Goal: Answer question/provide support: Share knowledge or assist other users

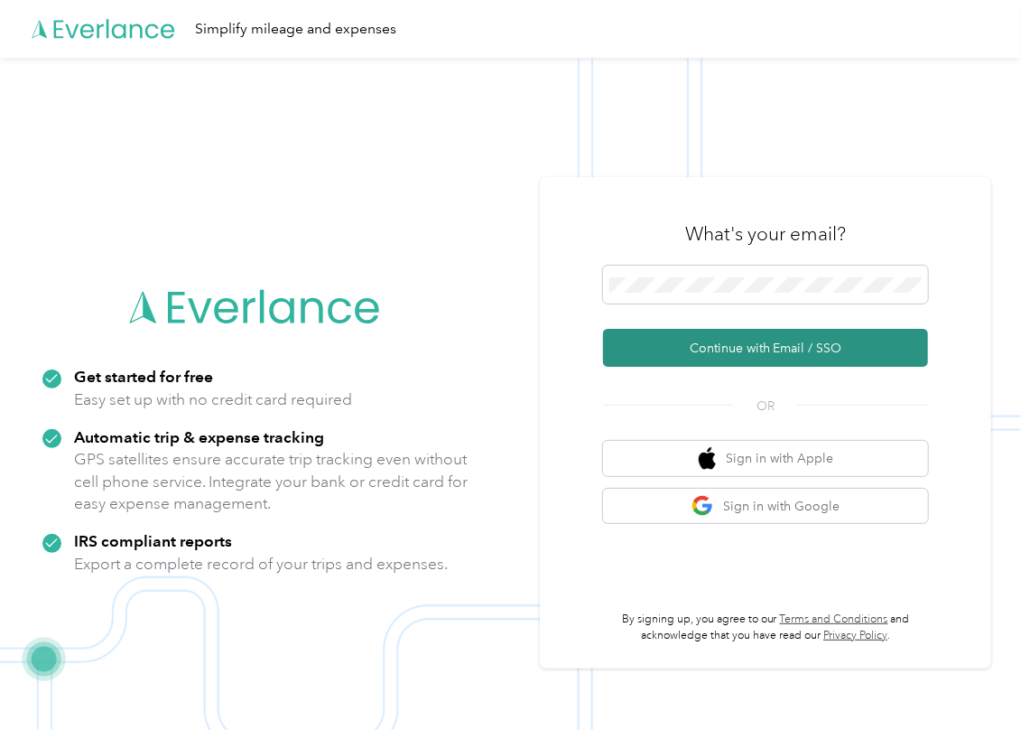
click at [663, 347] on button "Continue with Email / SSO" at bounding box center [765, 348] width 325 height 38
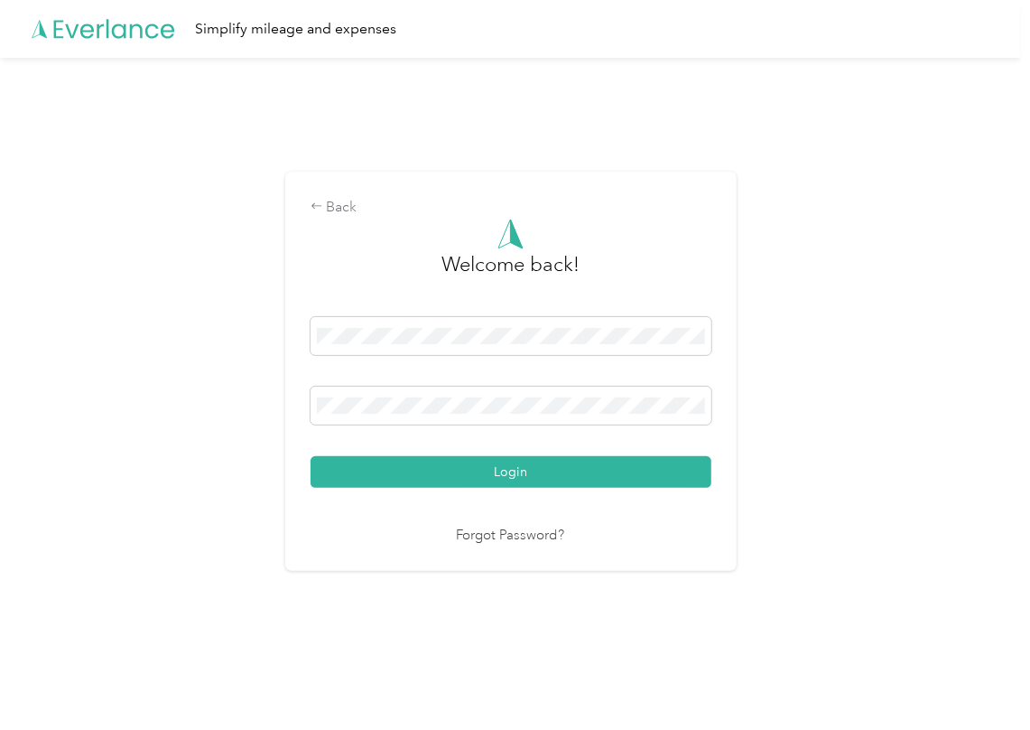
drag, startPoint x: 401, startPoint y: 461, endPoint x: 4, endPoint y: 272, distance: 439.9
click at [396, 461] on button "Login" at bounding box center [511, 472] width 401 height 32
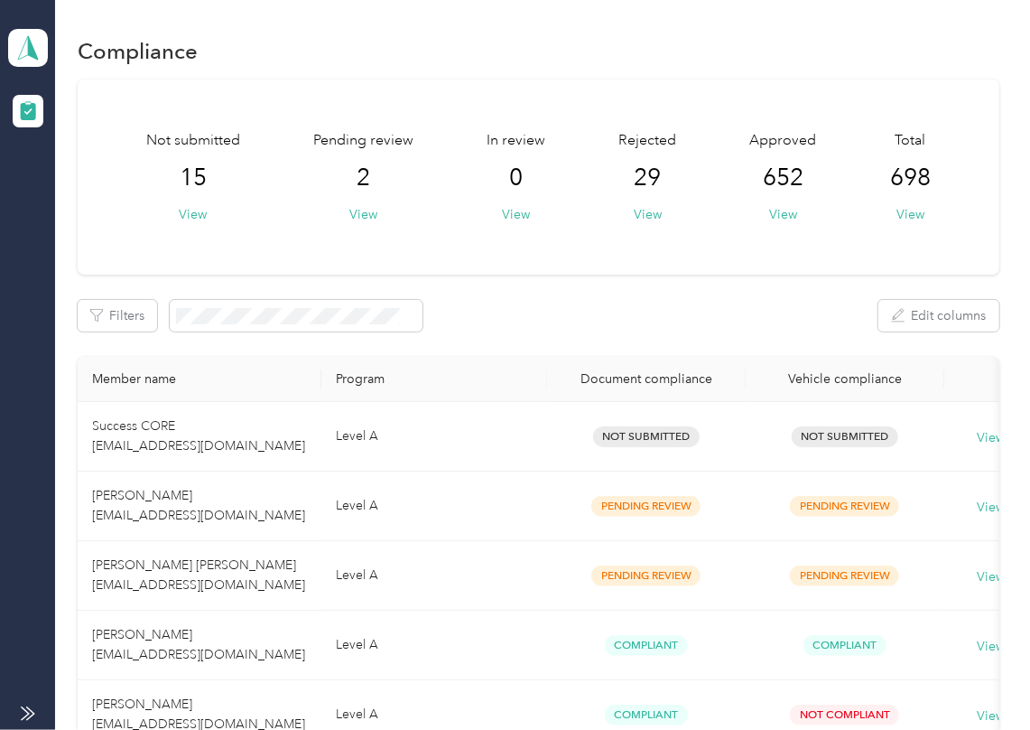
click at [661, 273] on div "Not submitted 15 View Pending review 2 View In review 0 View Rejected 29 View A…" at bounding box center [539, 176] width 922 height 195
drag, startPoint x: 355, startPoint y: 214, endPoint x: 224, endPoint y: 7, distance: 244.8
click at [354, 210] on button "View" at bounding box center [363, 214] width 28 height 19
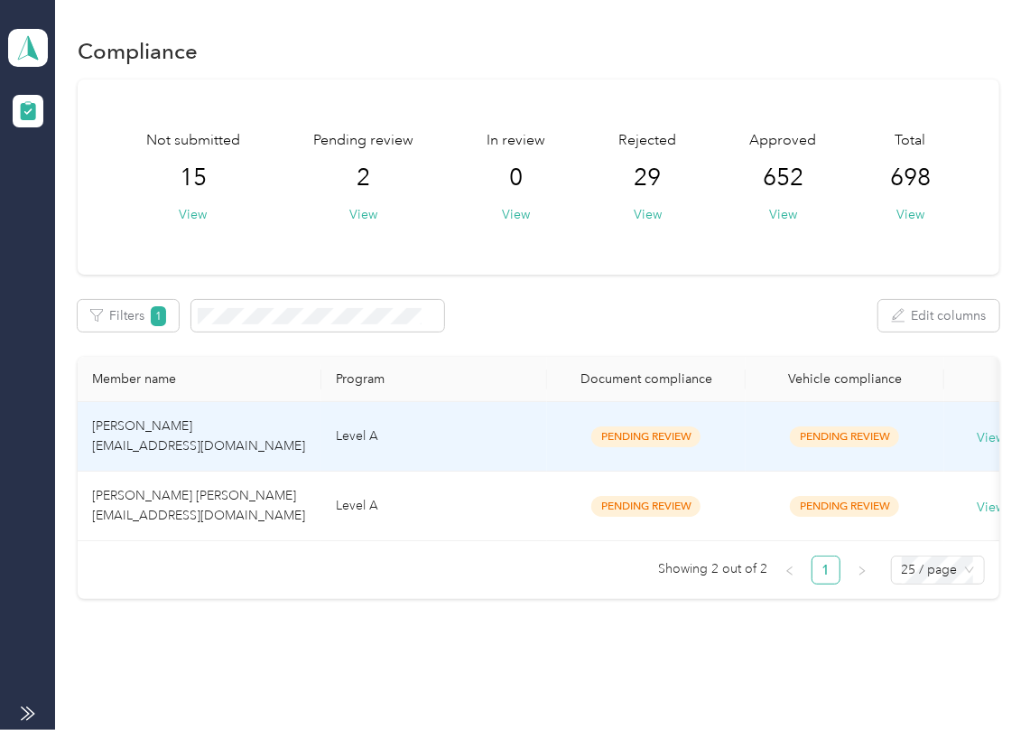
click at [391, 449] on td "Level A" at bounding box center [434, 437] width 226 height 70
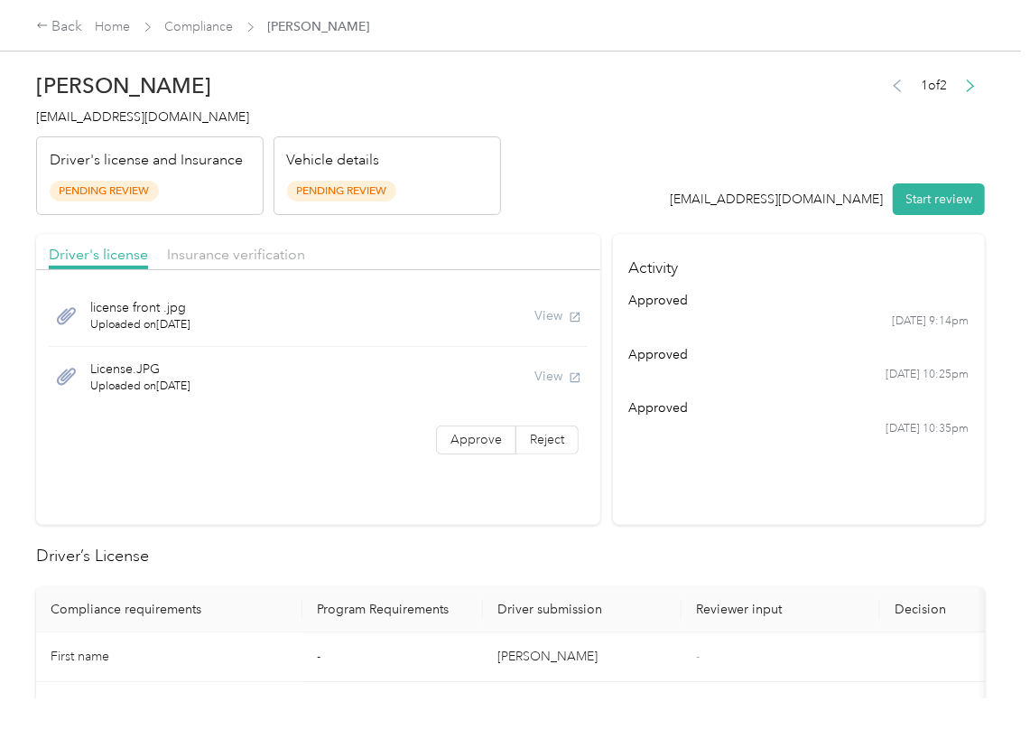
drag, startPoint x: 926, startPoint y: 213, endPoint x: 883, endPoint y: 196, distance: 45.8
click at [926, 210] on button "Start review" at bounding box center [939, 199] width 92 height 32
click at [815, 177] on div "1 of 2 [EMAIL_ADDRESS][DOMAIN_NAME] Start review" at bounding box center [819, 144] width 334 height 143
click at [463, 439] on span "Approve" at bounding box center [476, 439] width 51 height 15
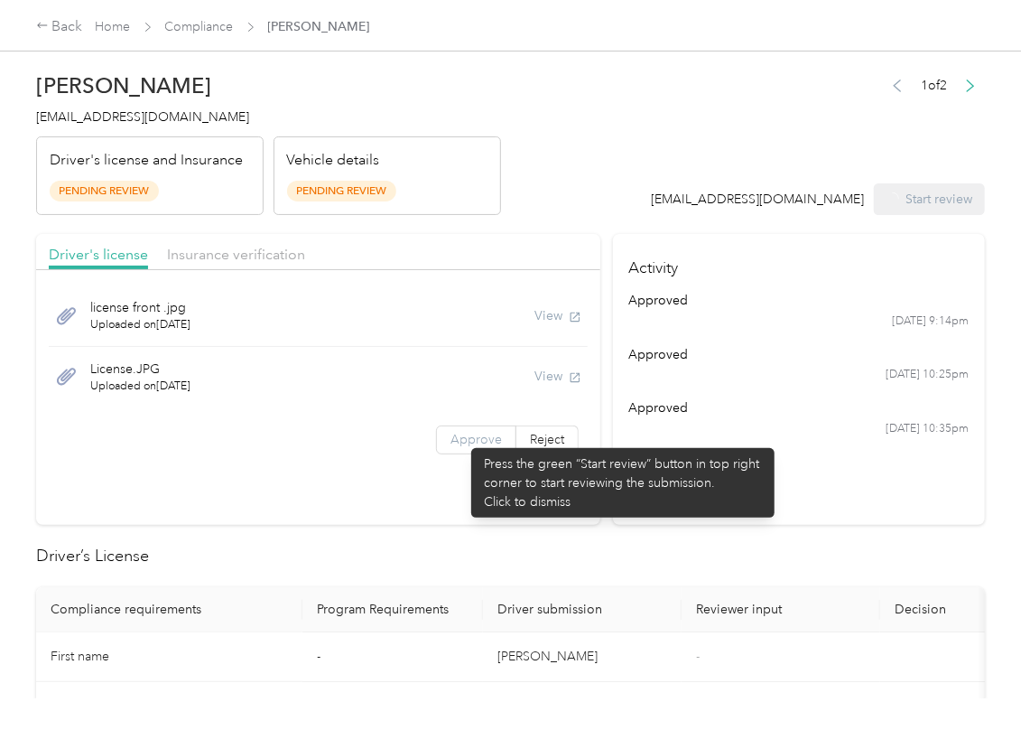
click at [451, 442] on span "Approve" at bounding box center [476, 439] width 51 height 15
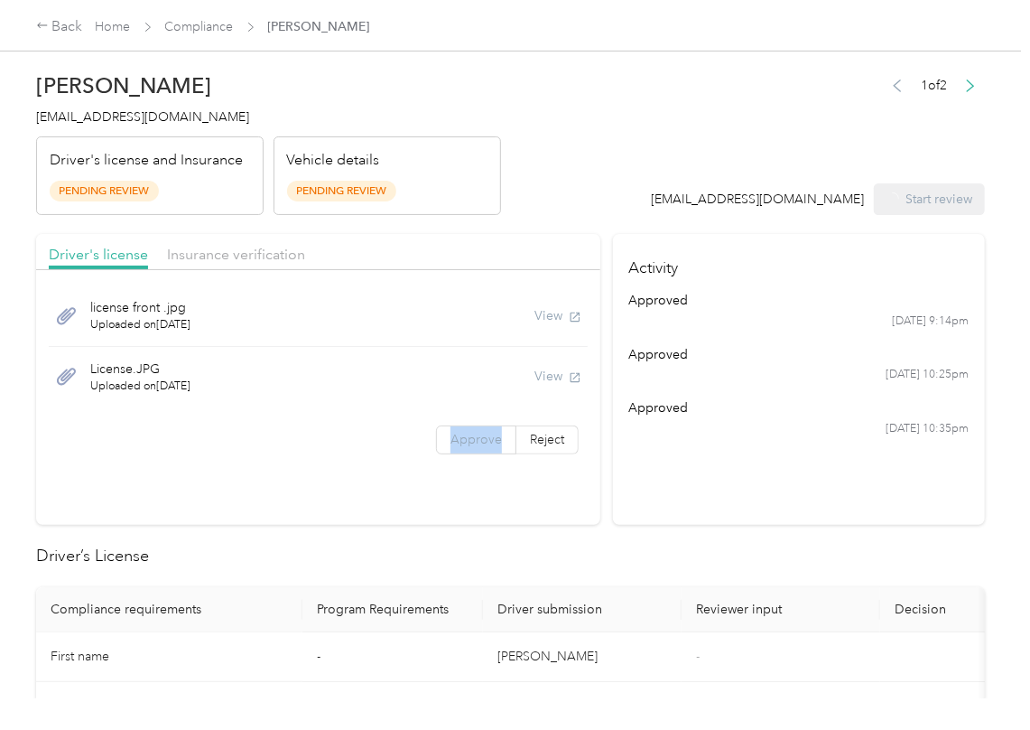
click at [451, 442] on span "Approve" at bounding box center [476, 439] width 51 height 15
click at [436, 442] on label "Approve" at bounding box center [476, 439] width 80 height 29
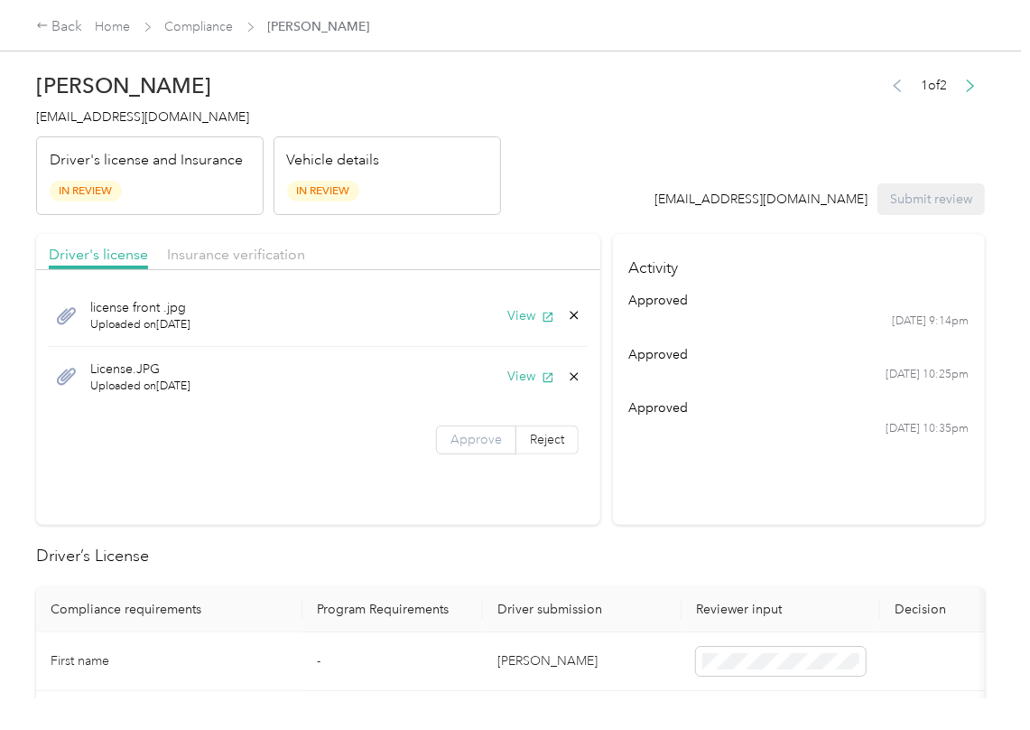
click at [442, 441] on label "Approve" at bounding box center [476, 439] width 80 height 29
click at [525, 321] on button "View" at bounding box center [530, 315] width 47 height 19
click at [515, 379] on button "View" at bounding box center [530, 376] width 47 height 19
drag, startPoint x: 466, startPoint y: 268, endPoint x: 420, endPoint y: 269, distance: 46.1
click at [464, 267] on div "Driver's license Insurance verification license front .jpg Uploaded on [DATE] V…" at bounding box center [318, 350] width 564 height 233
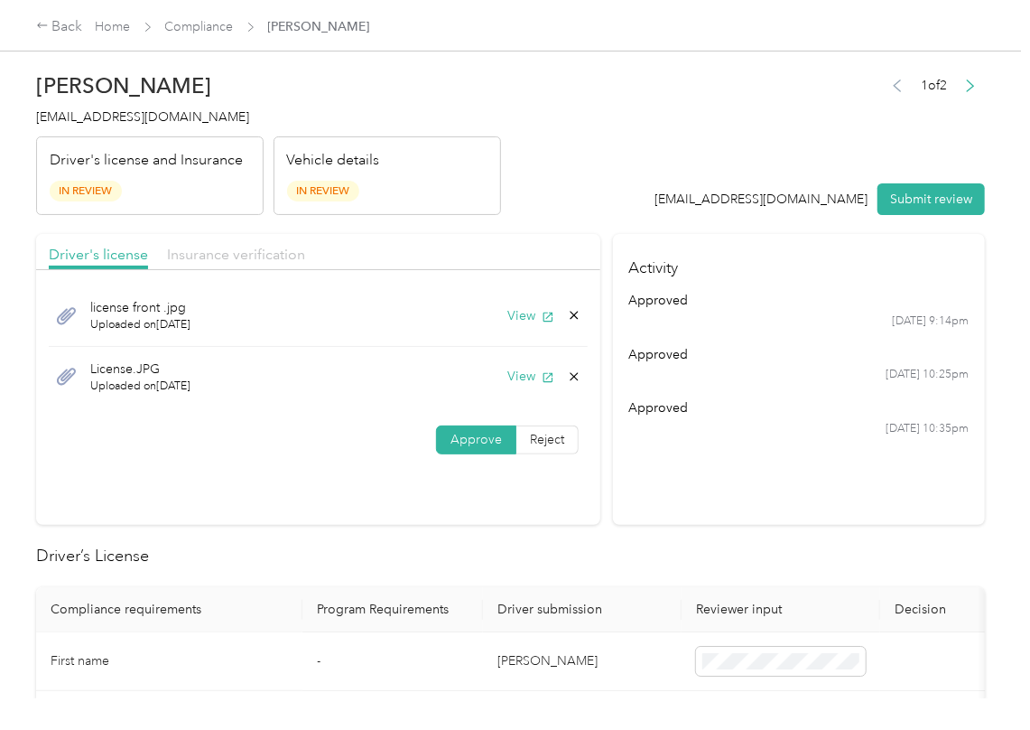
click at [276, 261] on span "Insurance verification" at bounding box center [236, 254] width 138 height 17
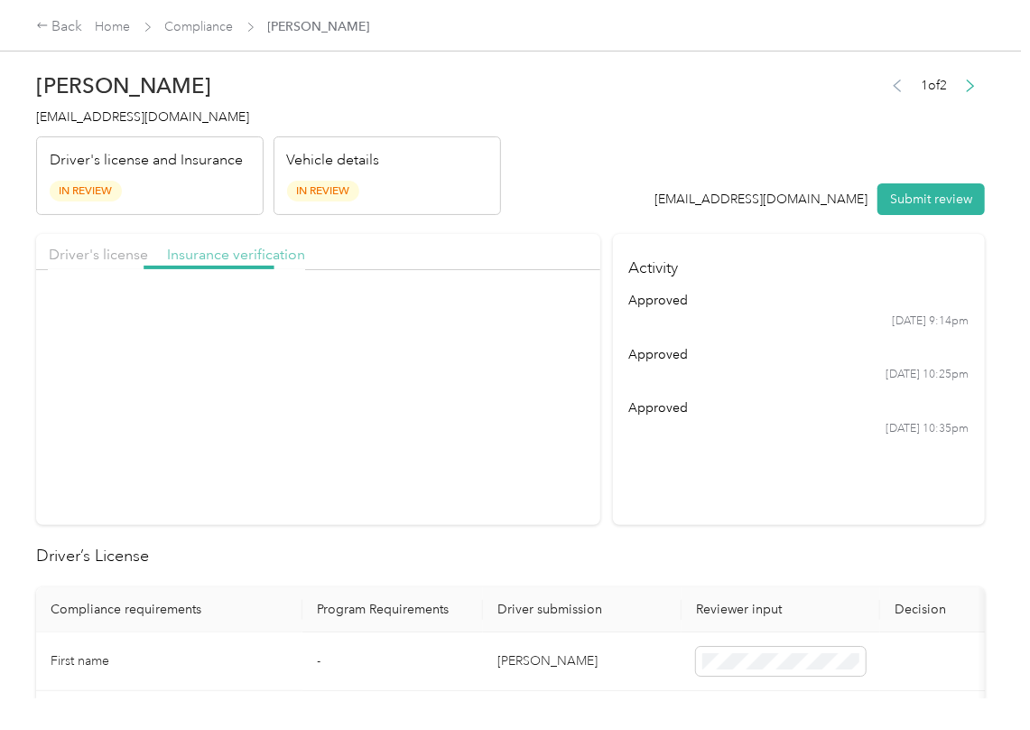
click at [258, 247] on span "Insurance verification" at bounding box center [236, 254] width 138 height 17
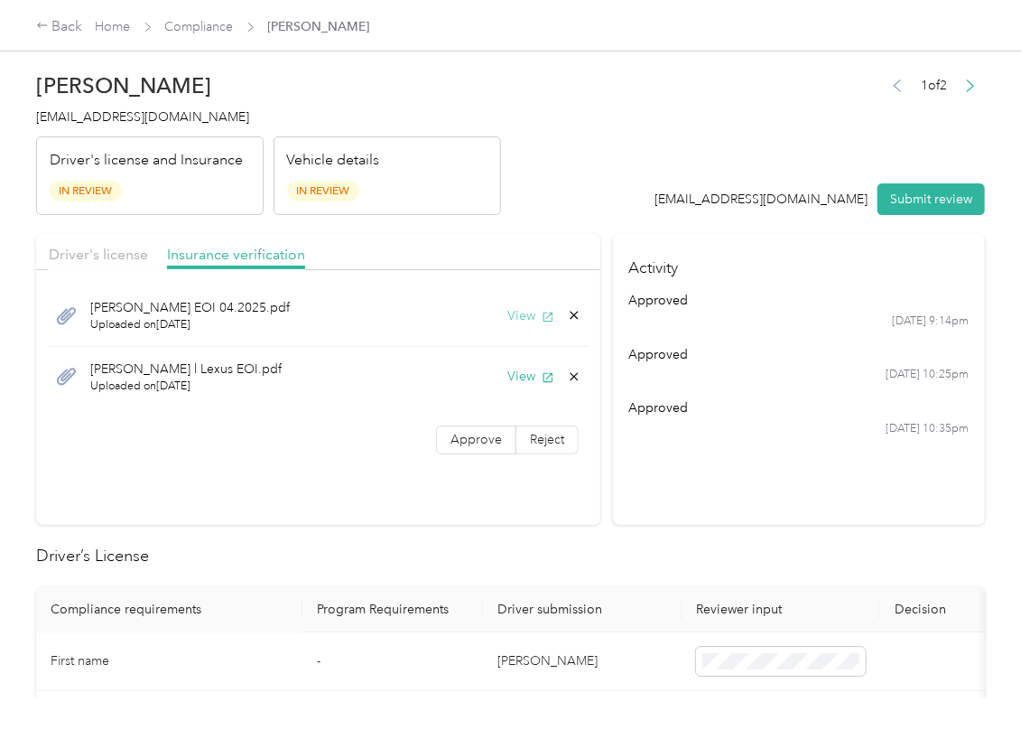
click at [510, 312] on button "View" at bounding box center [530, 315] width 47 height 19
drag, startPoint x: 520, startPoint y: 376, endPoint x: 510, endPoint y: 387, distance: 15.4
click at [520, 376] on button "View" at bounding box center [530, 376] width 47 height 19
click at [477, 427] on label "Approve" at bounding box center [476, 439] width 80 height 29
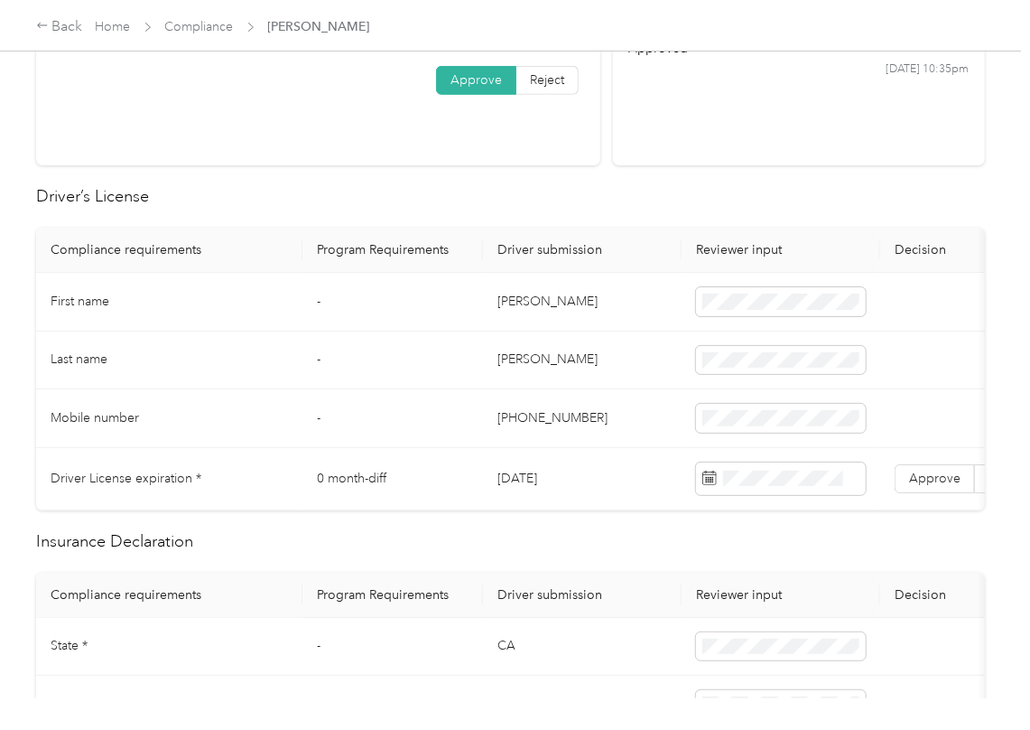
scroll to position [361, 0]
click at [543, 480] on td "[DATE]" at bounding box center [582, 477] width 199 height 62
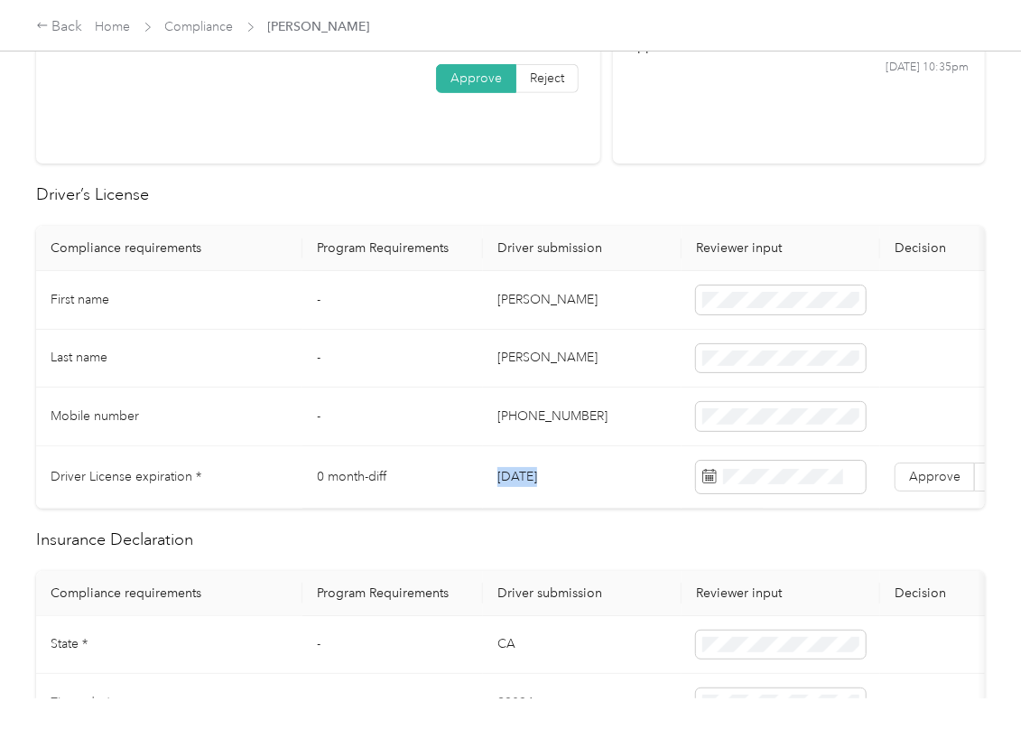
copy td "[DATE]"
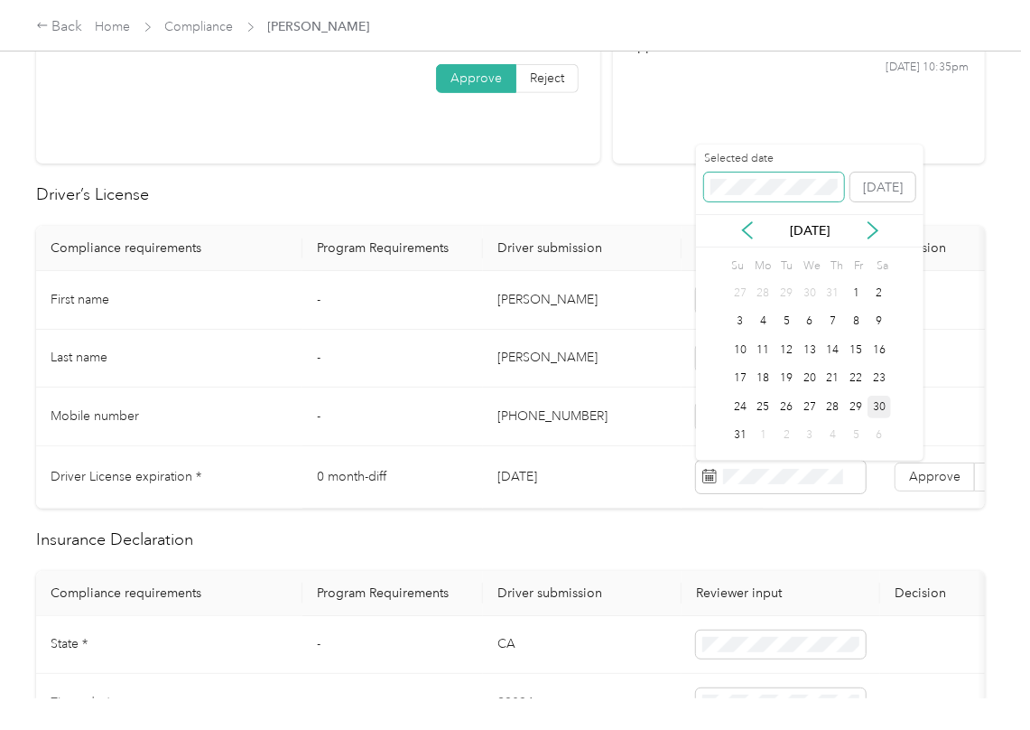
click at [733, 177] on span at bounding box center [774, 186] width 140 height 29
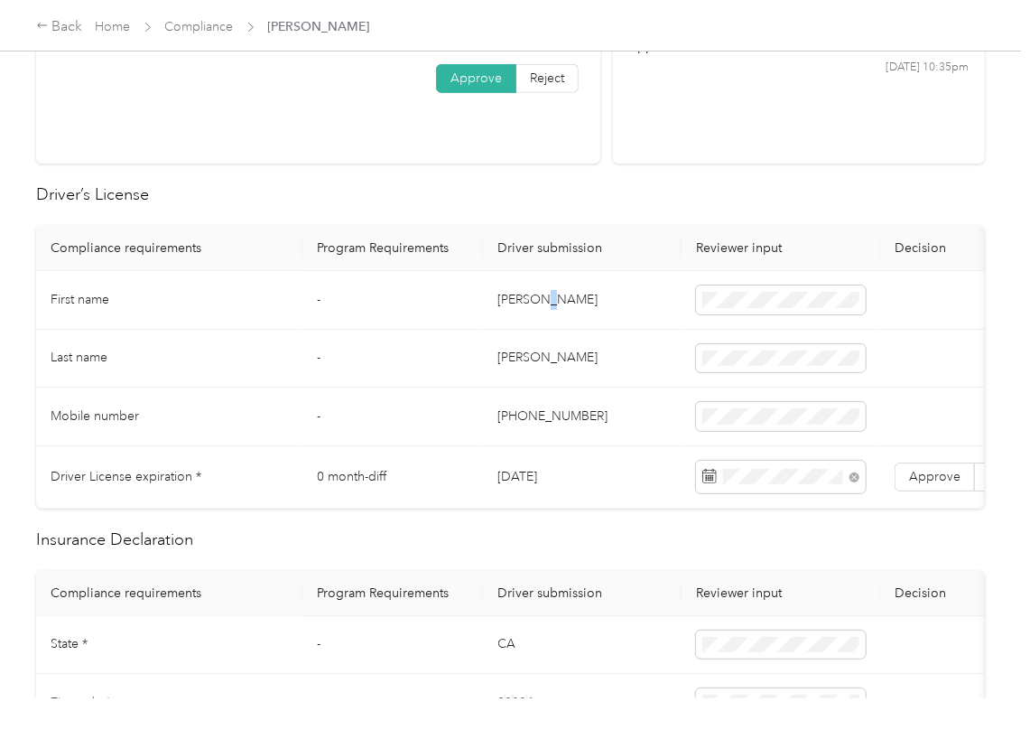
click at [542, 329] on td "[PERSON_NAME]" at bounding box center [582, 300] width 199 height 59
click at [943, 486] on label "Approve" at bounding box center [935, 476] width 80 height 29
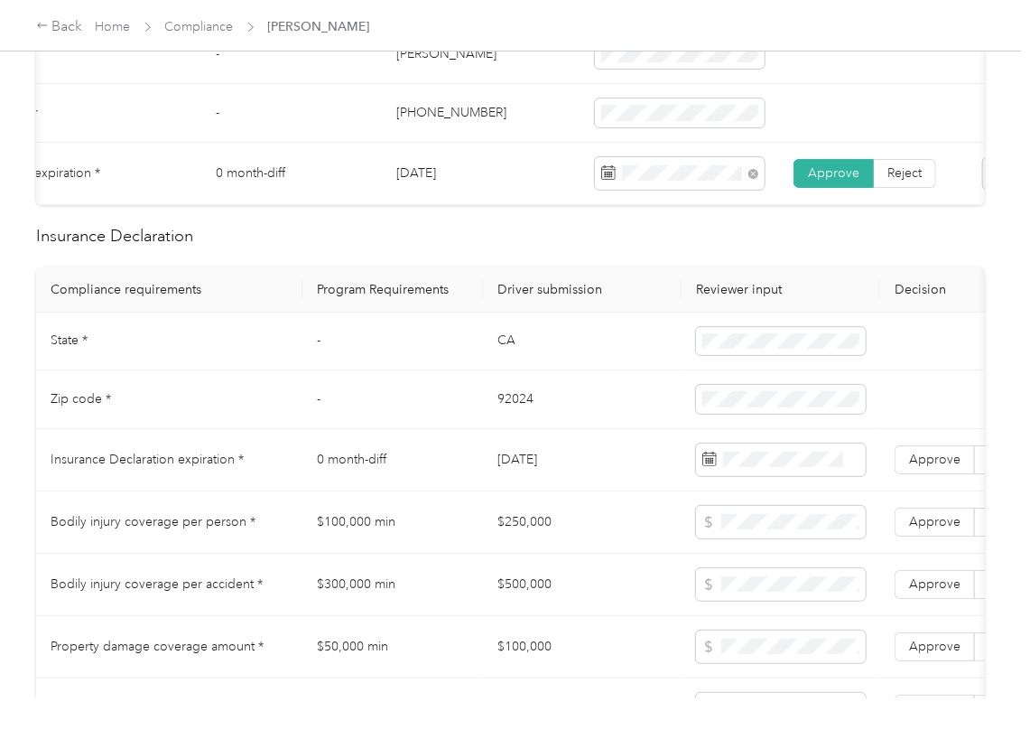
scroll to position [722, 0]
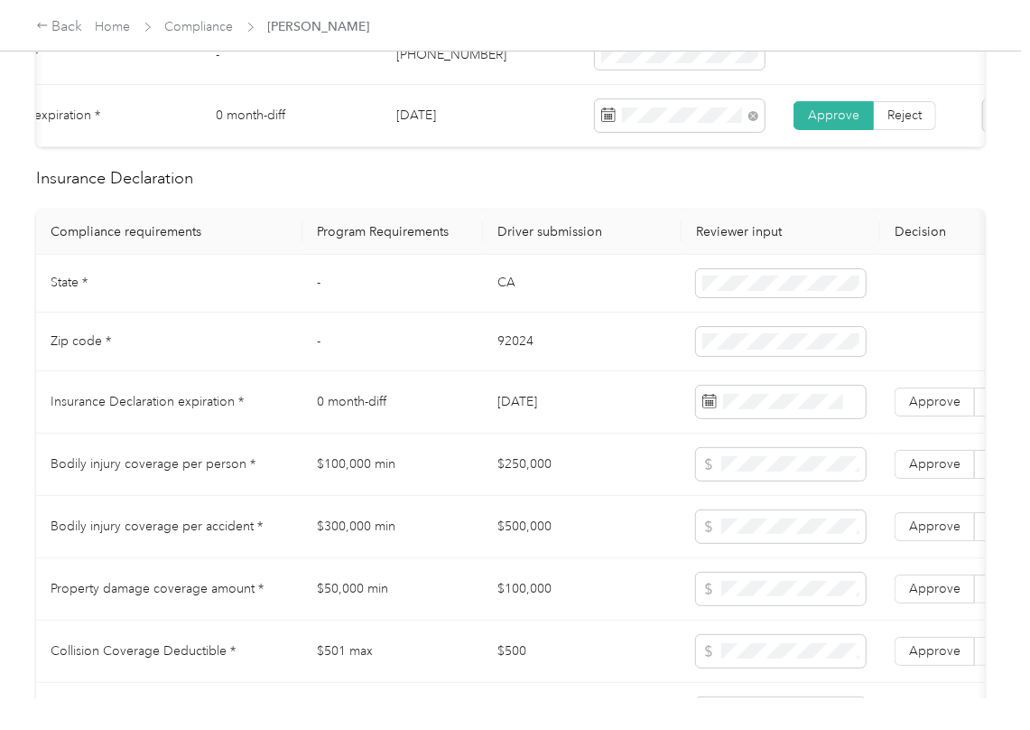
click at [517, 313] on td "CA" at bounding box center [582, 284] width 199 height 59
click at [509, 304] on td "CA" at bounding box center [582, 284] width 199 height 59
copy td "CA"
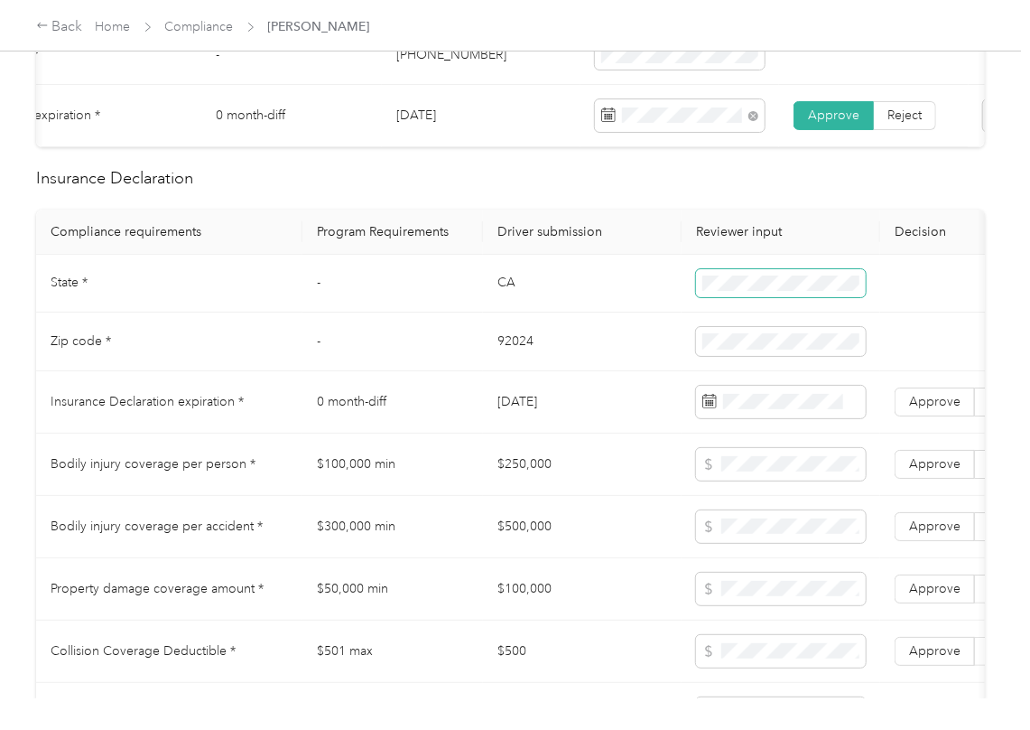
click at [715, 298] on span at bounding box center [781, 283] width 170 height 29
click at [511, 355] on td "92024" at bounding box center [582, 341] width 199 height 59
click at [511, 356] on td "92024" at bounding box center [582, 341] width 199 height 59
copy td "92024"
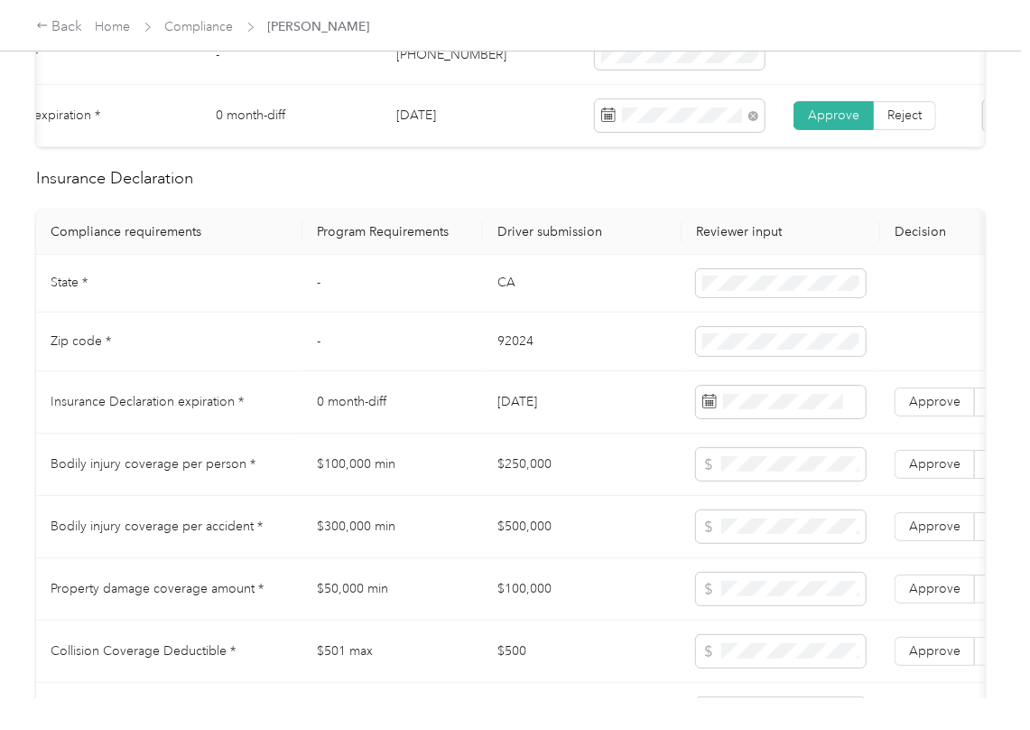
click at [502, 423] on td "[DATE]" at bounding box center [582, 402] width 199 height 62
copy td "[DATE]"
drag, startPoint x: 626, startPoint y: 218, endPoint x: 712, endPoint y: 327, distance: 138.9
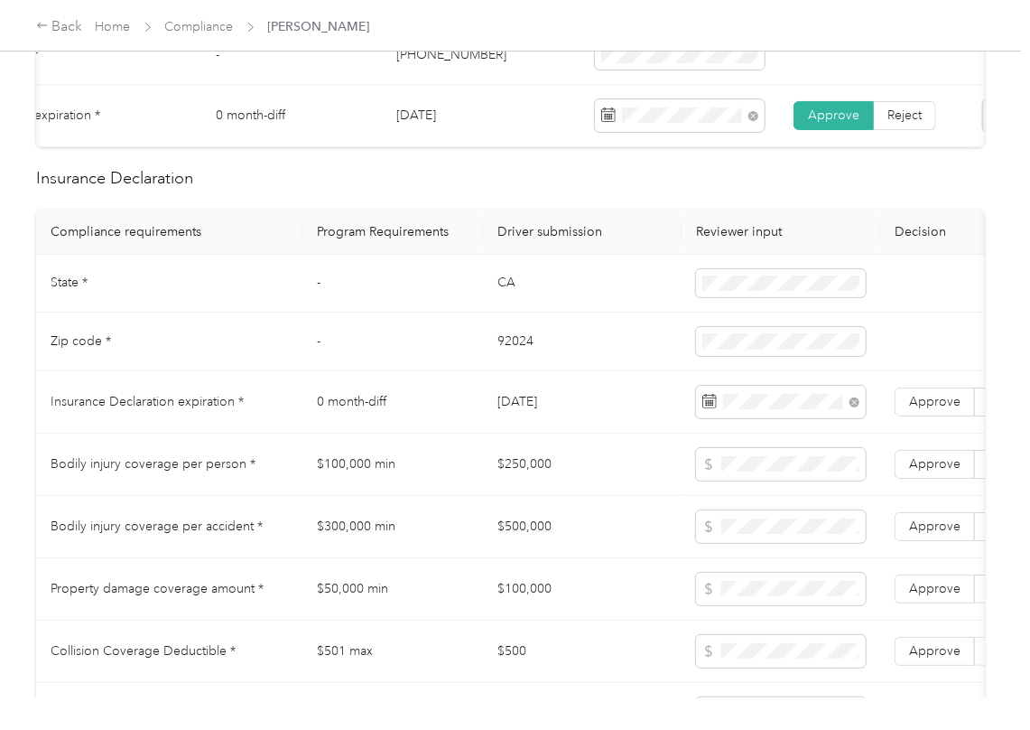
click at [626, 243] on div "Driver’s License Compliance requirements Program Requirements Driver submission…" at bounding box center [510, 670] width 949 height 1699
click at [950, 409] on span "Approve" at bounding box center [934, 401] width 51 height 15
click at [619, 433] on td "[DATE]" at bounding box center [582, 402] width 199 height 62
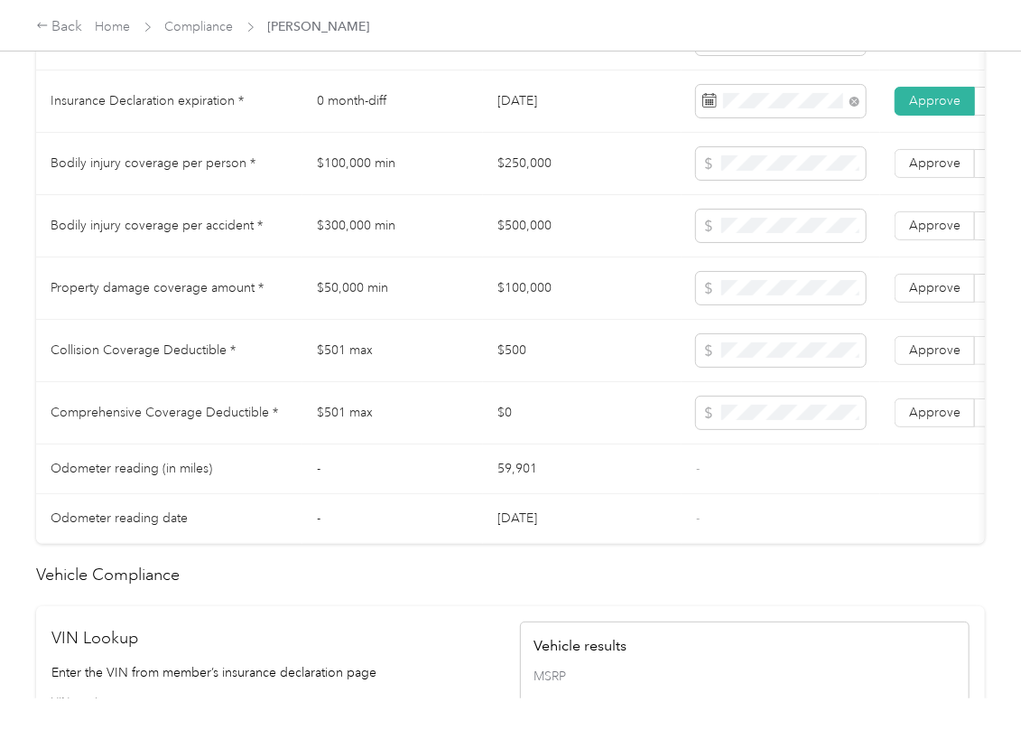
scroll to position [1565, 0]
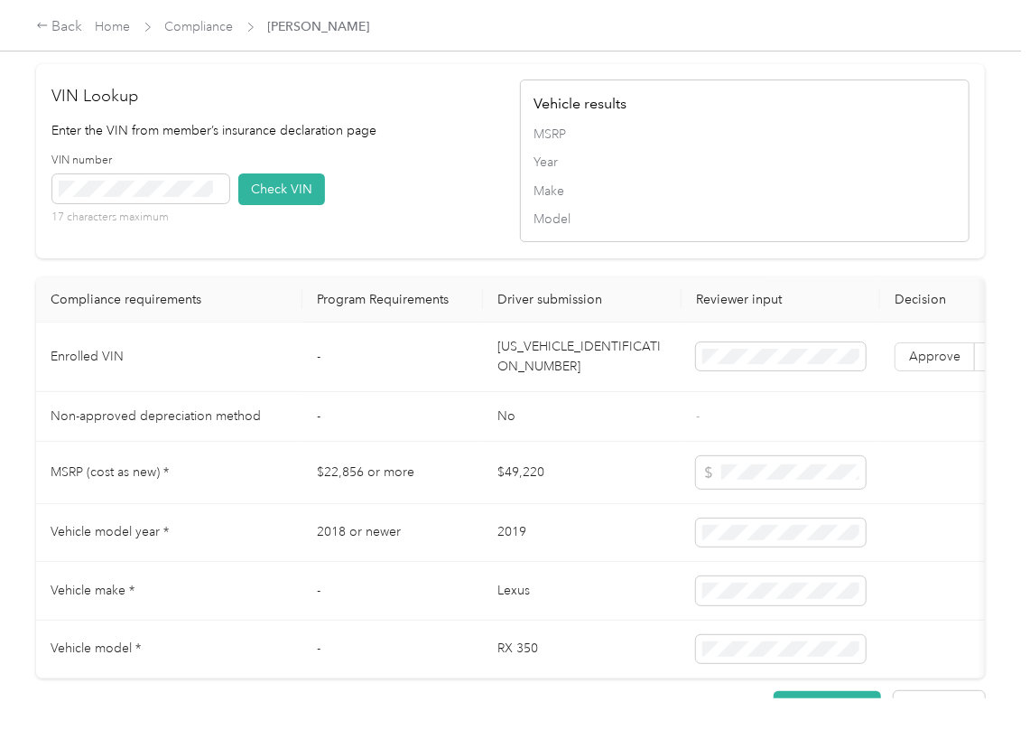
click at [524, 390] on td "[US_VEHICLE_IDENTIFICATION_NUMBER]" at bounding box center [582, 357] width 199 height 70
click at [536, 392] on td "[US_VEHICLE_IDENTIFICATION_NUMBER]" at bounding box center [582, 357] width 199 height 70
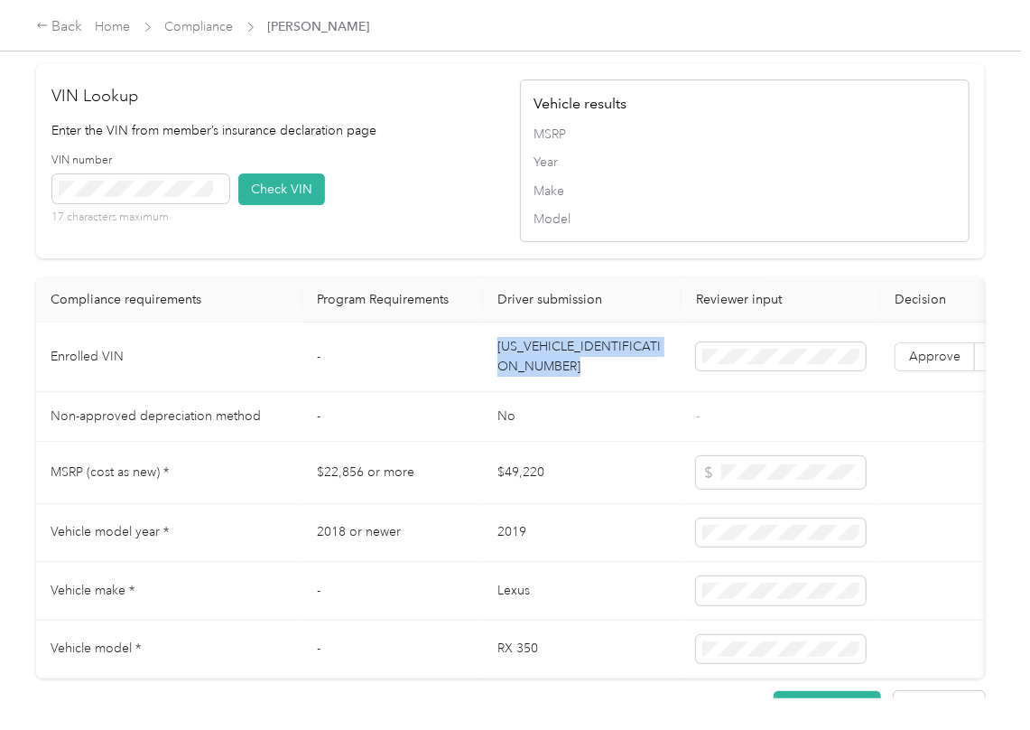
click at [536, 392] on td "[US_VEHICLE_IDENTIFICATION_NUMBER]" at bounding box center [582, 357] width 199 height 70
click at [467, 219] on div "VIN number 17 characters maximum Check VIN" at bounding box center [277, 196] width 450 height 86
click at [291, 205] on button "Check VIN" at bounding box center [281, 189] width 87 height 32
click at [921, 364] on span "Approve" at bounding box center [934, 356] width 51 height 15
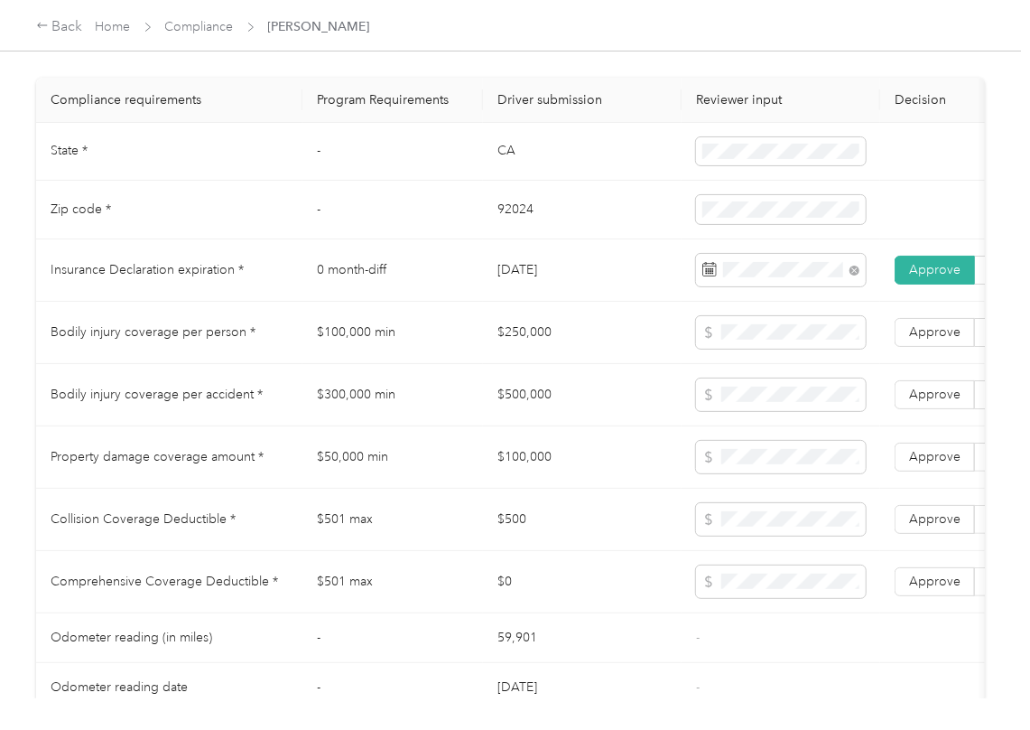
scroll to position [843, 0]
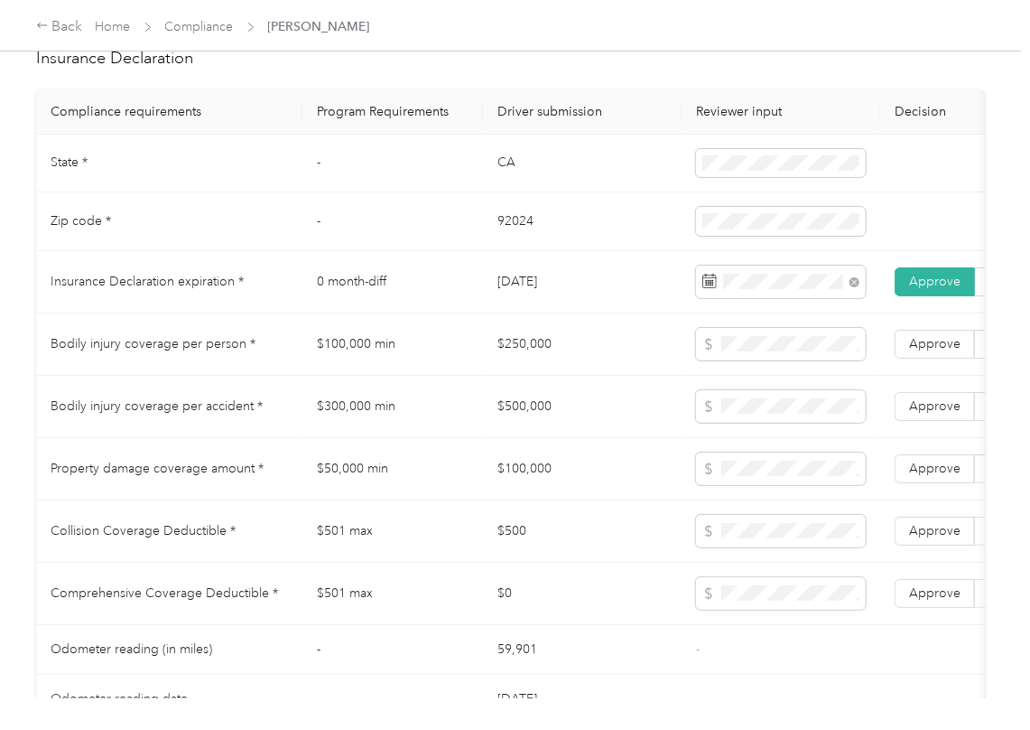
click at [502, 359] on td "$250,000" at bounding box center [582, 344] width 199 height 62
copy td "$250,000"
click at [527, 430] on td "$500,000" at bounding box center [582, 407] width 199 height 62
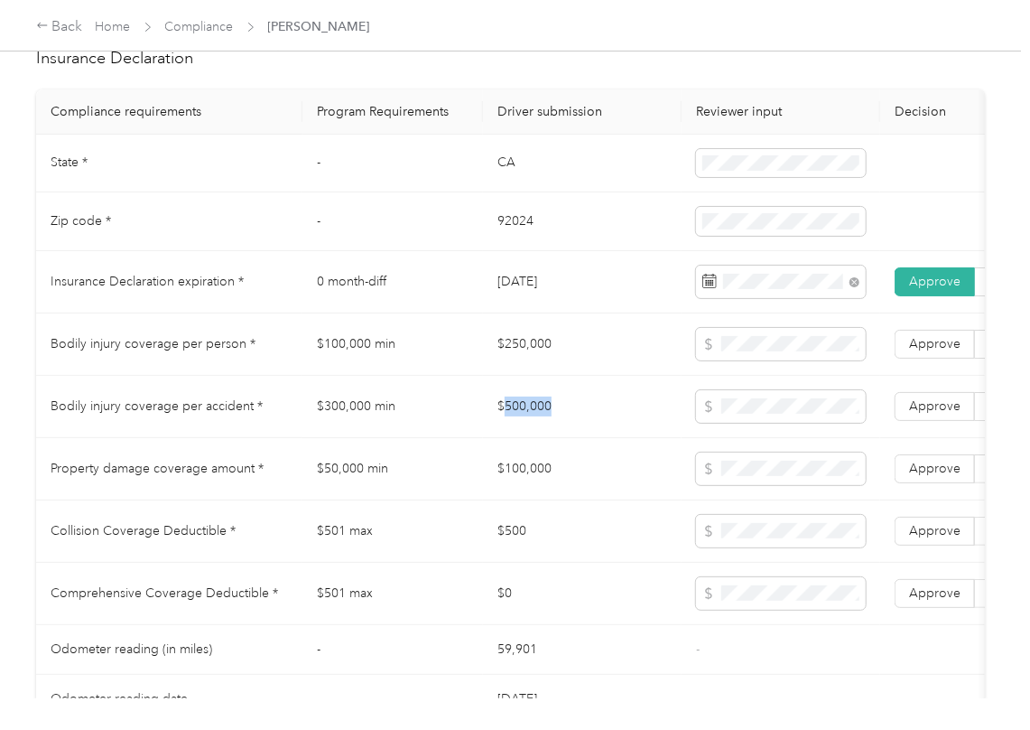
click at [526, 431] on td "$500,000" at bounding box center [582, 407] width 199 height 62
copy td "$500,000"
click at [546, 484] on td "$100,000" at bounding box center [582, 469] width 199 height 62
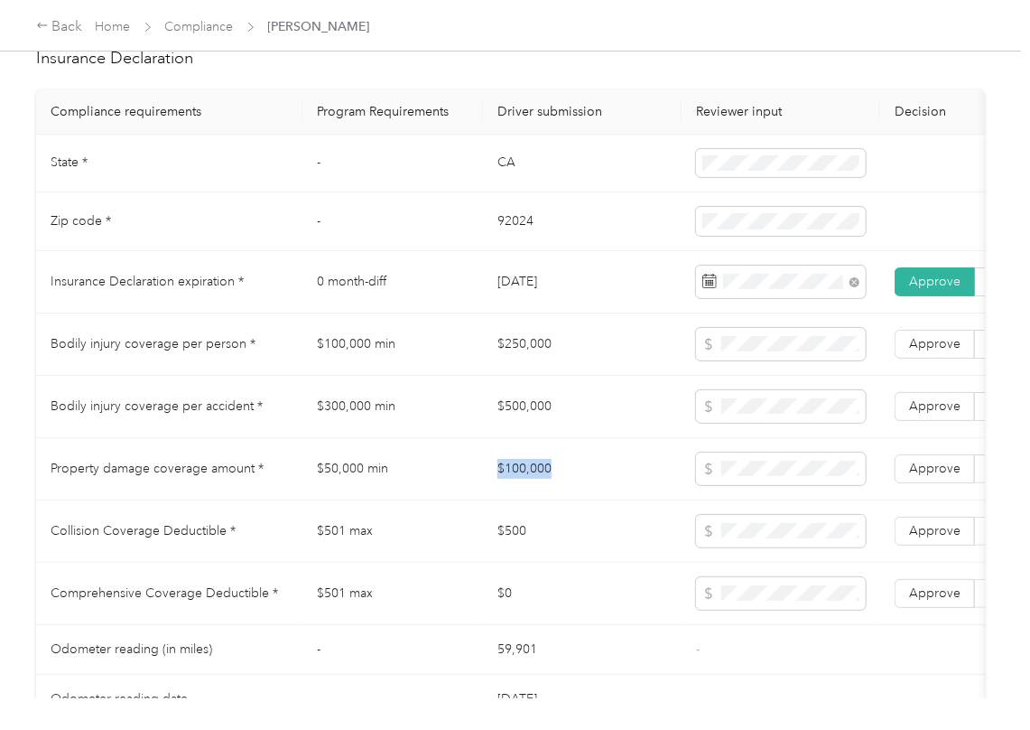
click at [546, 484] on td "$100,000" at bounding box center [582, 469] width 199 height 62
copy td "$100,000"
drag, startPoint x: 923, startPoint y: 496, endPoint x: 929, endPoint y: 475, distance: 21.7
click at [925, 476] on span "Approve" at bounding box center [934, 468] width 51 height 15
click at [934, 414] on span "Approve" at bounding box center [934, 405] width 51 height 15
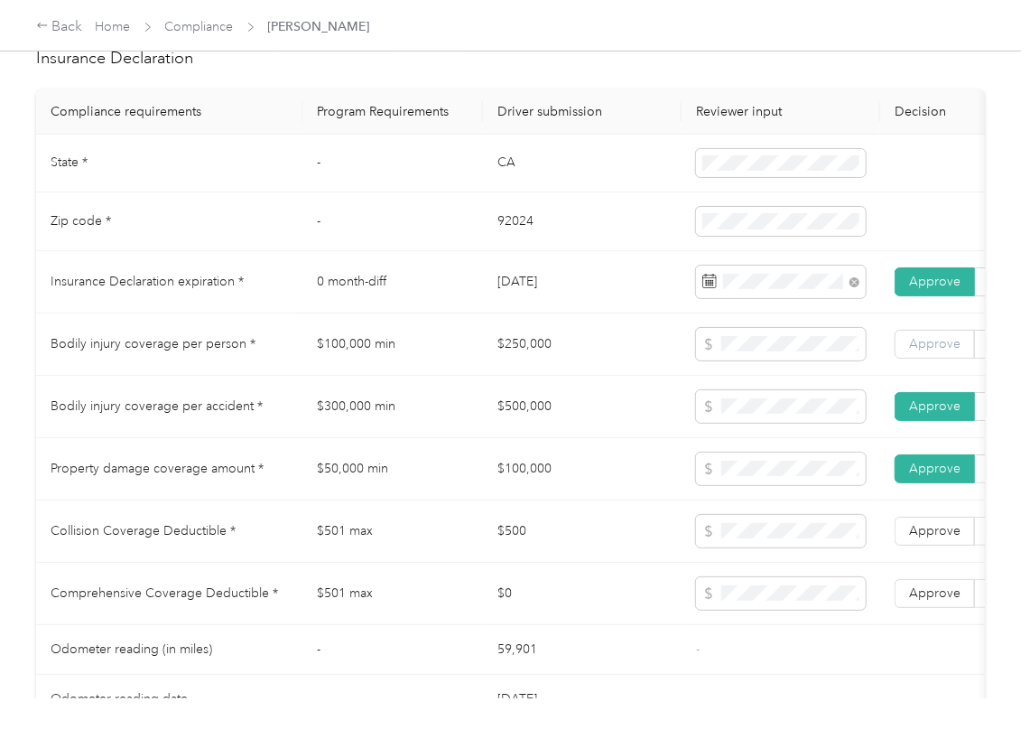
click at [939, 351] on span "Approve" at bounding box center [934, 343] width 51 height 15
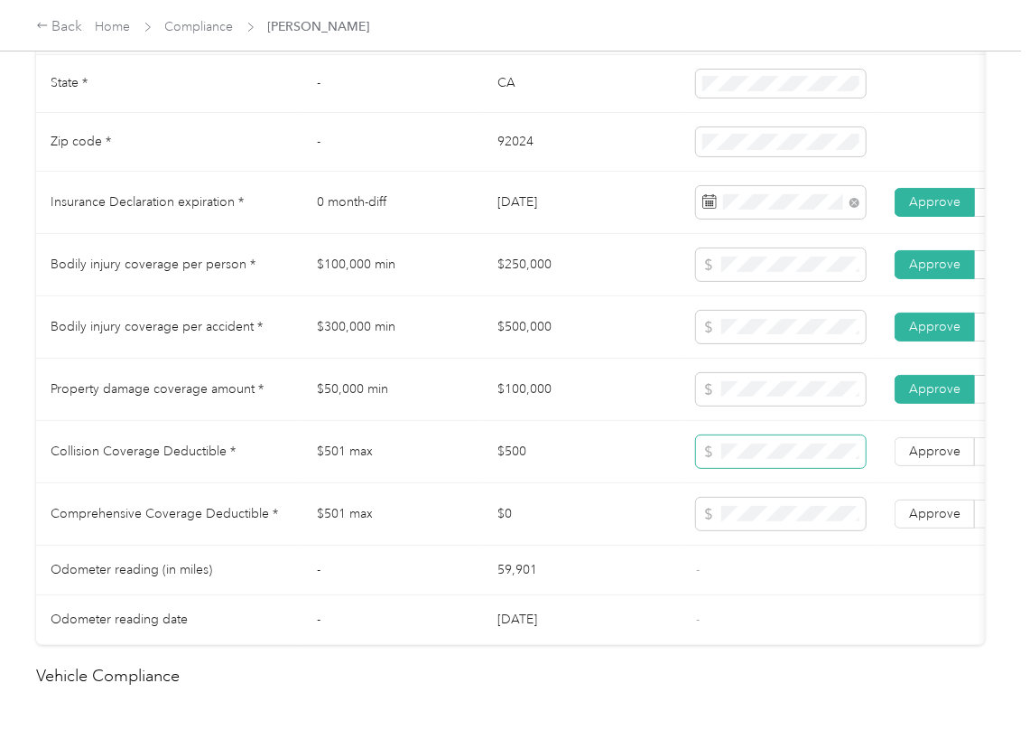
scroll to position [963, 0]
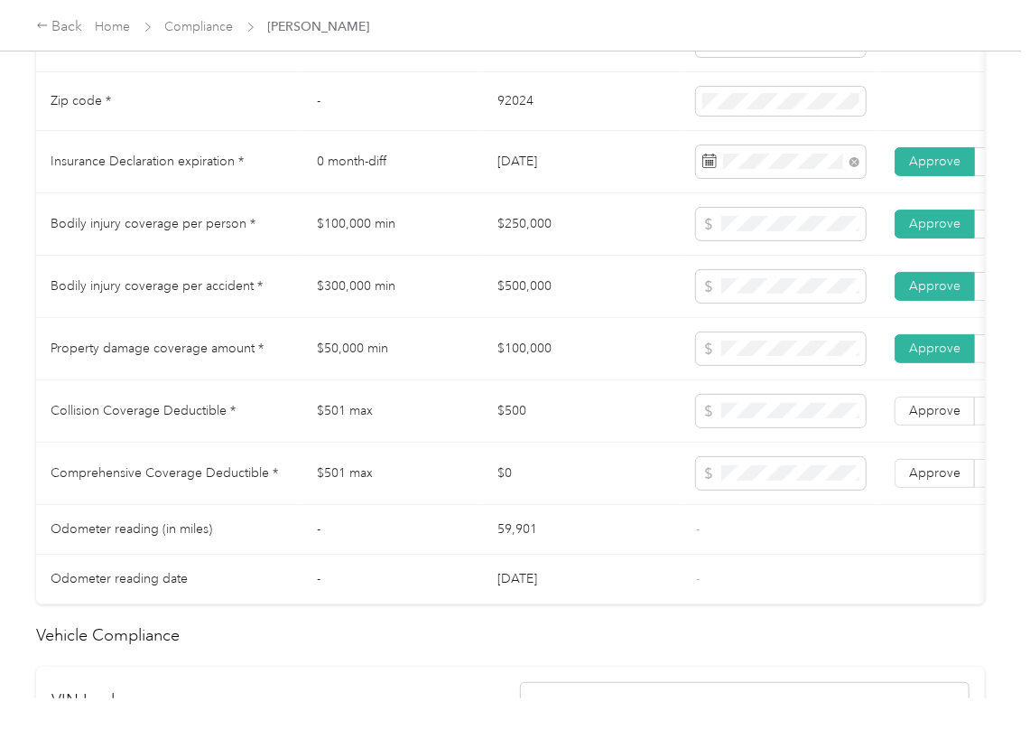
click at [520, 442] on td "$500" at bounding box center [582, 411] width 199 height 62
copy td "$500"
click at [919, 470] on td "Approve Reject" at bounding box center [975, 473] width 190 height 62
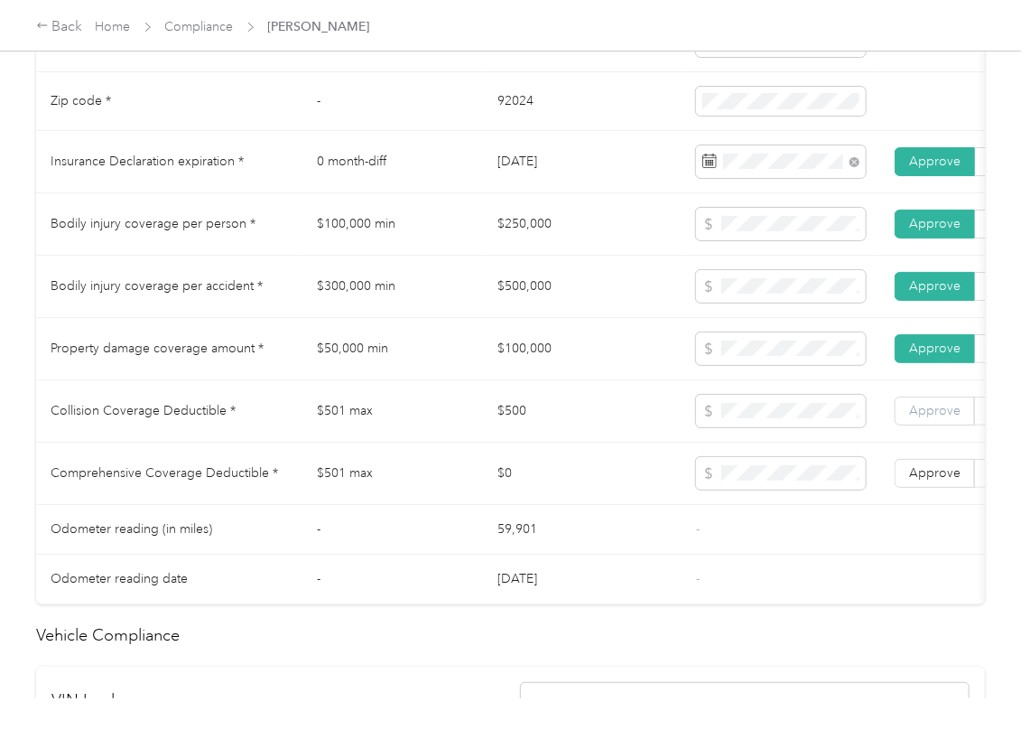
click at [932, 418] on span "Approve" at bounding box center [934, 410] width 51 height 15
click at [916, 480] on span "Approve" at bounding box center [934, 472] width 51 height 15
click at [517, 464] on td "$0" at bounding box center [582, 473] width 199 height 62
drag, startPoint x: 267, startPoint y: 437, endPoint x: 203, endPoint y: 437, distance: 64.1
click at [265, 437] on td "Collision Coverage Deductible *" at bounding box center [169, 411] width 266 height 62
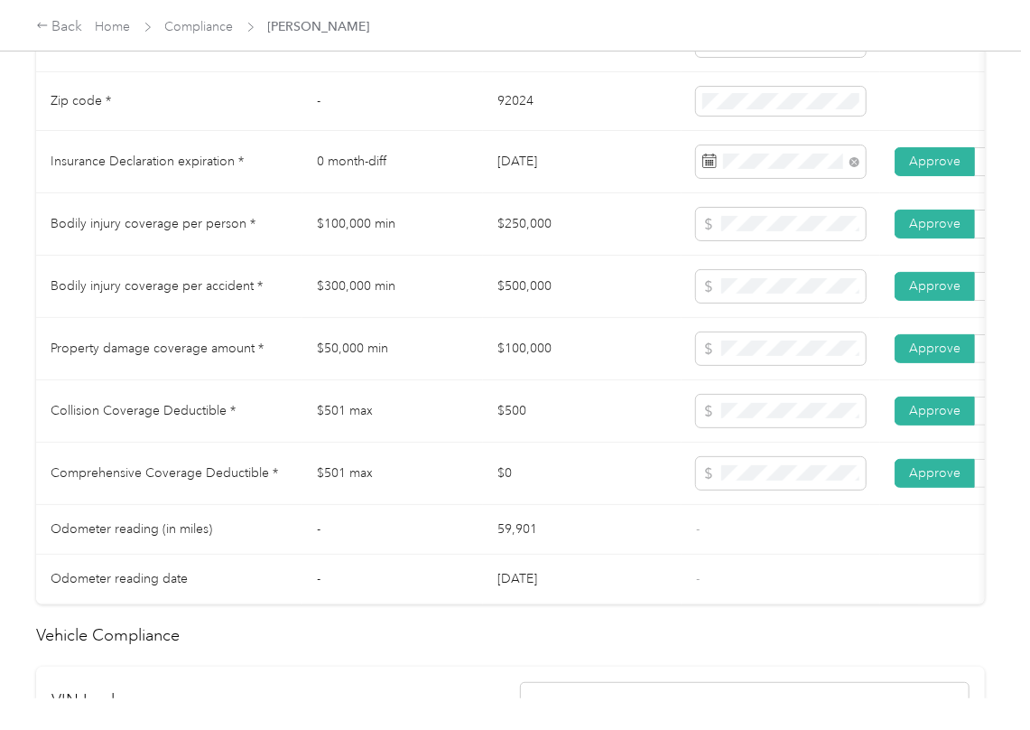
click at [569, 365] on td "$100,000" at bounding box center [582, 349] width 199 height 62
click at [356, 244] on td "$100,000 min" at bounding box center [393, 224] width 181 height 62
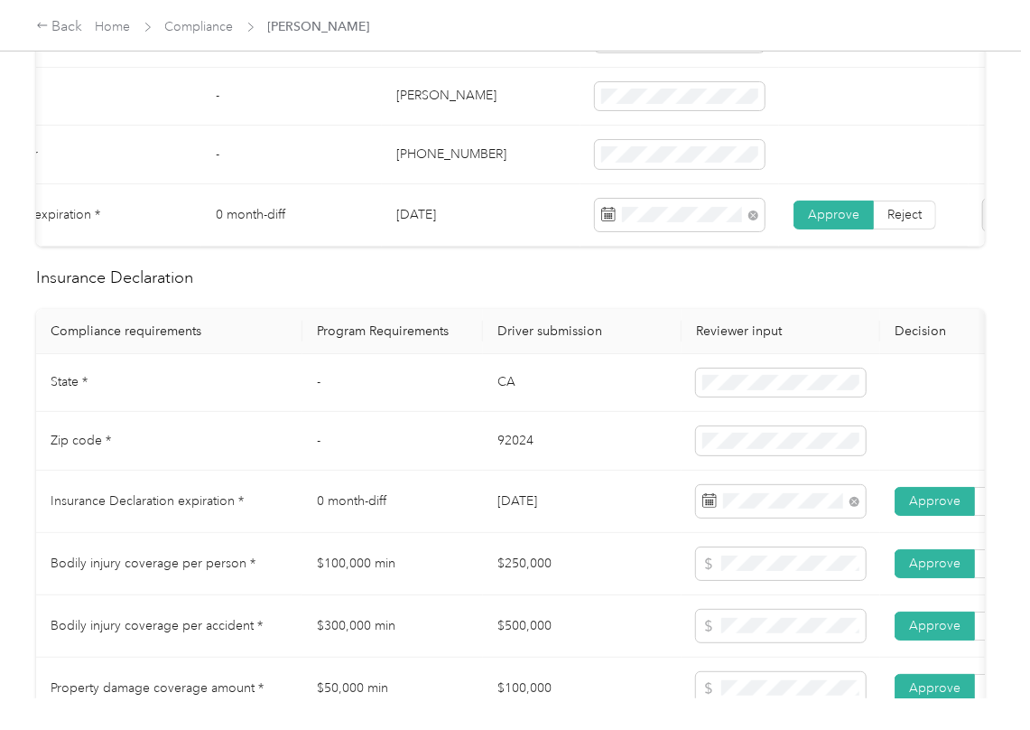
scroll to position [120, 0]
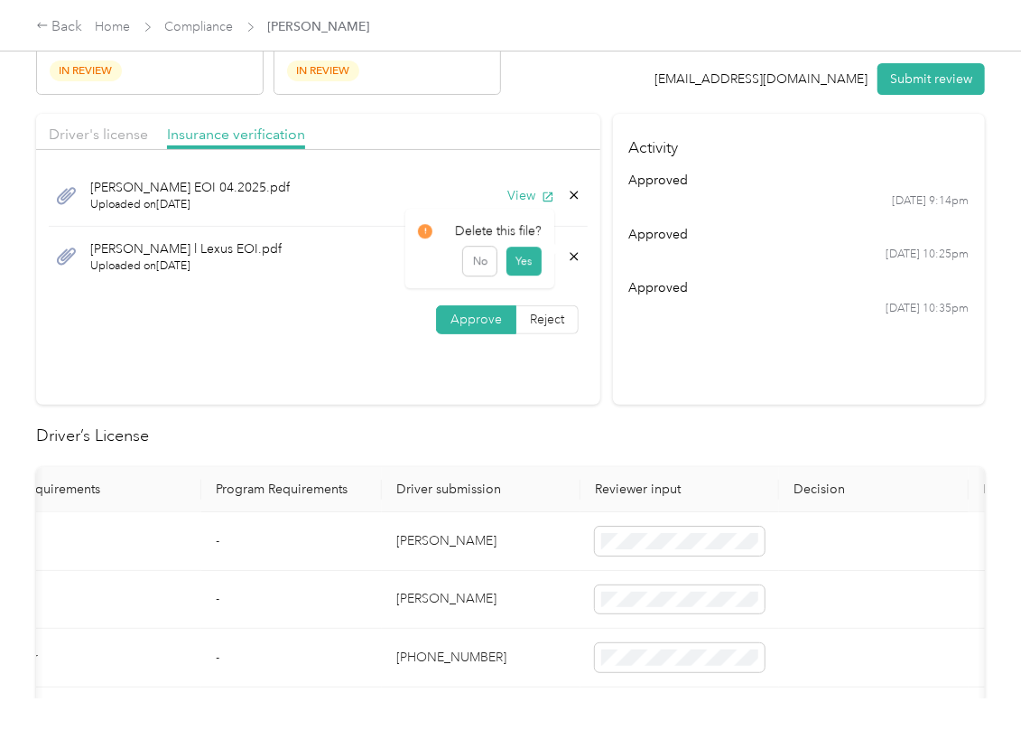
click at [571, 254] on icon at bounding box center [574, 256] width 14 height 14
click at [531, 269] on button "Yes" at bounding box center [523, 270] width 35 height 29
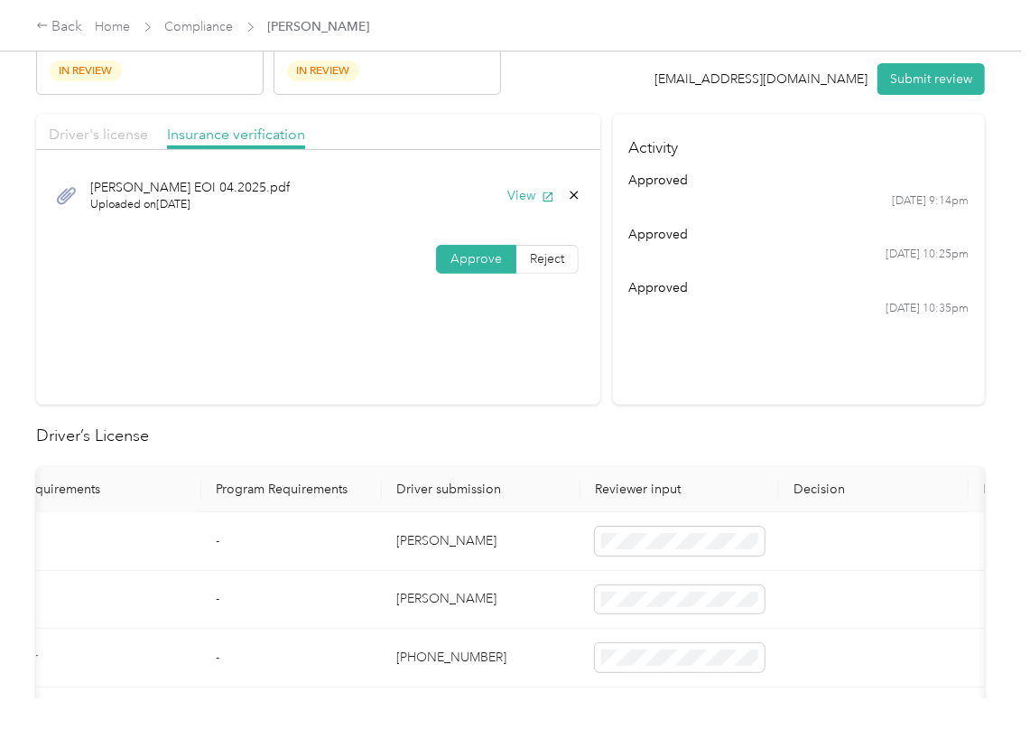
click at [105, 141] on span "Driver's license" at bounding box center [98, 134] width 99 height 17
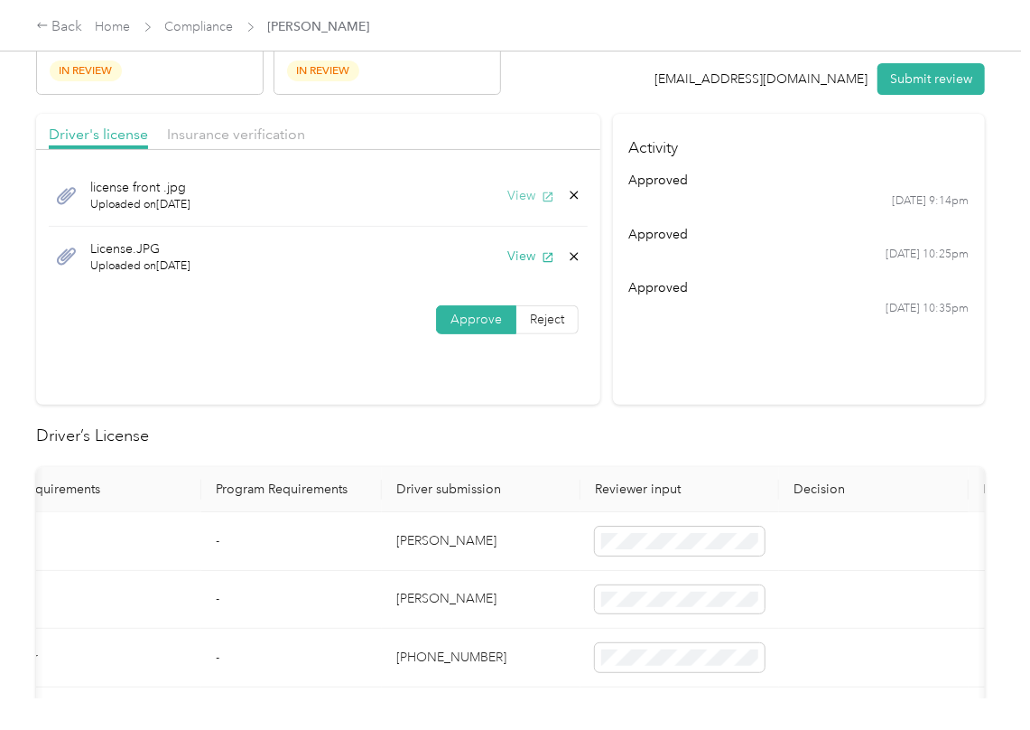
click at [517, 186] on button "View" at bounding box center [530, 195] width 47 height 19
click at [517, 255] on button "View" at bounding box center [530, 256] width 47 height 19
click at [574, 260] on icon at bounding box center [574, 256] width 14 height 14
drag, startPoint x: 539, startPoint y: 265, endPoint x: 11, endPoint y: 285, distance: 528.7
click at [538, 265] on button "Yes" at bounding box center [523, 270] width 35 height 29
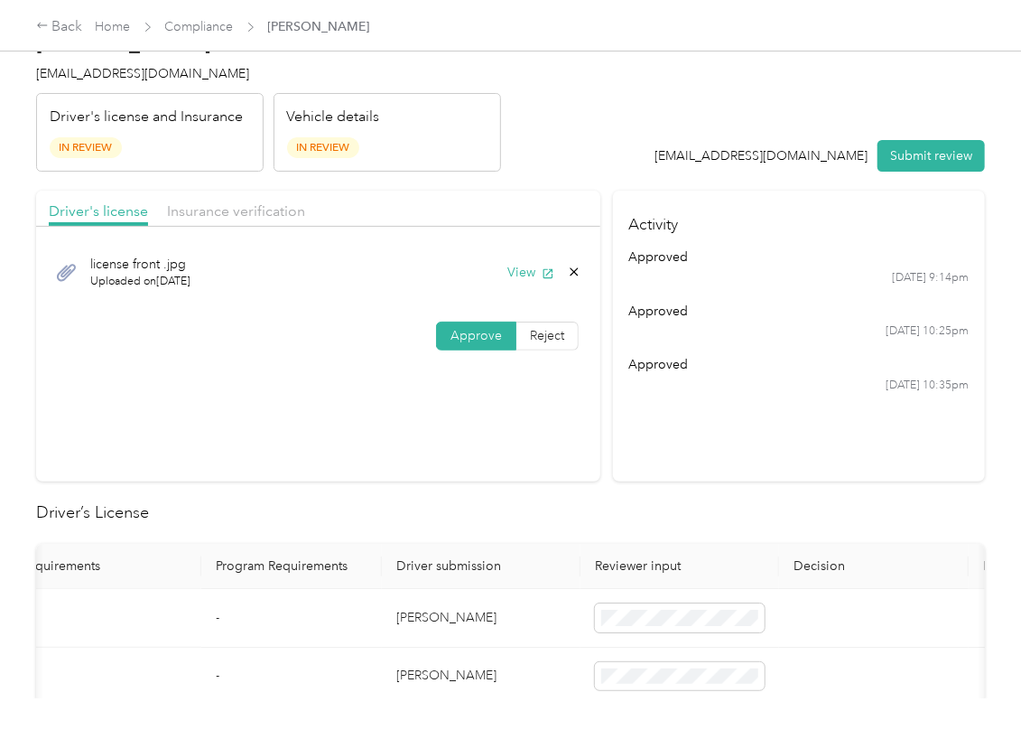
scroll to position [0, 0]
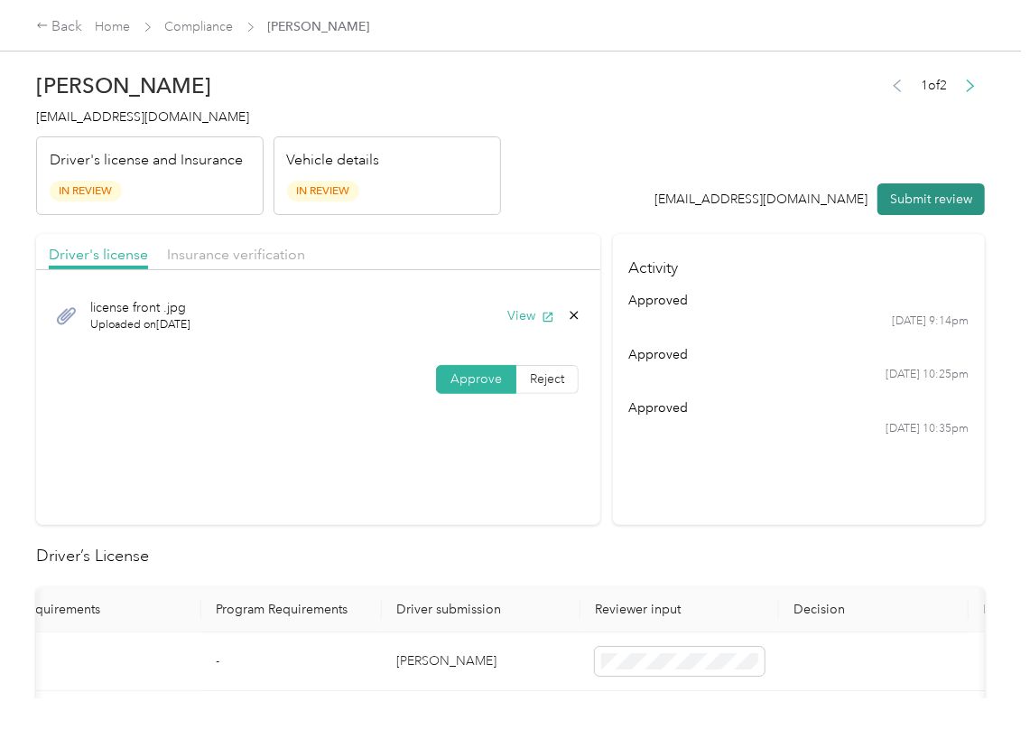
click at [910, 204] on button "Submit review" at bounding box center [931, 199] width 107 height 32
click at [42, 106] on div "[PERSON_NAME] [EMAIL_ADDRESS][DOMAIN_NAME] Driver's license and Insurance In Re…" at bounding box center [268, 139] width 465 height 152
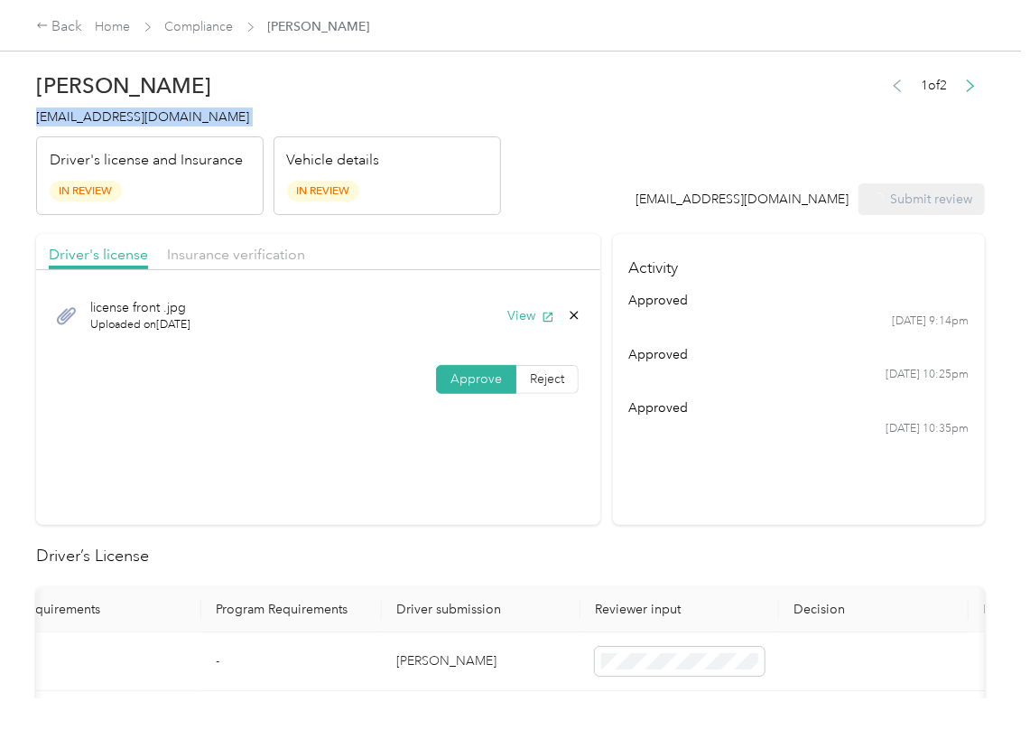
click at [42, 106] on div "[PERSON_NAME] [EMAIL_ADDRESS][DOMAIN_NAME] Driver's license and Insurance In Re…" at bounding box center [268, 139] width 465 height 152
copy span "[EMAIL_ADDRESS][DOMAIN_NAME]"
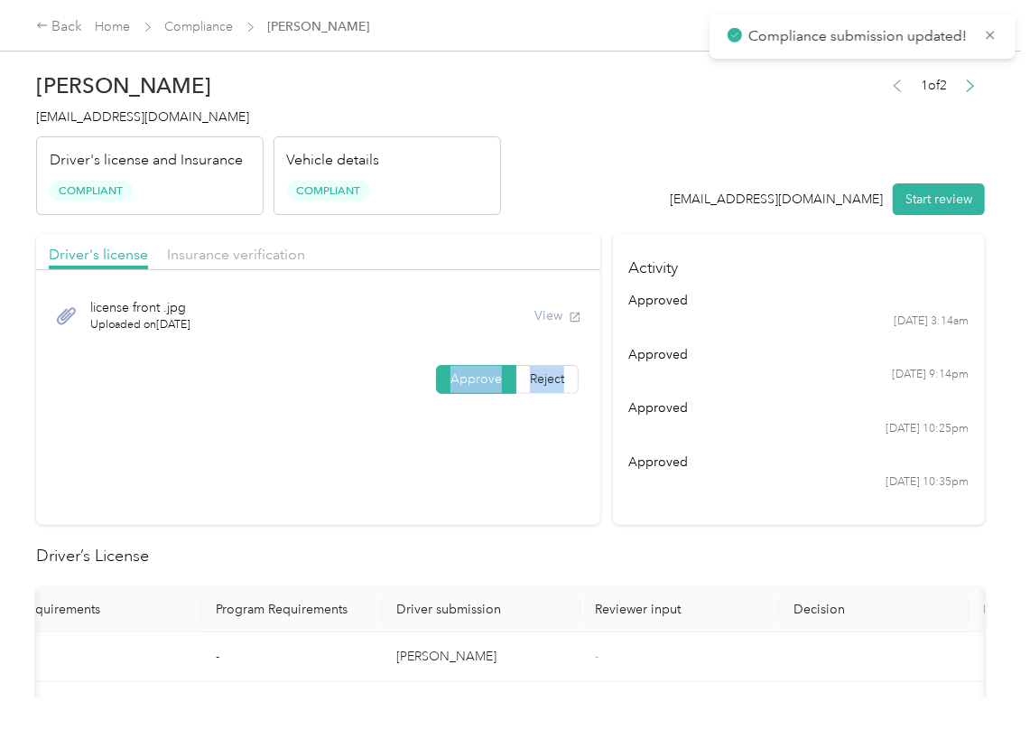
click at [439, 442] on section "Driver's license Insurance verification license front .jpg Uploaded on [DATE] V…" at bounding box center [318, 379] width 564 height 291
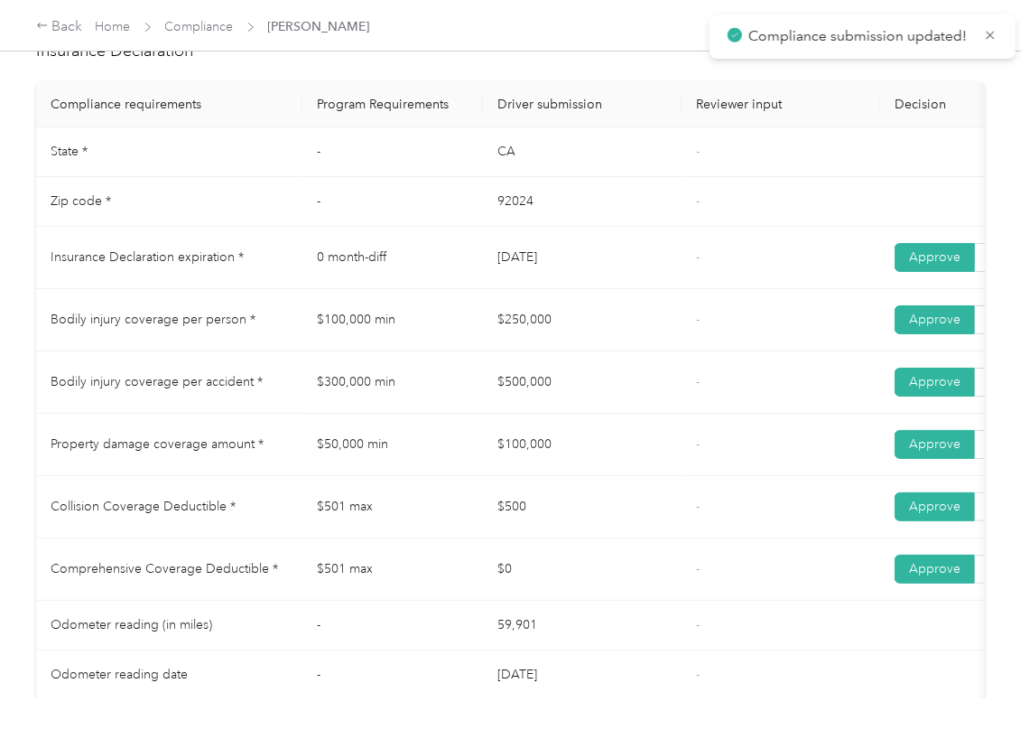
scroll to position [963, 0]
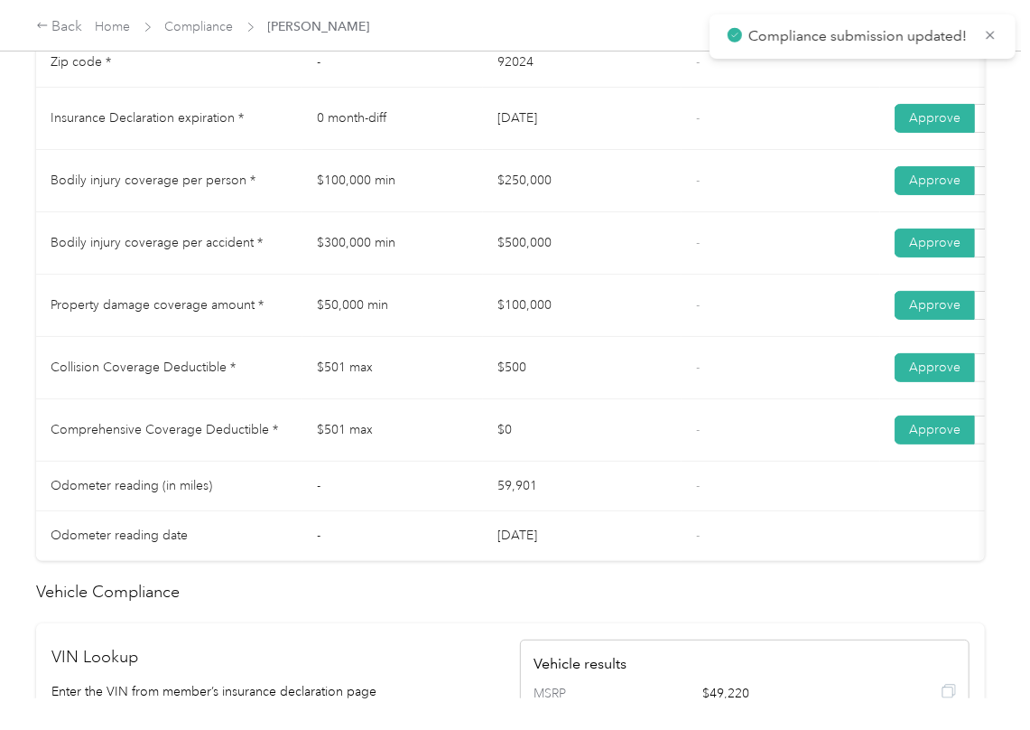
drag, startPoint x: 607, startPoint y: 338, endPoint x: 634, endPoint y: 171, distance: 169.2
click at [608, 318] on td "$100,000" at bounding box center [582, 306] width 199 height 62
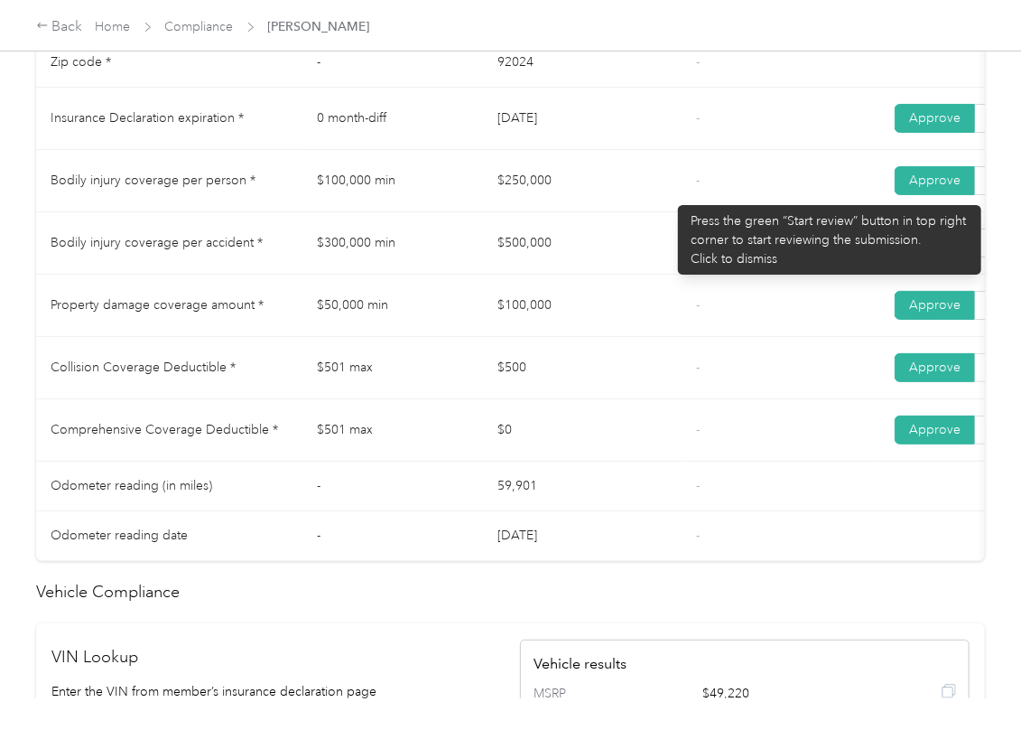
click at [669, 196] on td "$250,000" at bounding box center [582, 181] width 199 height 62
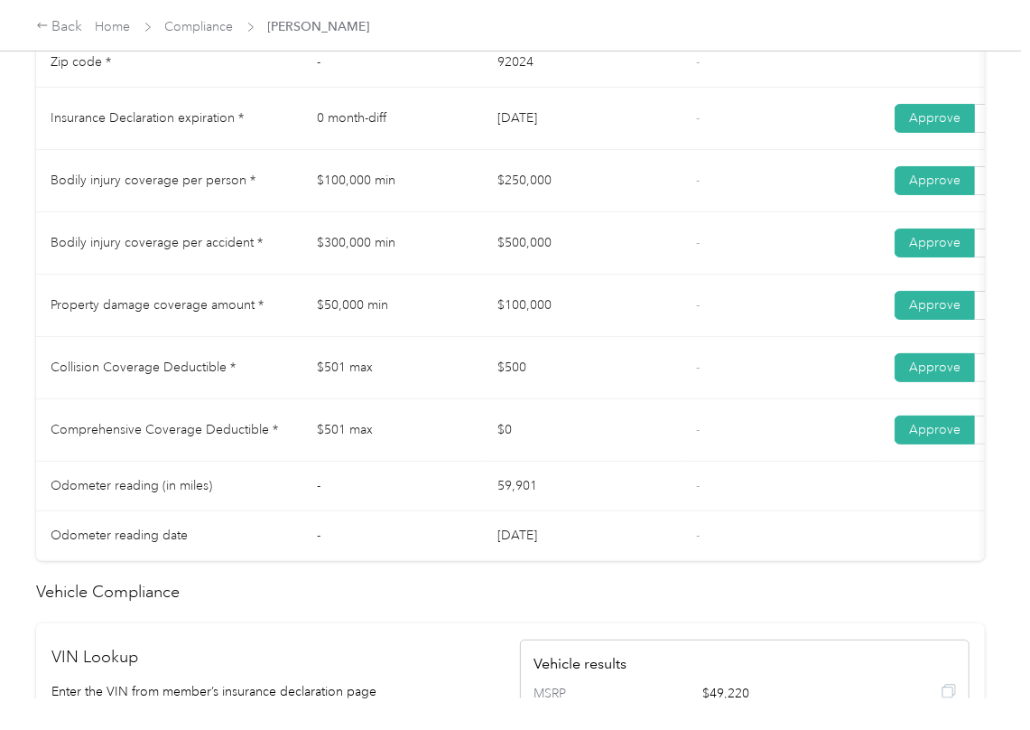
drag, startPoint x: 489, startPoint y: 182, endPoint x: 605, endPoint y: 195, distance: 117.2
click at [567, 189] on td "$250,000" at bounding box center [582, 181] width 199 height 62
click at [724, 247] on td "-" at bounding box center [781, 243] width 199 height 62
drag, startPoint x: 587, startPoint y: 196, endPoint x: 520, endPoint y: 246, distance: 83.3
click at [574, 212] on tr "Bodily injury coverage per person * $100,000 min $250,000 - Approve Reject" at bounding box center [672, 181] width 1273 height 62
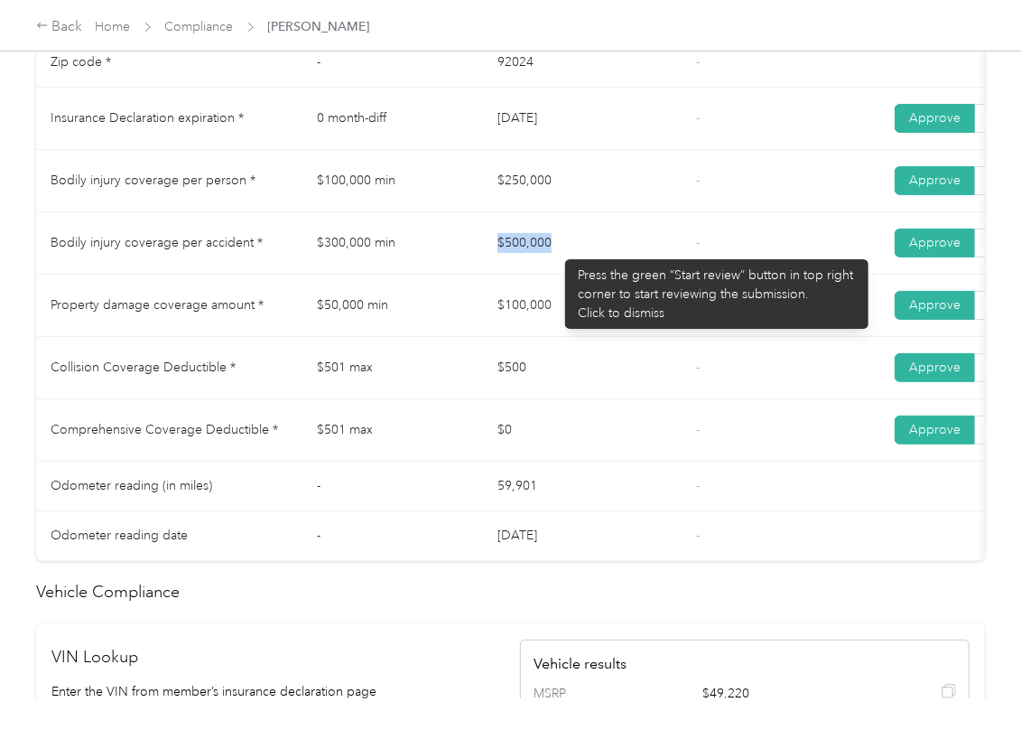
drag, startPoint x: 531, startPoint y: 250, endPoint x: 526, endPoint y: 303, distance: 53.6
click at [594, 251] on tr "Bodily injury coverage per accident * $300,000 min $500,000 - Approve Reject" at bounding box center [672, 243] width 1273 height 62
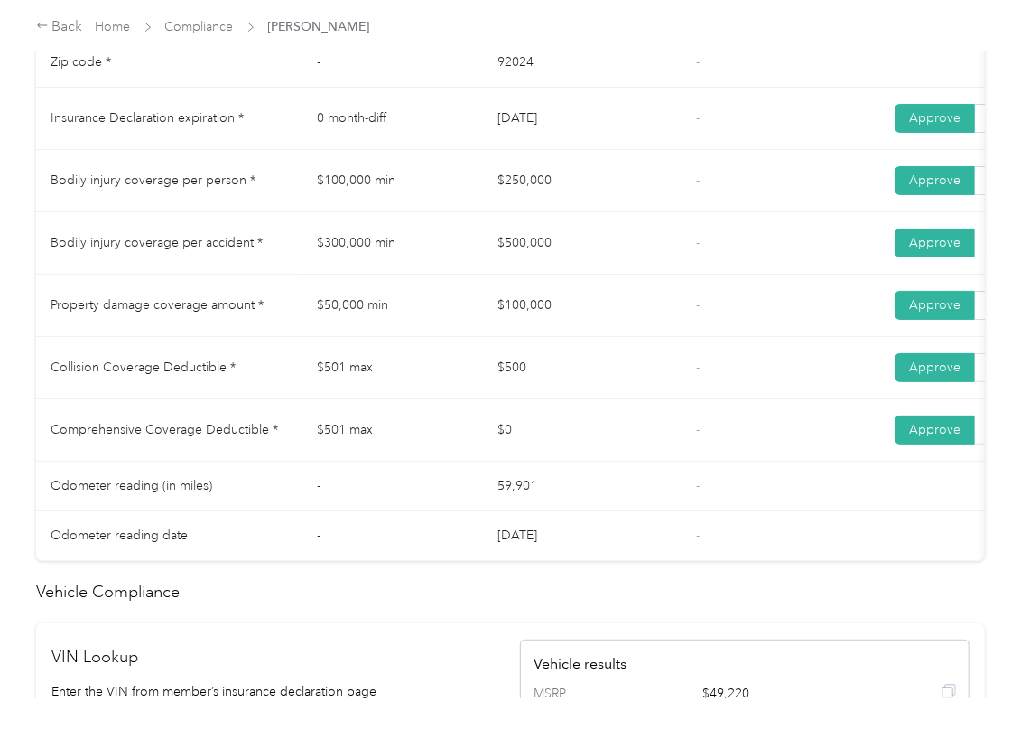
click at [493, 323] on td "$100,000" at bounding box center [582, 306] width 199 height 62
click at [576, 319] on td "$100,000" at bounding box center [582, 306] width 199 height 62
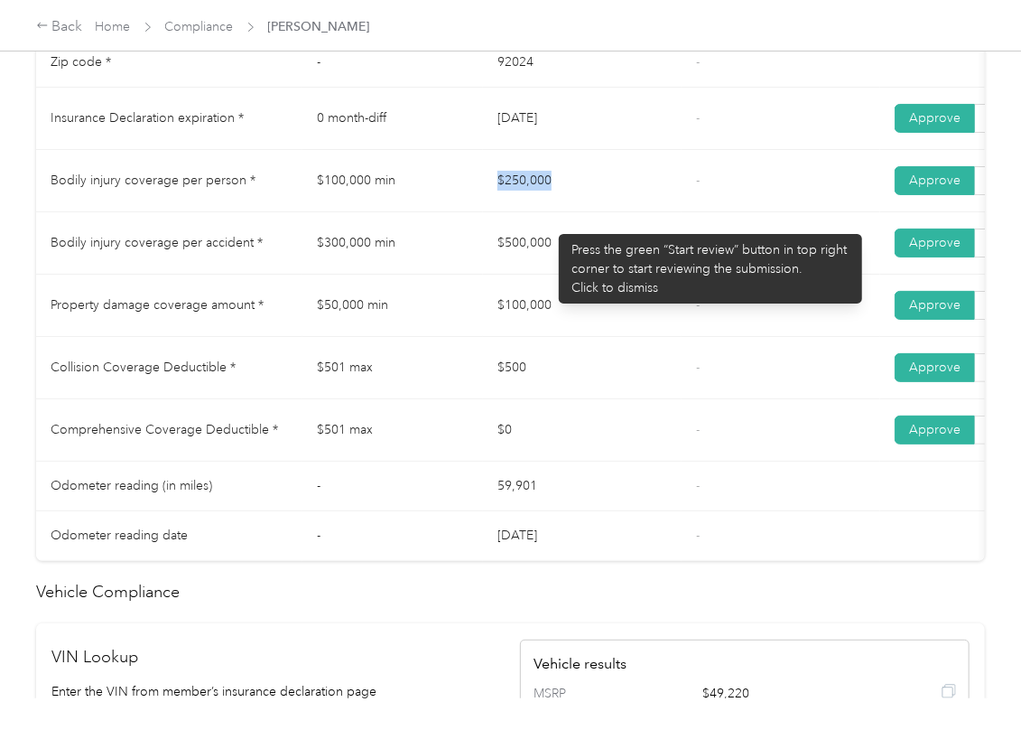
drag, startPoint x: 497, startPoint y: 219, endPoint x: 576, endPoint y: 218, distance: 79.5
click at [576, 212] on tr "Bodily injury coverage per person * $100,000 min $250,000 - Approve Reject" at bounding box center [672, 181] width 1273 height 62
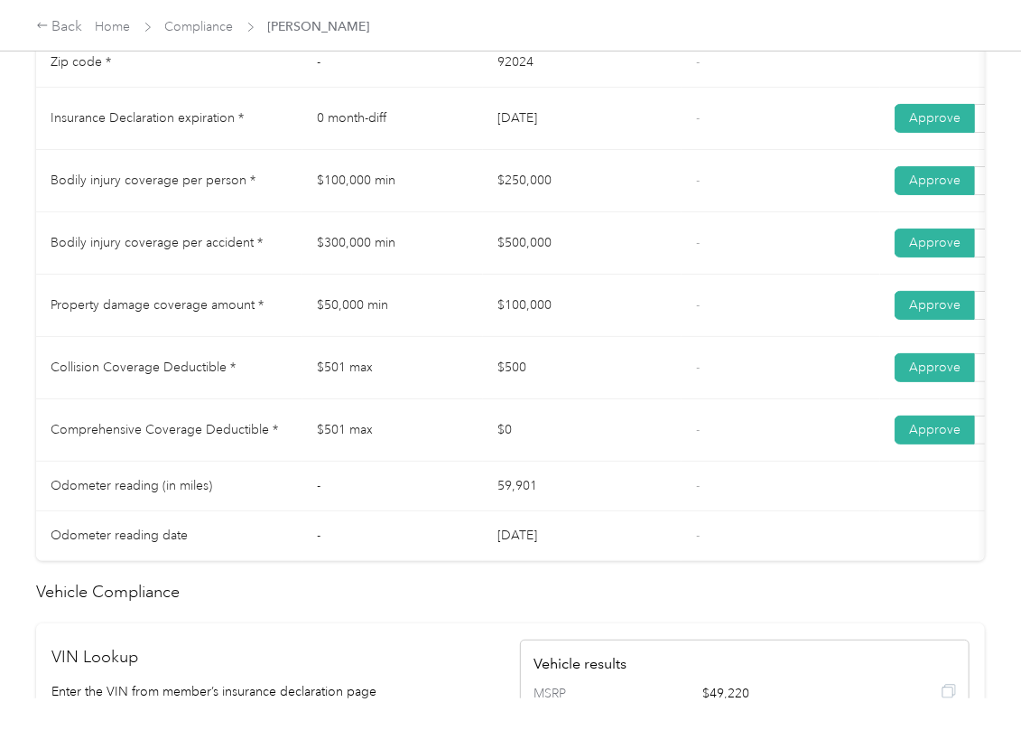
drag, startPoint x: 506, startPoint y: 254, endPoint x: 560, endPoint y: 284, distance: 61.8
click at [543, 255] on td "$500,000" at bounding box center [582, 243] width 199 height 62
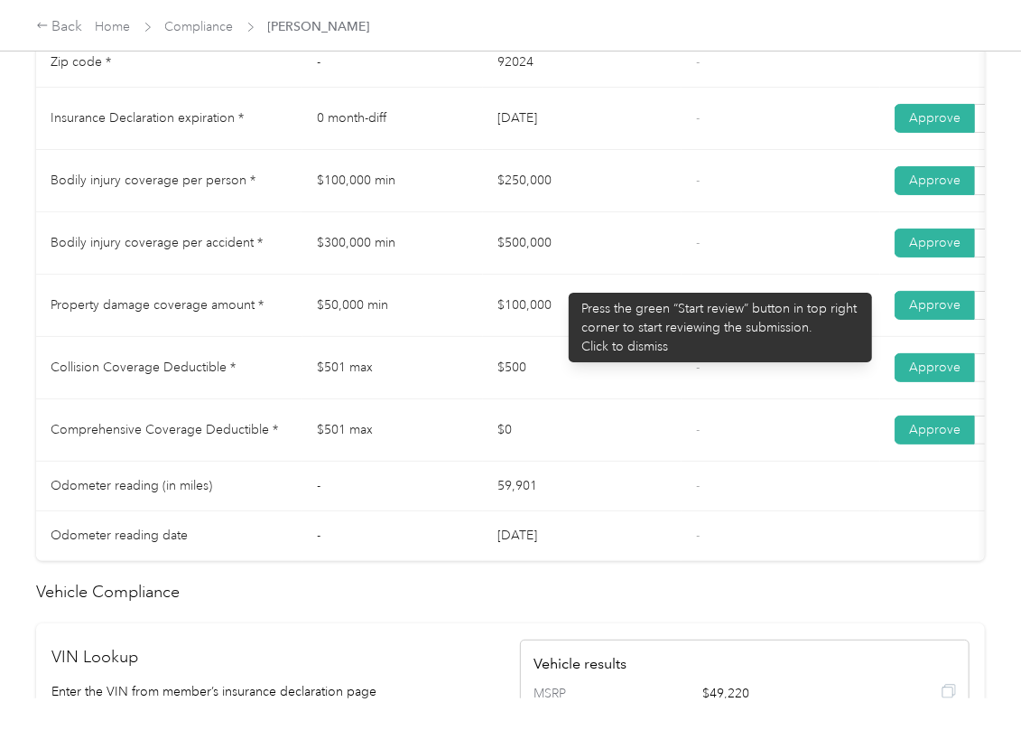
drag, startPoint x: 499, startPoint y: 318, endPoint x: 558, endPoint y: 320, distance: 58.7
click at [558, 320] on td "$100,000" at bounding box center [582, 306] width 199 height 62
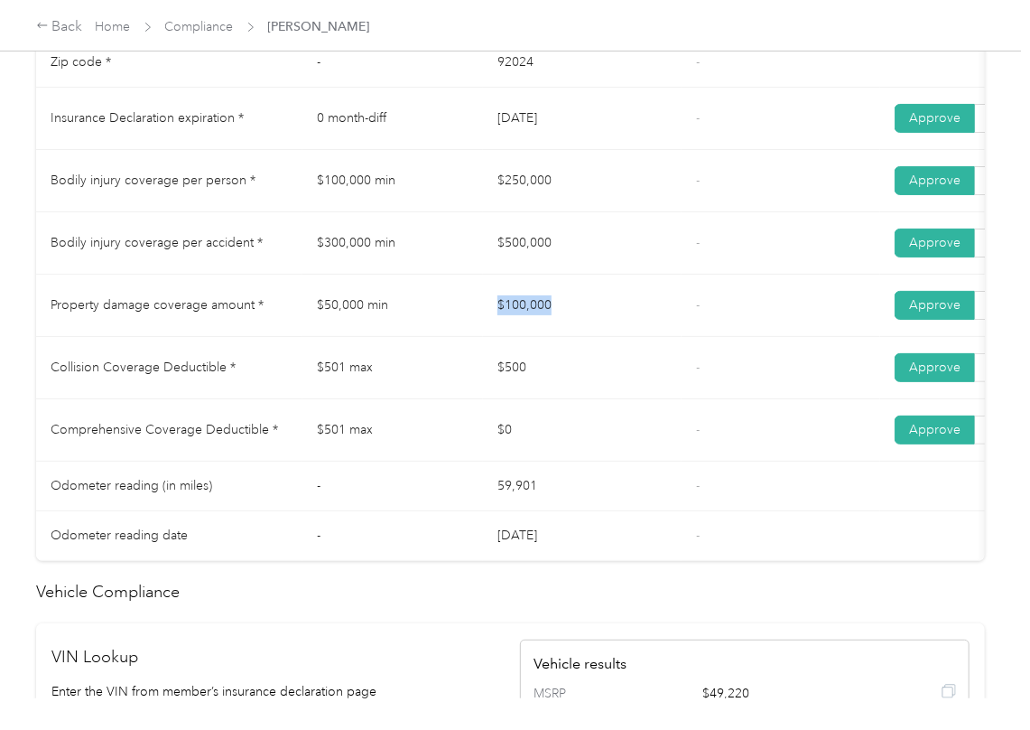
click at [585, 320] on td "$100,000" at bounding box center [582, 306] width 199 height 62
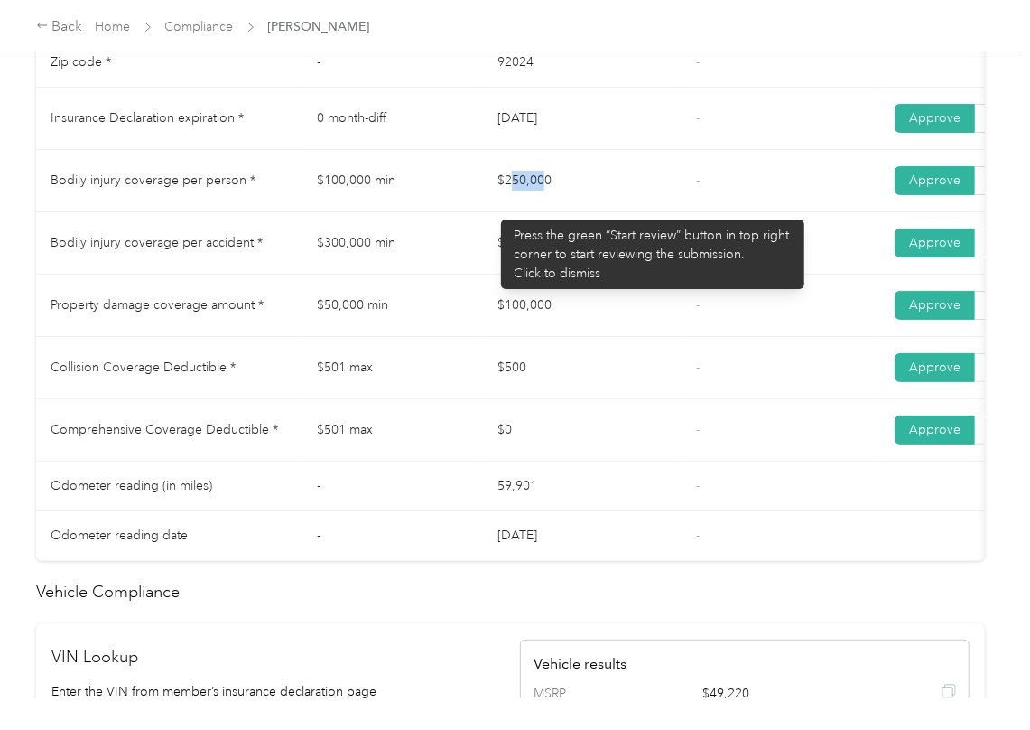
click at [561, 211] on td "$250,000" at bounding box center [582, 181] width 199 height 62
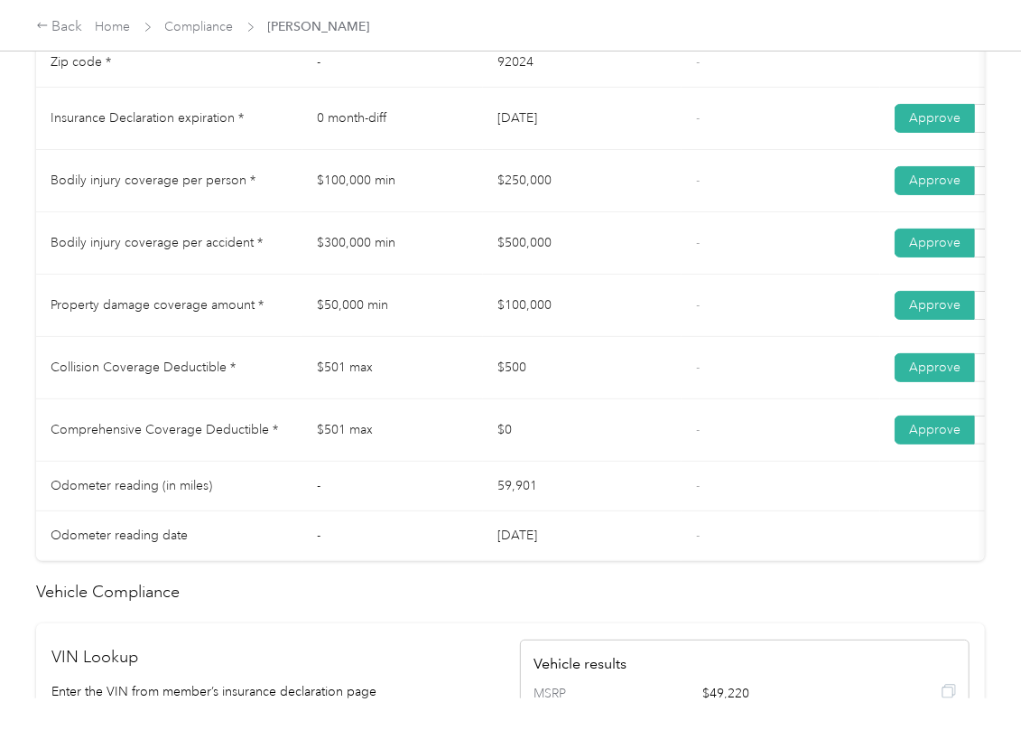
drag, startPoint x: 514, startPoint y: 267, endPoint x: 509, endPoint y: 300, distance: 32.8
click at [562, 264] on td "$500,000" at bounding box center [582, 243] width 199 height 62
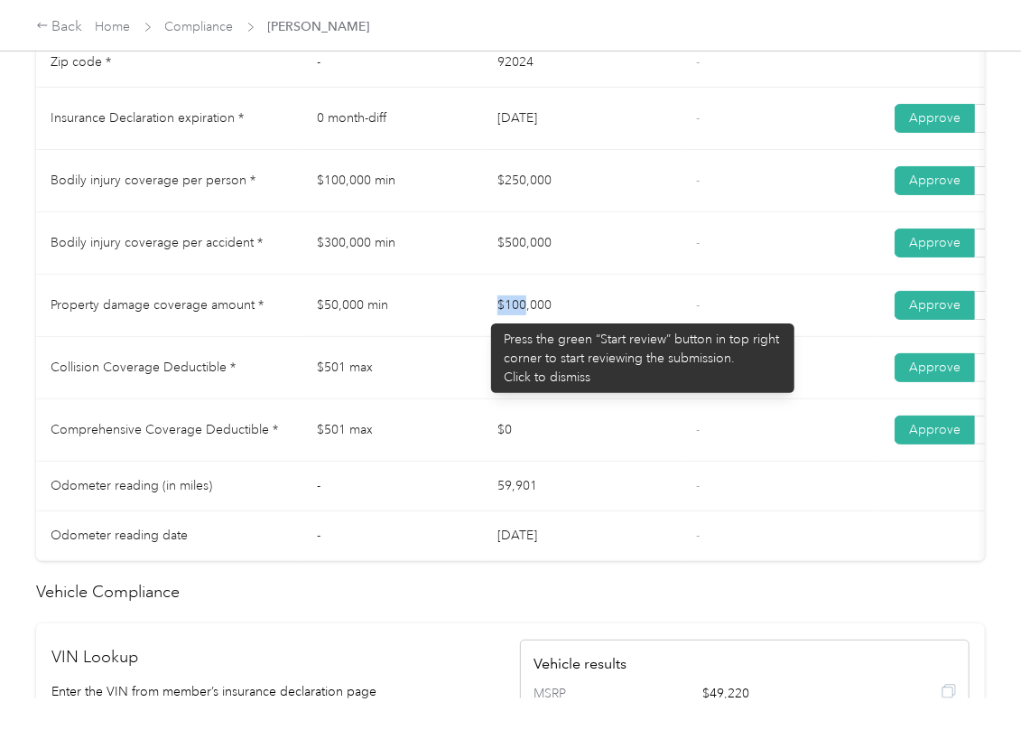
drag, startPoint x: 565, startPoint y: 321, endPoint x: 627, endPoint y: 329, distance: 61.8
click at [603, 322] on td "$100,000" at bounding box center [582, 306] width 199 height 62
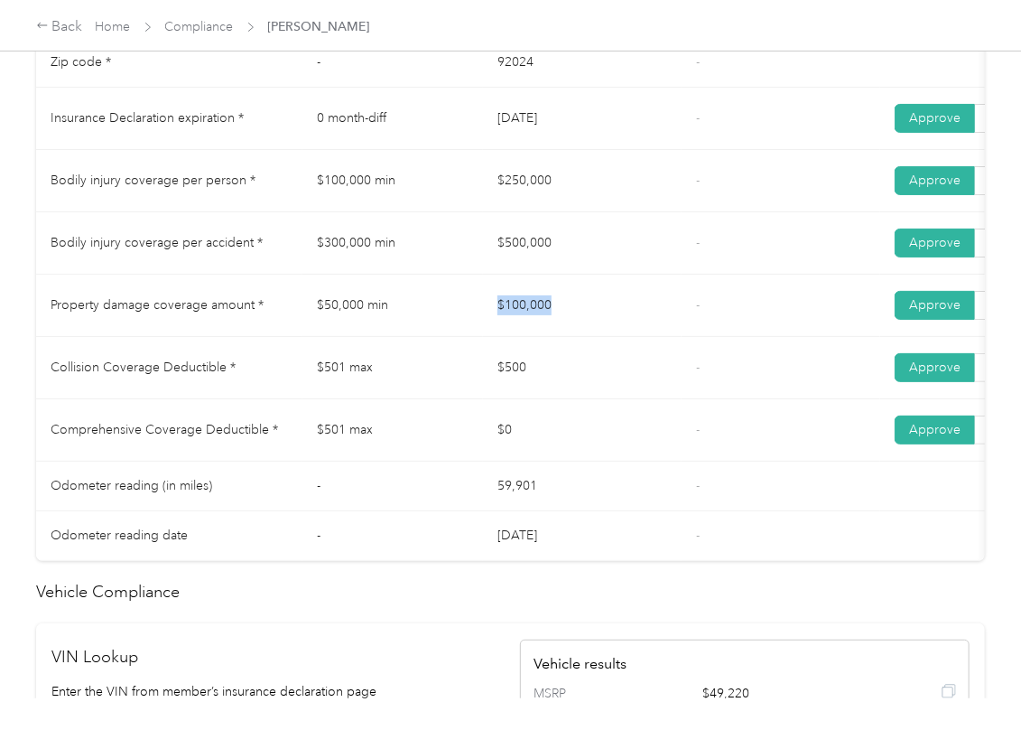
click at [627, 329] on td "$100,000" at bounding box center [582, 306] width 199 height 62
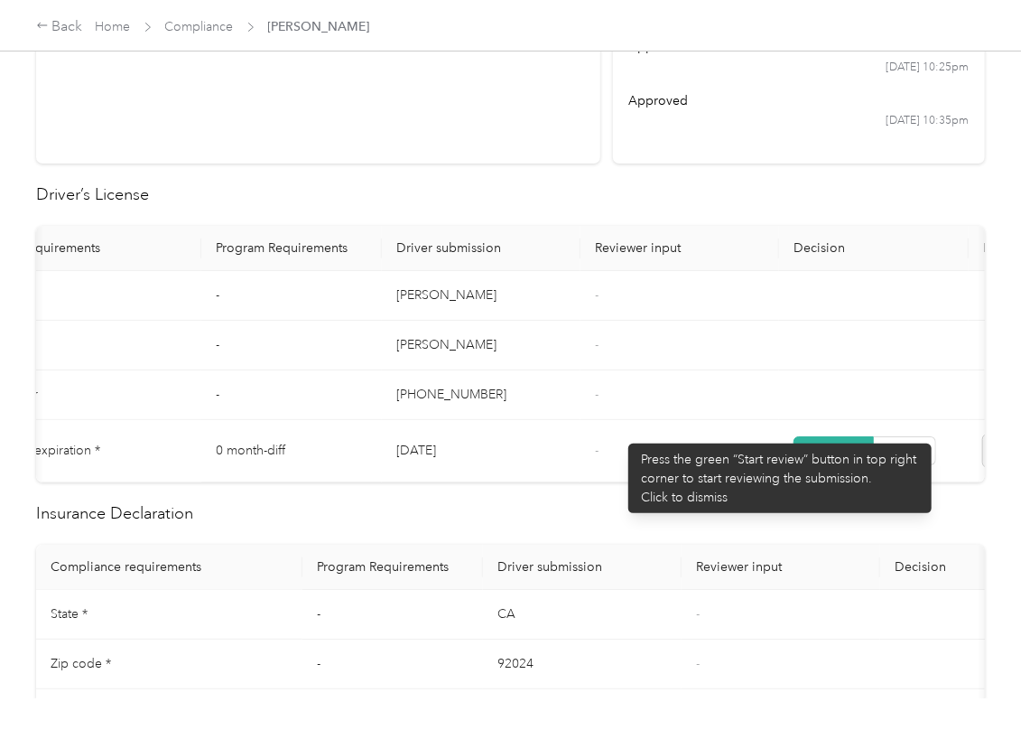
scroll to position [0, 0]
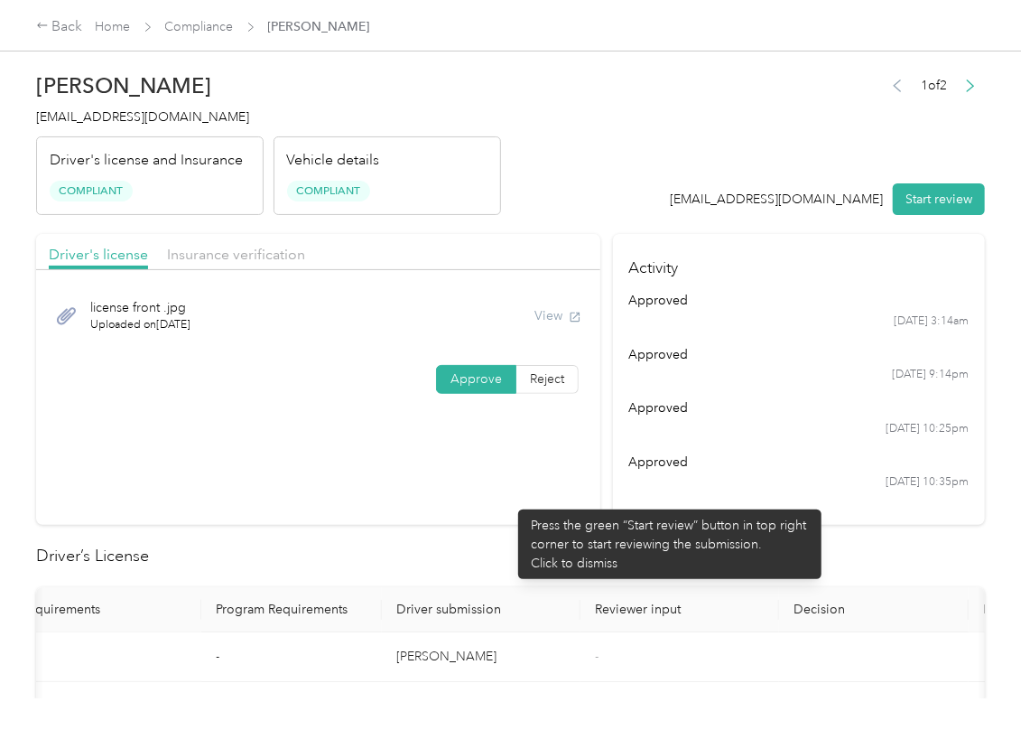
click at [509, 500] on section "Driver's license Insurance verification license front .jpg Uploaded on [DATE] V…" at bounding box center [318, 379] width 564 height 291
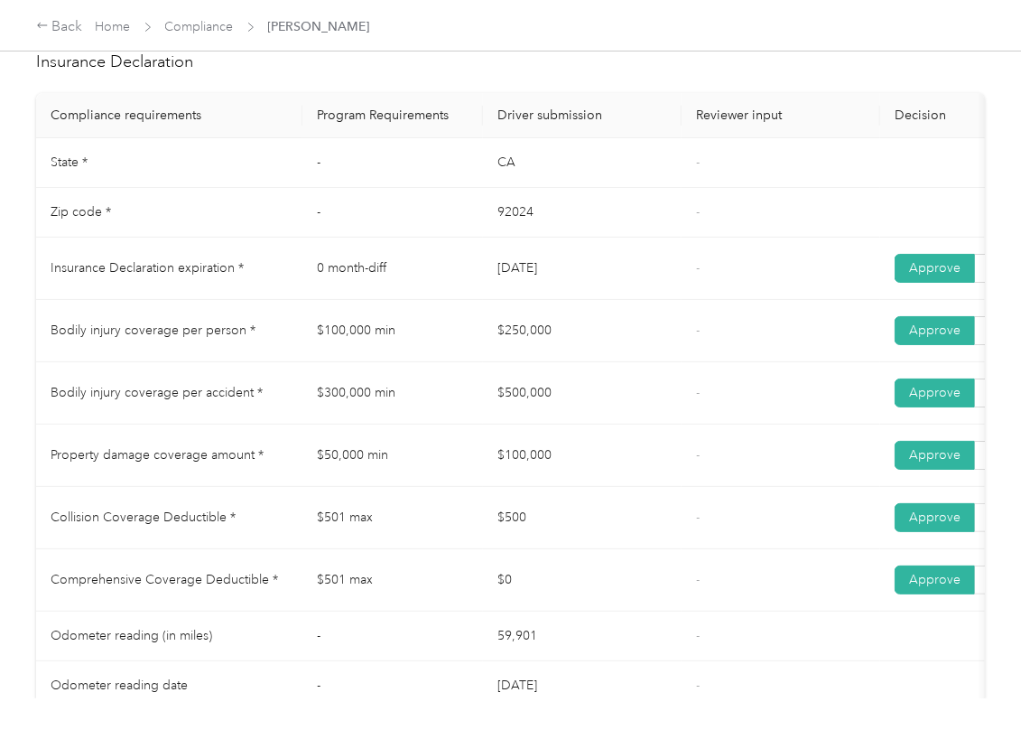
scroll to position [843, 0]
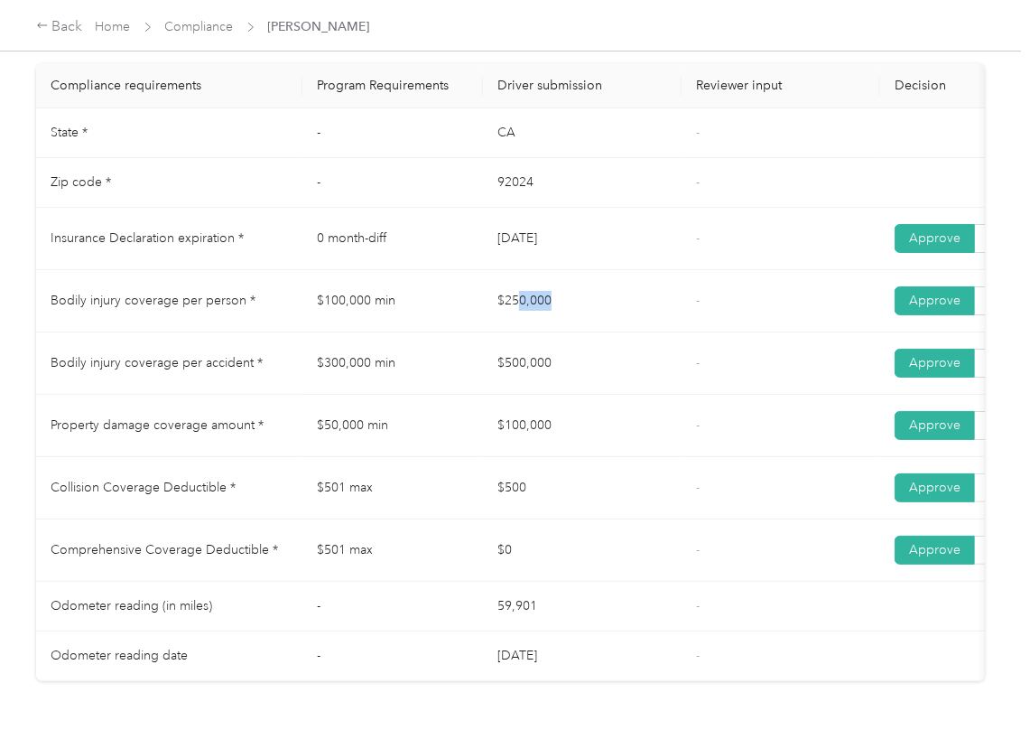
drag, startPoint x: 550, startPoint y: 318, endPoint x: 527, endPoint y: 369, distance: 56.2
click at [589, 326] on td "$250,000" at bounding box center [582, 301] width 199 height 62
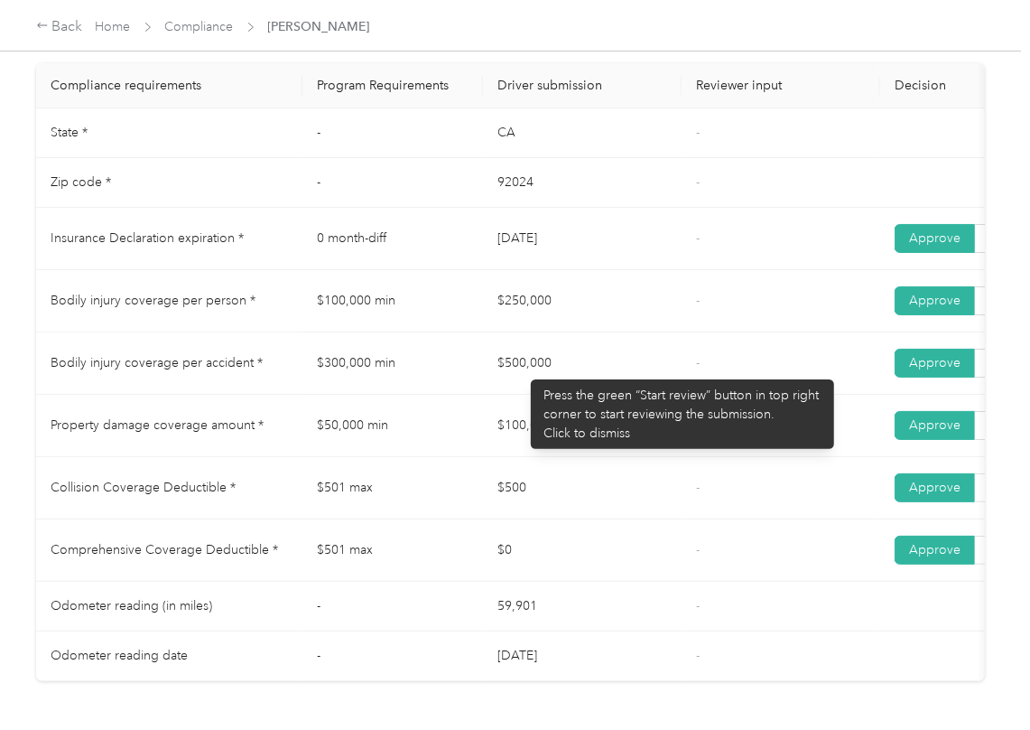
drag, startPoint x: 522, startPoint y: 370, endPoint x: 587, endPoint y: 391, distance: 68.3
click at [578, 386] on td "$500,000" at bounding box center [582, 363] width 199 height 62
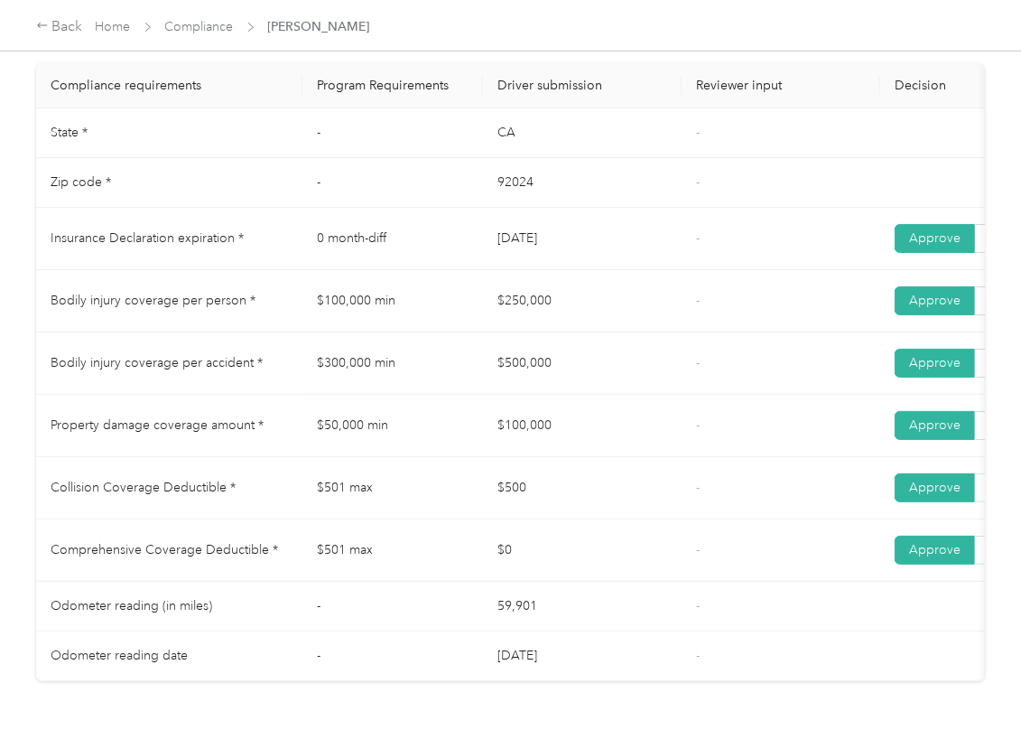
drag, startPoint x: 504, startPoint y: 433, endPoint x: 621, endPoint y: 437, distance: 117.4
click at [572, 438] on td "$100,000" at bounding box center [582, 426] width 199 height 62
click at [621, 437] on td "$100,000" at bounding box center [582, 426] width 199 height 62
drag, startPoint x: 574, startPoint y: 493, endPoint x: 8, endPoint y: 479, distance: 566.4
click at [572, 496] on td "$500" at bounding box center [582, 488] width 199 height 62
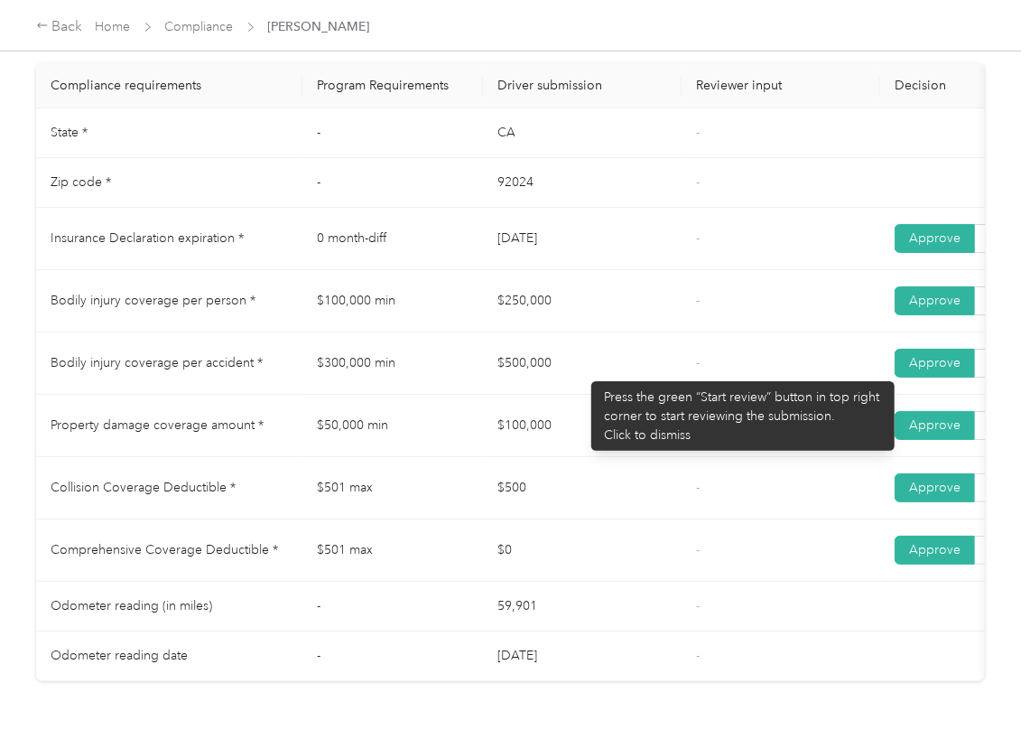
click at [582, 372] on td "$500,000" at bounding box center [582, 363] width 199 height 62
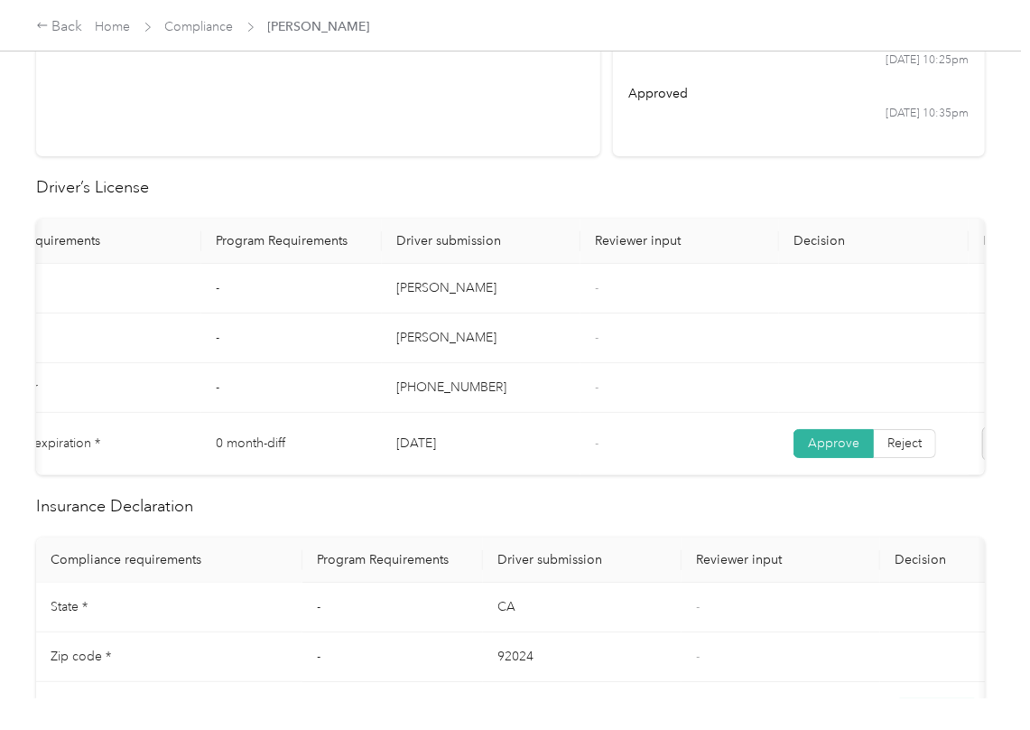
scroll to position [0, 0]
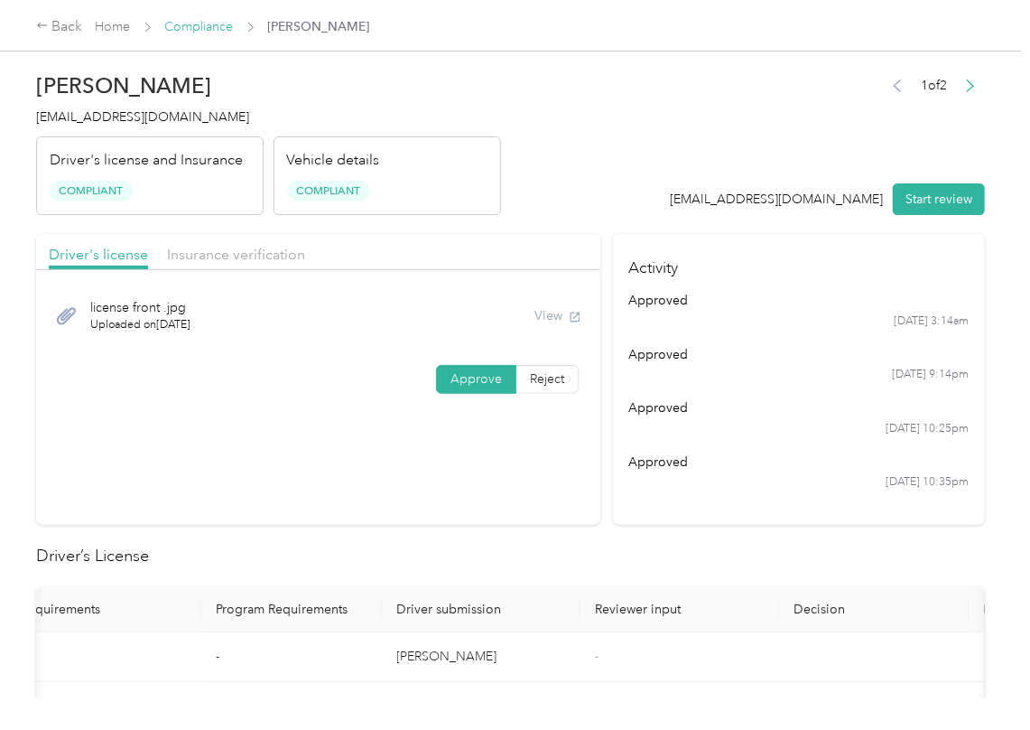
click at [207, 26] on link "Compliance" at bounding box center [199, 26] width 69 height 15
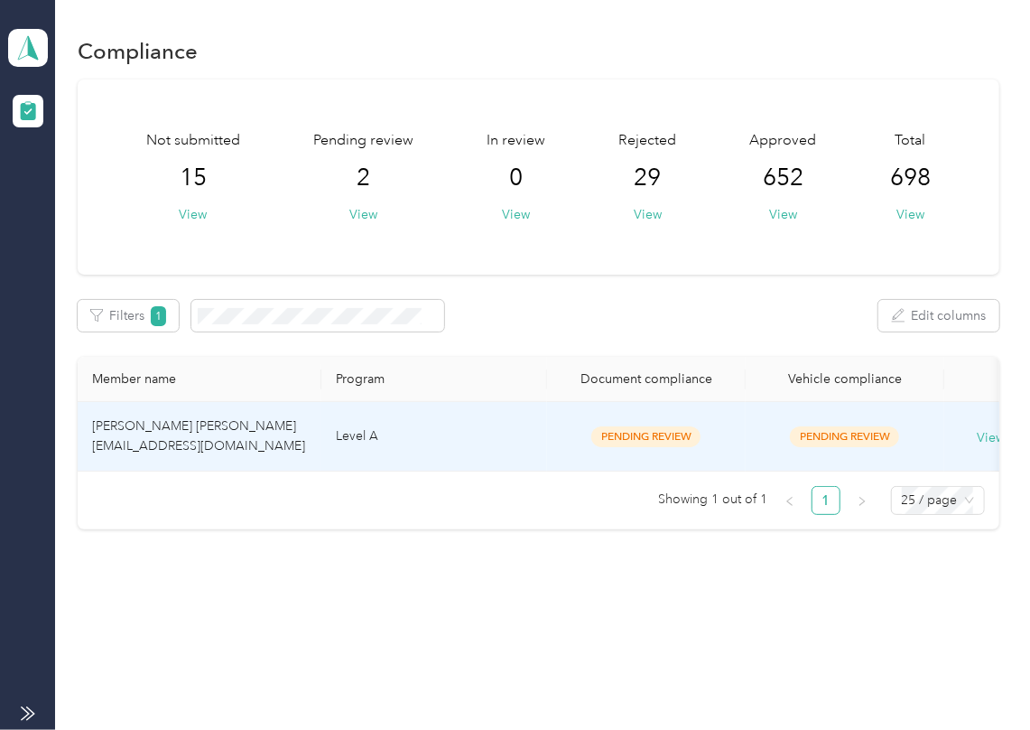
click at [168, 427] on span "[PERSON_NAME] [PERSON_NAME] [EMAIL_ADDRESS][DOMAIN_NAME]" at bounding box center [198, 435] width 213 height 35
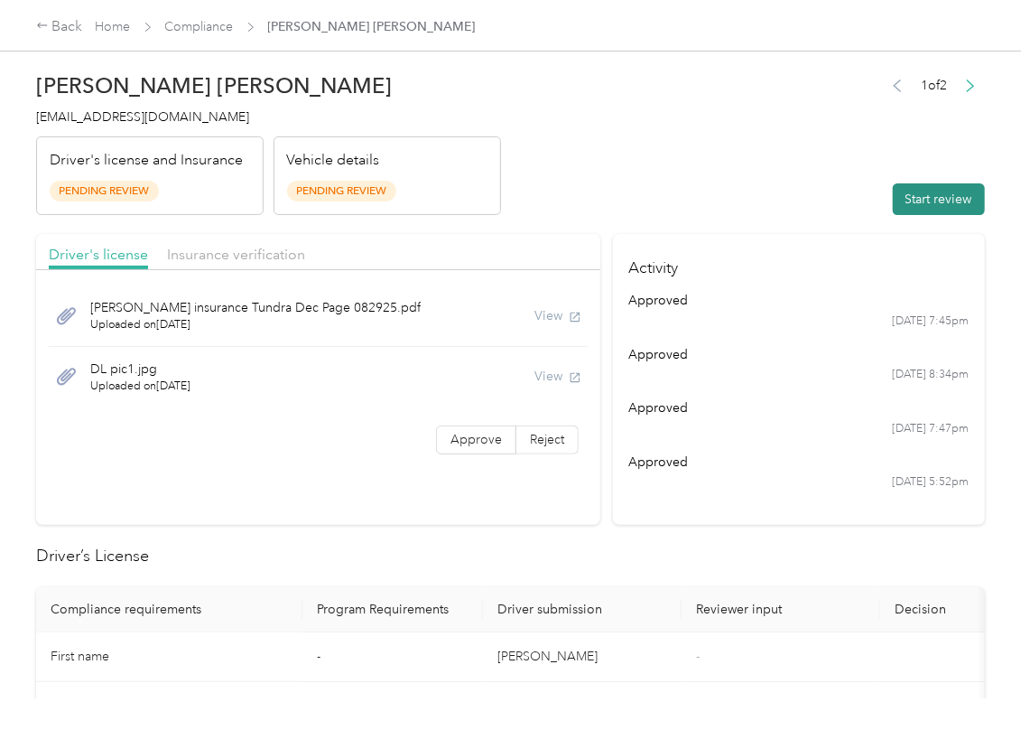
click at [899, 210] on button "Start review" at bounding box center [939, 199] width 92 height 32
click at [659, 208] on header "[PERSON_NAME] [PERSON_NAME] [EMAIL_ADDRESS][DOMAIN_NAME] Driver's license and I…" at bounding box center [510, 139] width 949 height 152
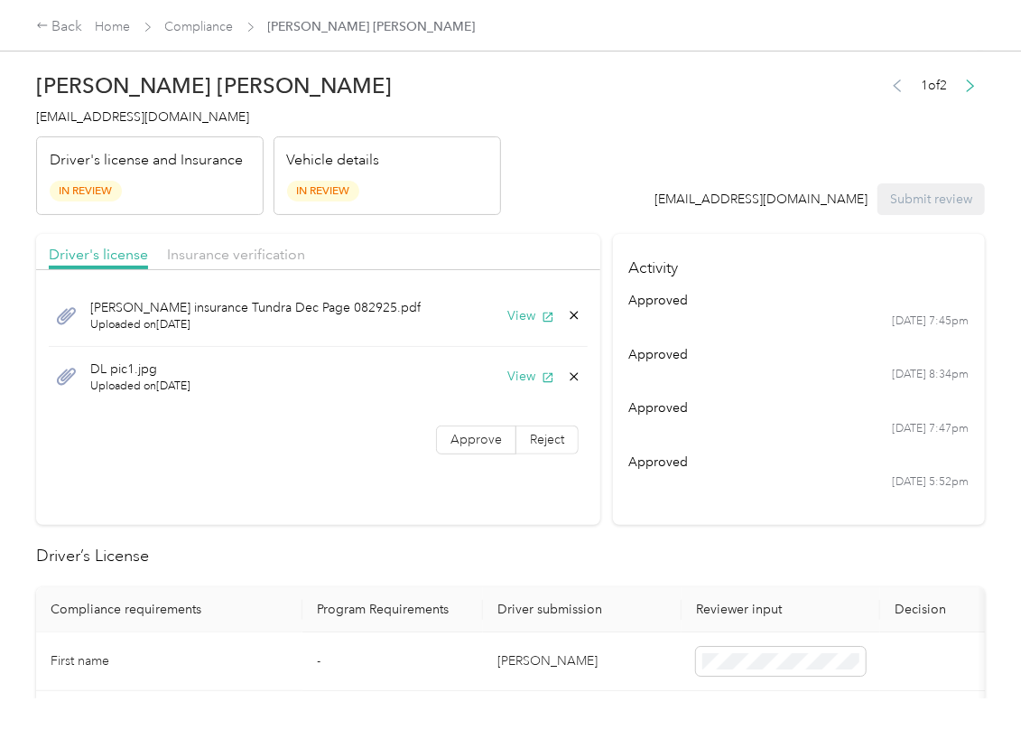
click at [532, 315] on button "View" at bounding box center [530, 315] width 47 height 19
click at [517, 381] on button "View" at bounding box center [530, 376] width 47 height 19
click at [466, 439] on span "Approve" at bounding box center [476, 439] width 51 height 15
click at [267, 260] on span "Insurance verification" at bounding box center [236, 254] width 138 height 17
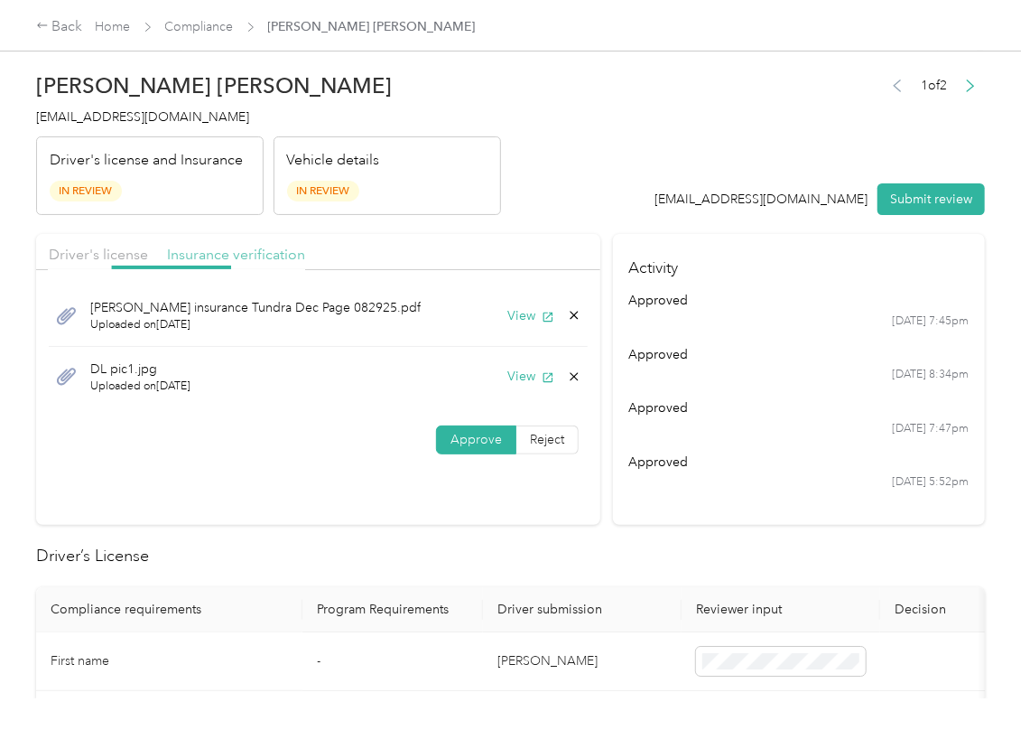
click at [237, 255] on span "Insurance verification" at bounding box center [236, 254] width 138 height 17
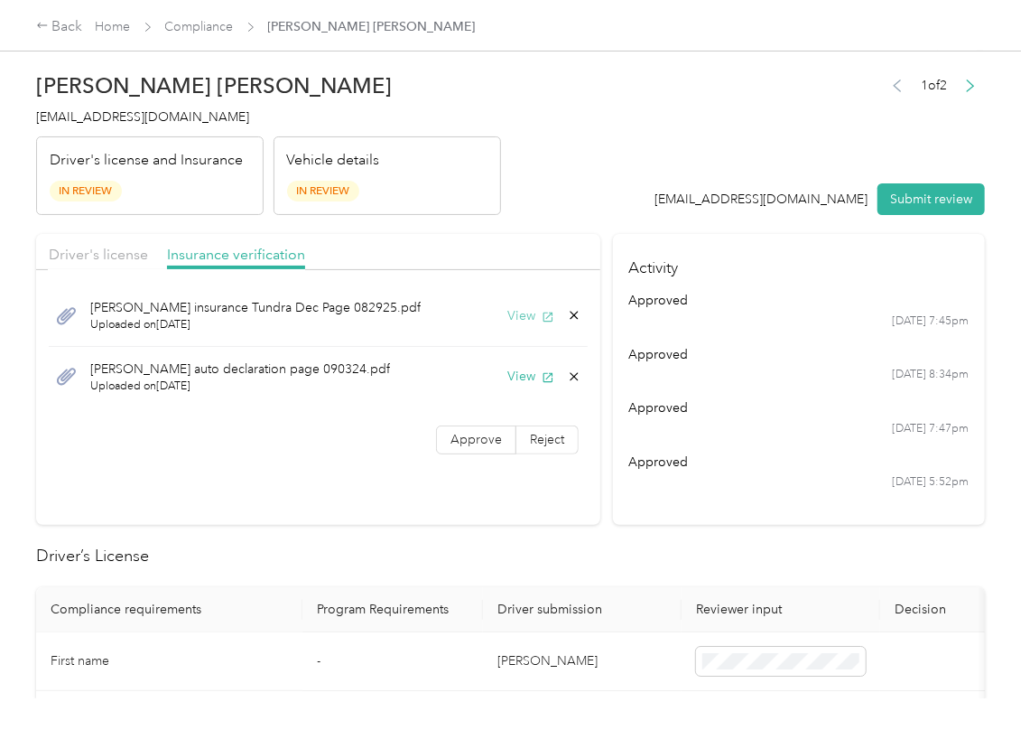
click at [520, 325] on button "View" at bounding box center [530, 315] width 47 height 19
click at [511, 381] on button "View" at bounding box center [530, 376] width 47 height 19
click at [467, 441] on span "Approve" at bounding box center [476, 439] width 51 height 15
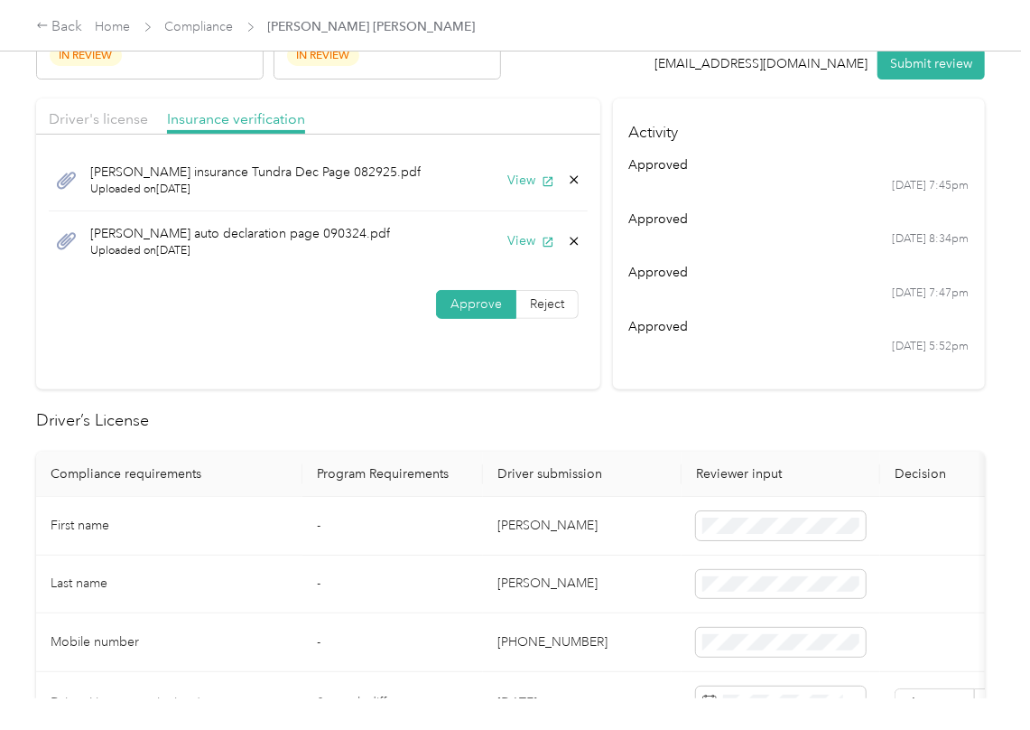
scroll to position [481, 0]
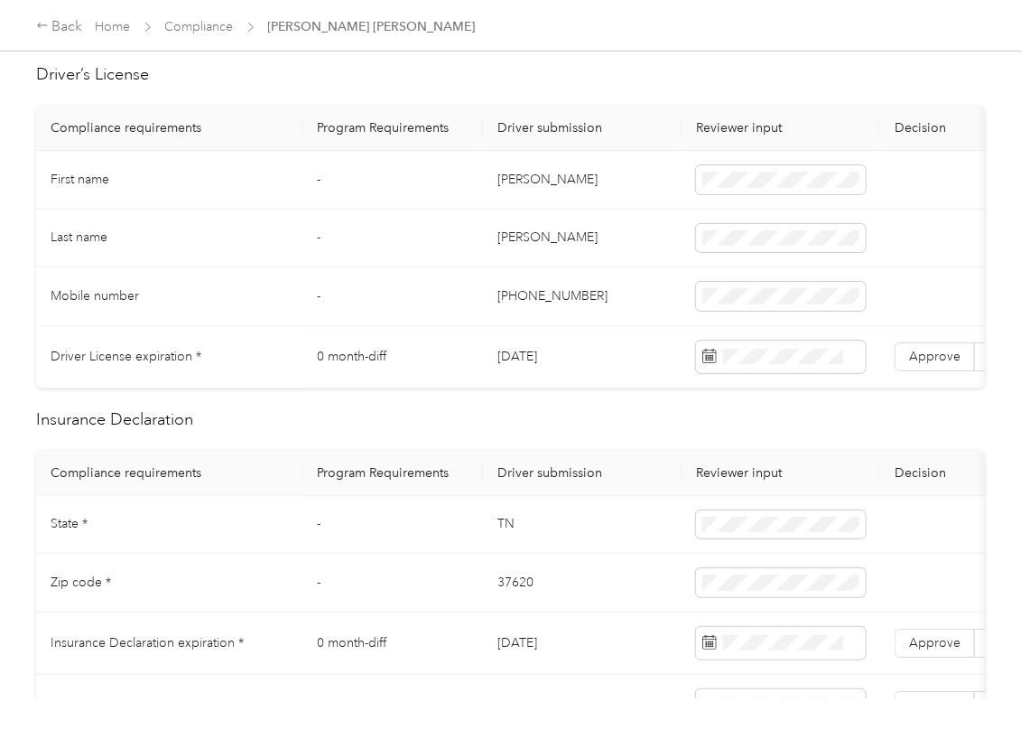
click at [518, 367] on td "[DATE]" at bounding box center [582, 357] width 199 height 62
copy td "[DATE]"
click at [927, 362] on span "Approve" at bounding box center [934, 356] width 51 height 15
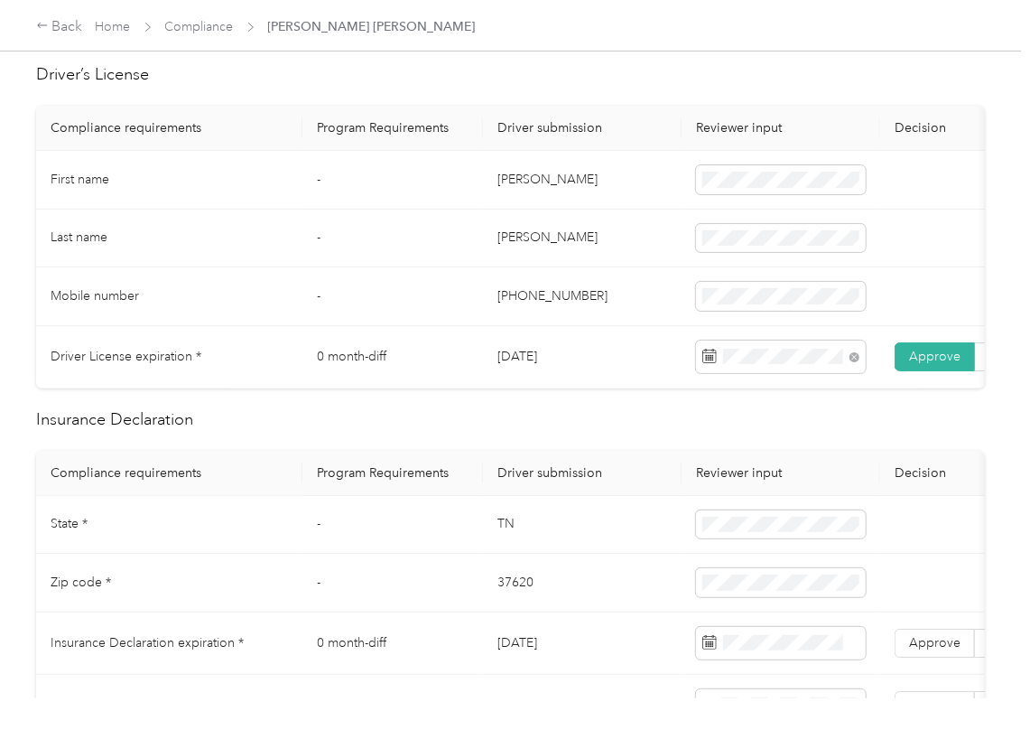
click at [623, 479] on th "Driver submission" at bounding box center [582, 473] width 199 height 45
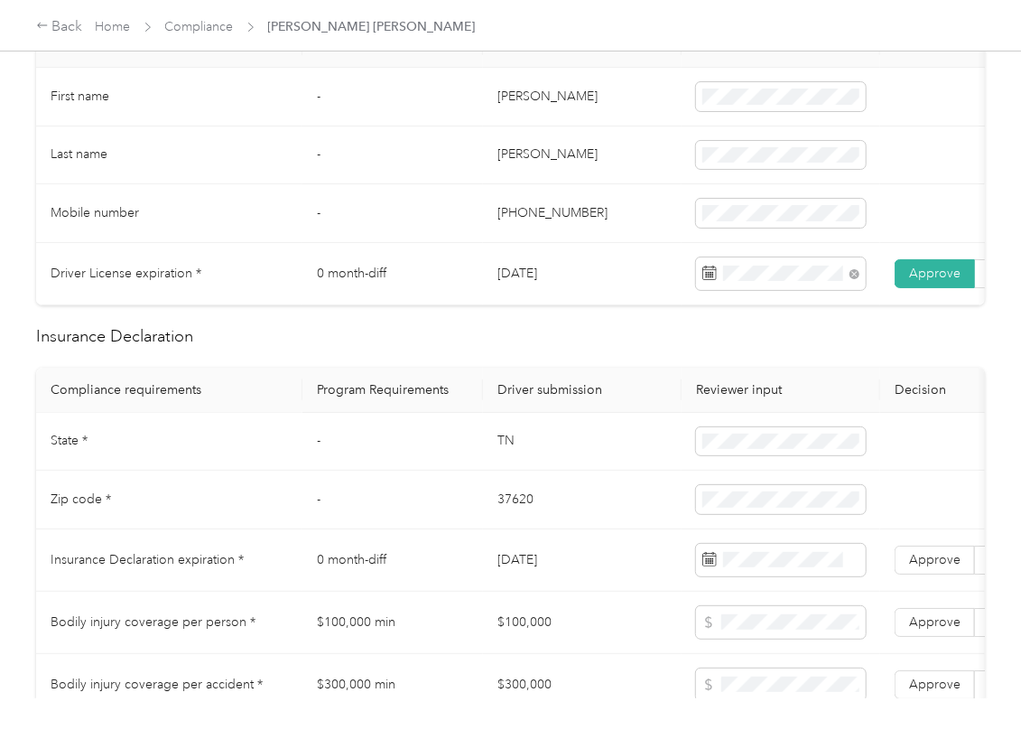
scroll to position [601, 0]
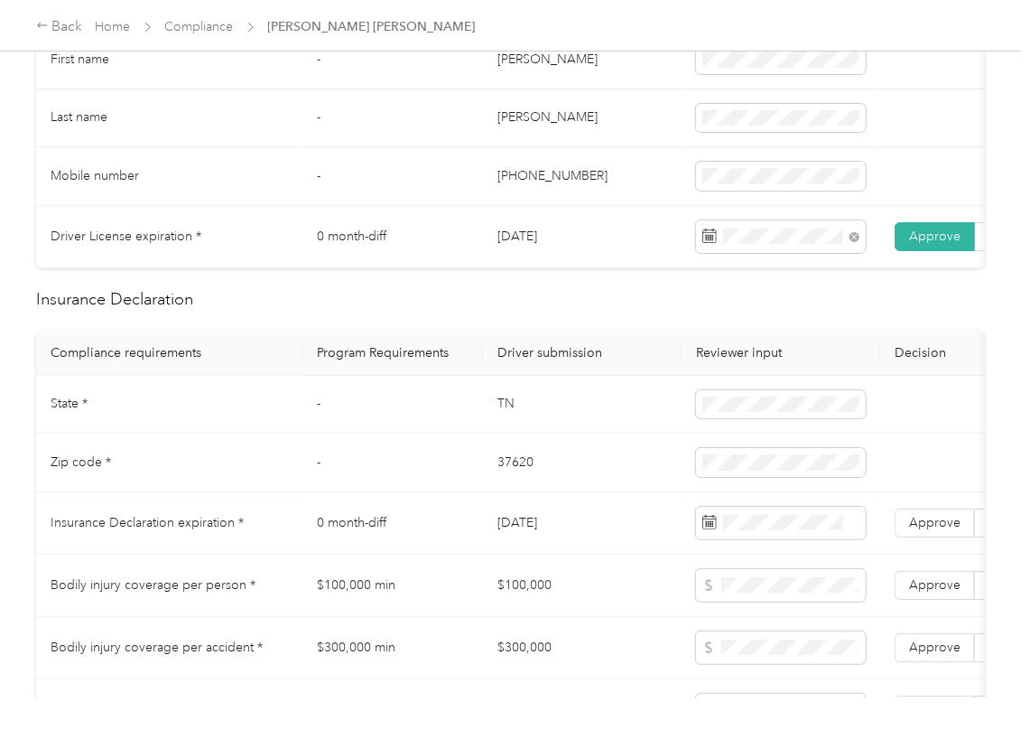
click at [483, 432] on td "TN" at bounding box center [582, 405] width 199 height 59
click at [518, 492] on td "37620" at bounding box center [582, 462] width 199 height 59
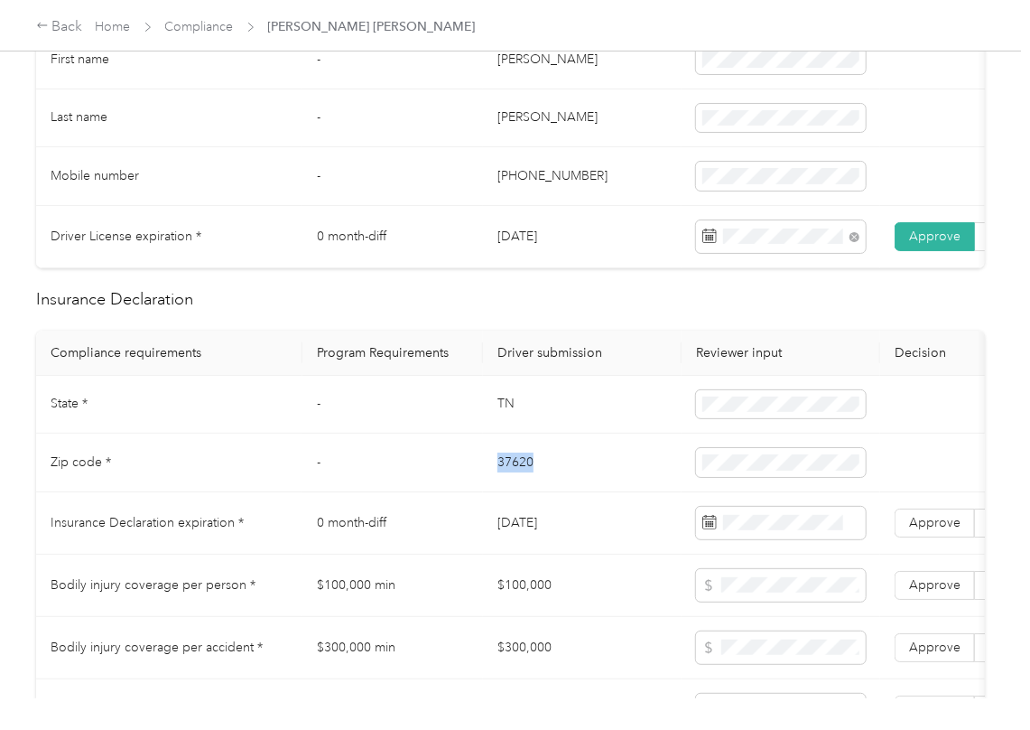
click at [518, 492] on td "37620" at bounding box center [582, 462] width 199 height 59
click at [456, 366] on th "Program Requirements" at bounding box center [393, 353] width 181 height 45
click at [914, 530] on span "Approve" at bounding box center [934, 522] width 51 height 15
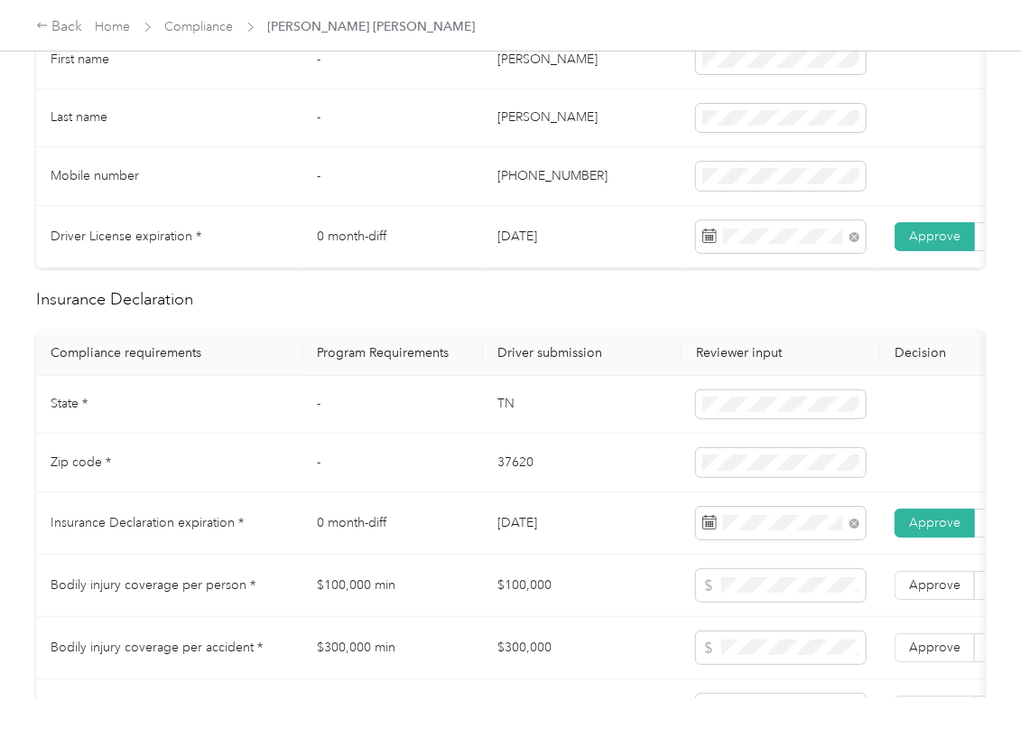
drag, startPoint x: 540, startPoint y: 538, endPoint x: 614, endPoint y: 421, distance: 138.8
click at [547, 538] on td "[DATE]" at bounding box center [582, 523] width 199 height 62
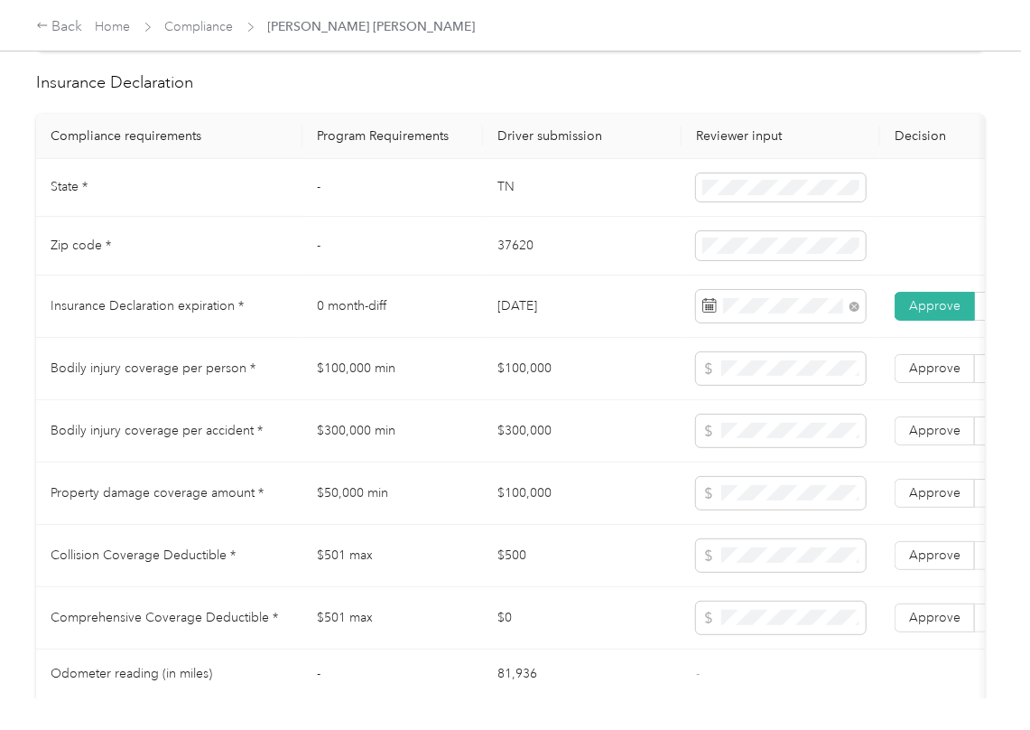
scroll to position [1565, 0]
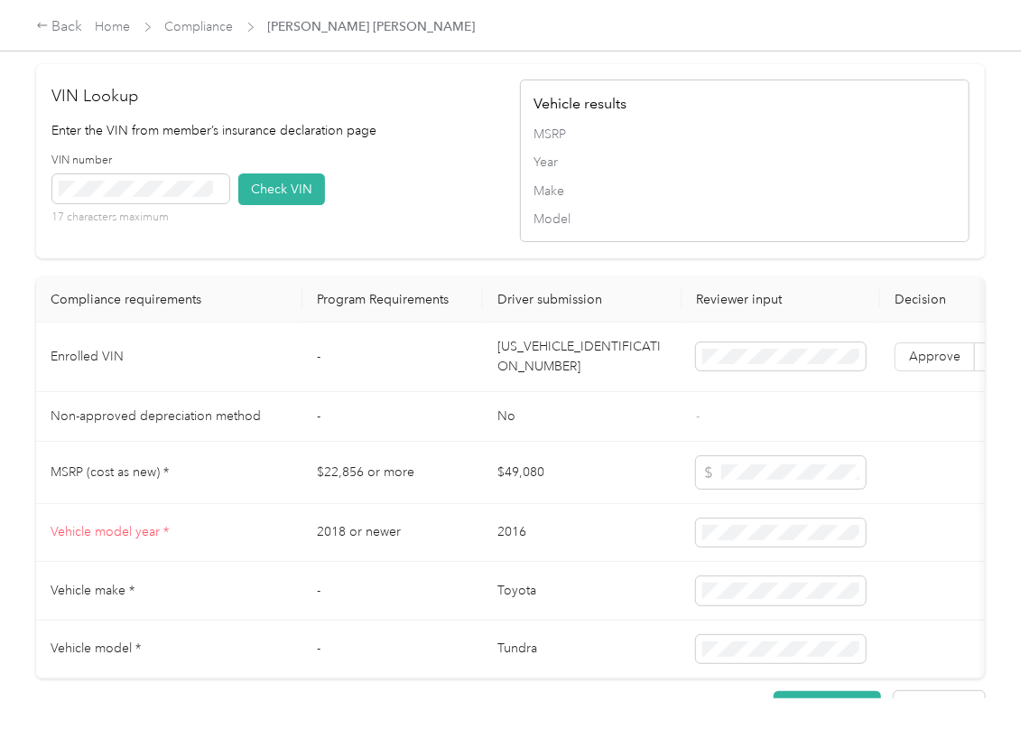
click at [525, 392] on td "[US_VEHICLE_IDENTIFICATION_NUMBER]" at bounding box center [582, 357] width 199 height 70
click at [416, 218] on div "VIN number 17 characters maximum Check VIN" at bounding box center [277, 196] width 450 height 86
drag, startPoint x: 293, startPoint y: 233, endPoint x: 562, endPoint y: 402, distance: 317.7
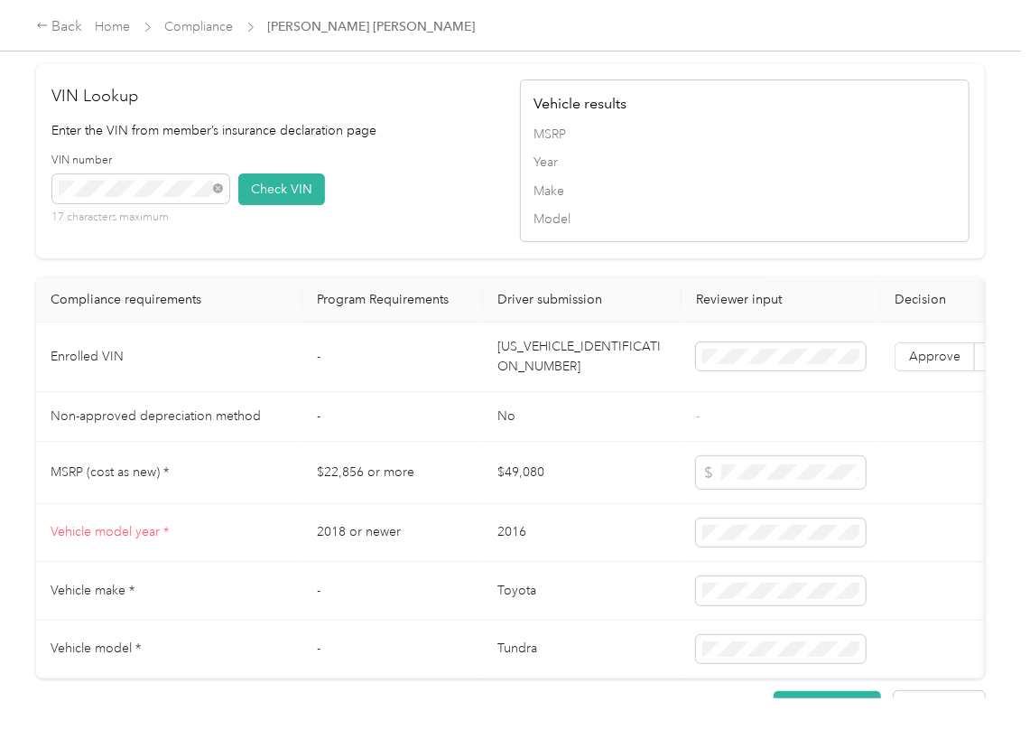
click at [293, 205] on button "Check VIN" at bounding box center [281, 189] width 87 height 32
click at [915, 371] on label "Approve" at bounding box center [935, 356] width 80 height 29
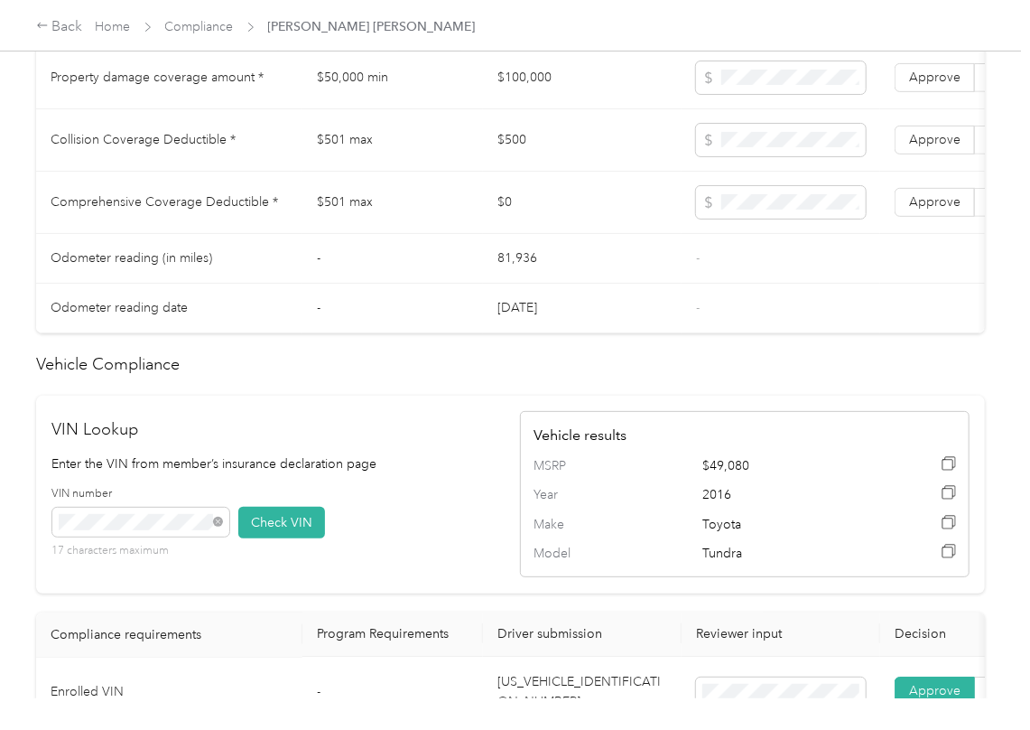
scroll to position [722, 0]
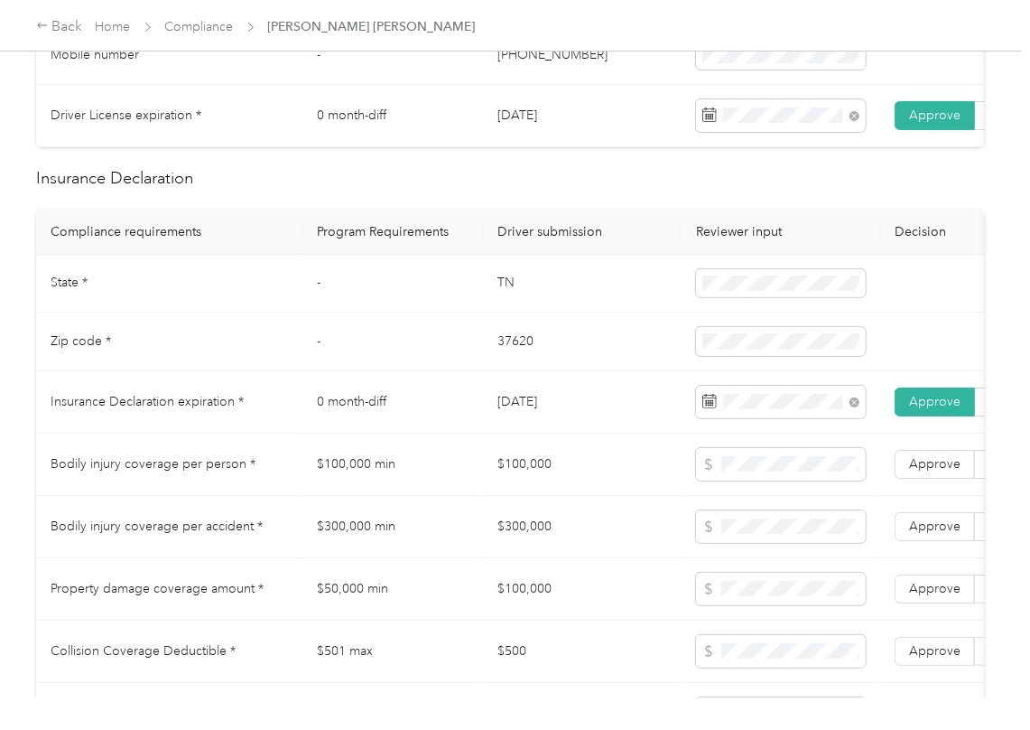
click at [531, 473] on td "$100,000" at bounding box center [582, 464] width 199 height 62
click at [800, 480] on span at bounding box center [781, 464] width 170 height 33
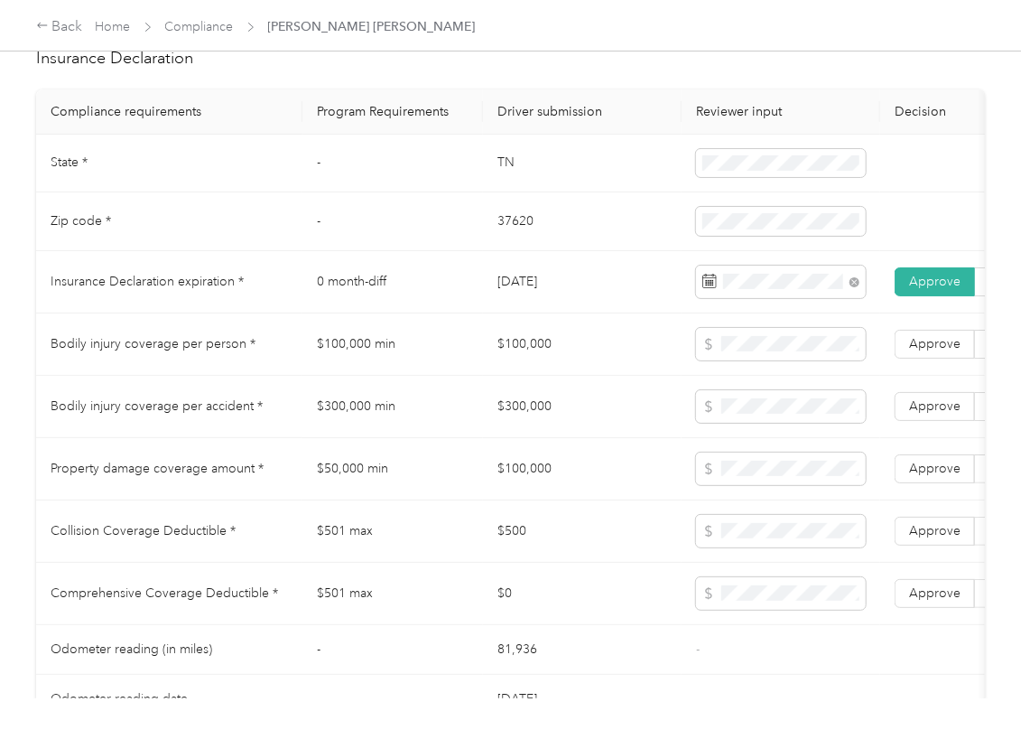
click at [529, 426] on td "$300,000" at bounding box center [582, 407] width 199 height 62
click at [529, 428] on td "$300,000" at bounding box center [582, 407] width 199 height 62
click at [919, 414] on span "Approve" at bounding box center [934, 405] width 51 height 15
click at [928, 351] on span "Approve" at bounding box center [934, 343] width 51 height 15
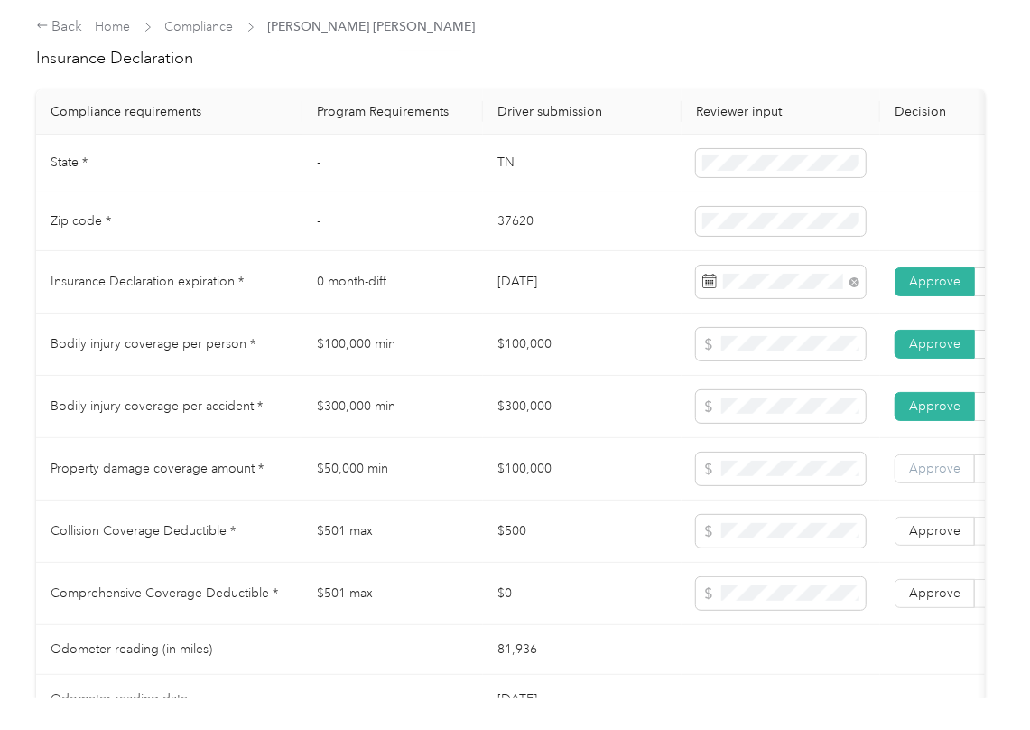
click at [934, 483] on label "Approve" at bounding box center [935, 468] width 80 height 29
click at [391, 525] on td "$501 max" at bounding box center [393, 531] width 181 height 62
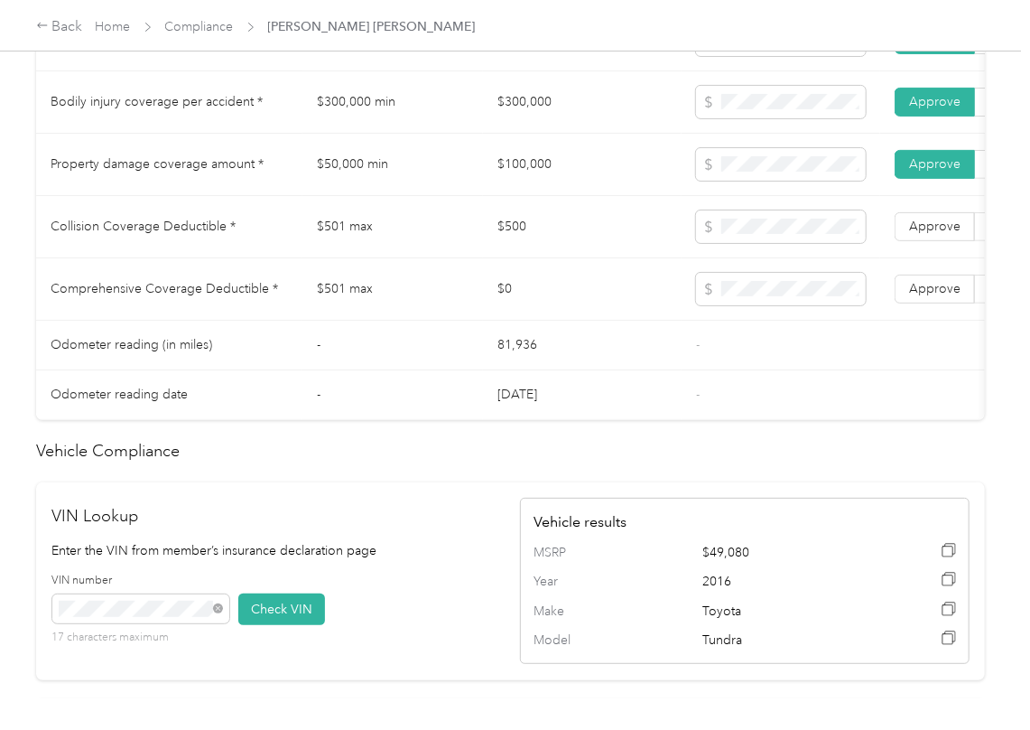
scroll to position [1204, 0]
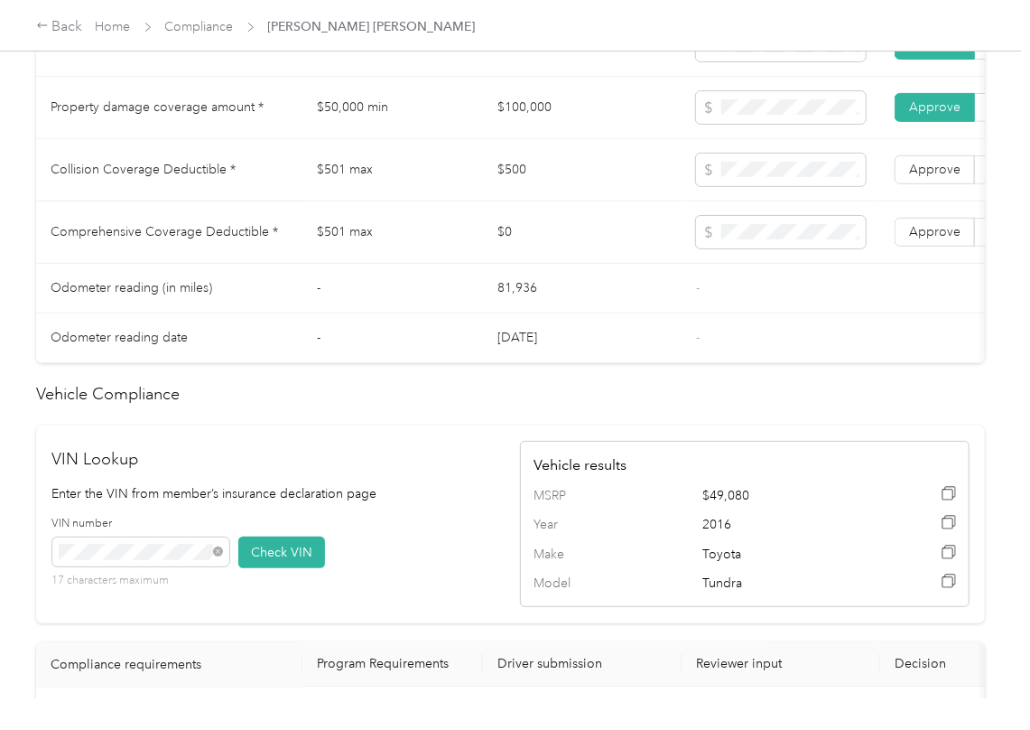
click at [514, 190] on td "$500" at bounding box center [582, 170] width 199 height 62
drag, startPoint x: 916, startPoint y: 249, endPoint x: 926, endPoint y: 189, distance: 61.3
click at [918, 239] on label "Approve" at bounding box center [935, 232] width 80 height 29
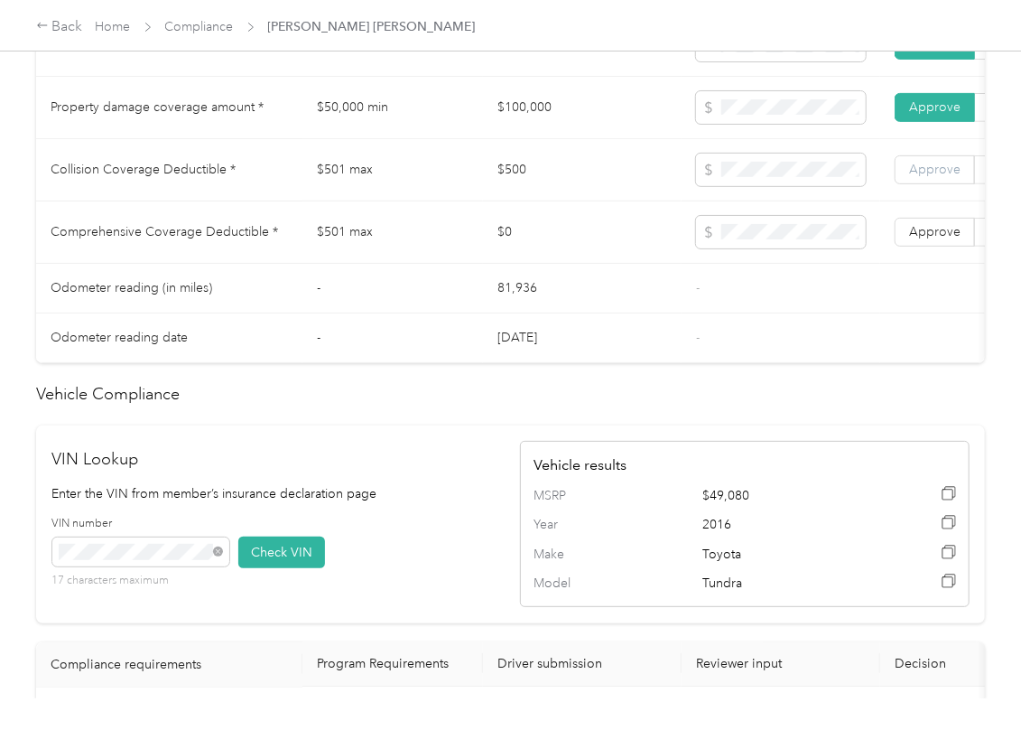
click at [926, 177] on span "Approve" at bounding box center [934, 169] width 51 height 15
drag, startPoint x: 704, startPoint y: 381, endPoint x: 462, endPoint y: 478, distance: 260.6
click at [704, 363] on td "-" at bounding box center [781, 338] width 199 height 50
click at [619, 264] on td "$0" at bounding box center [582, 232] width 199 height 62
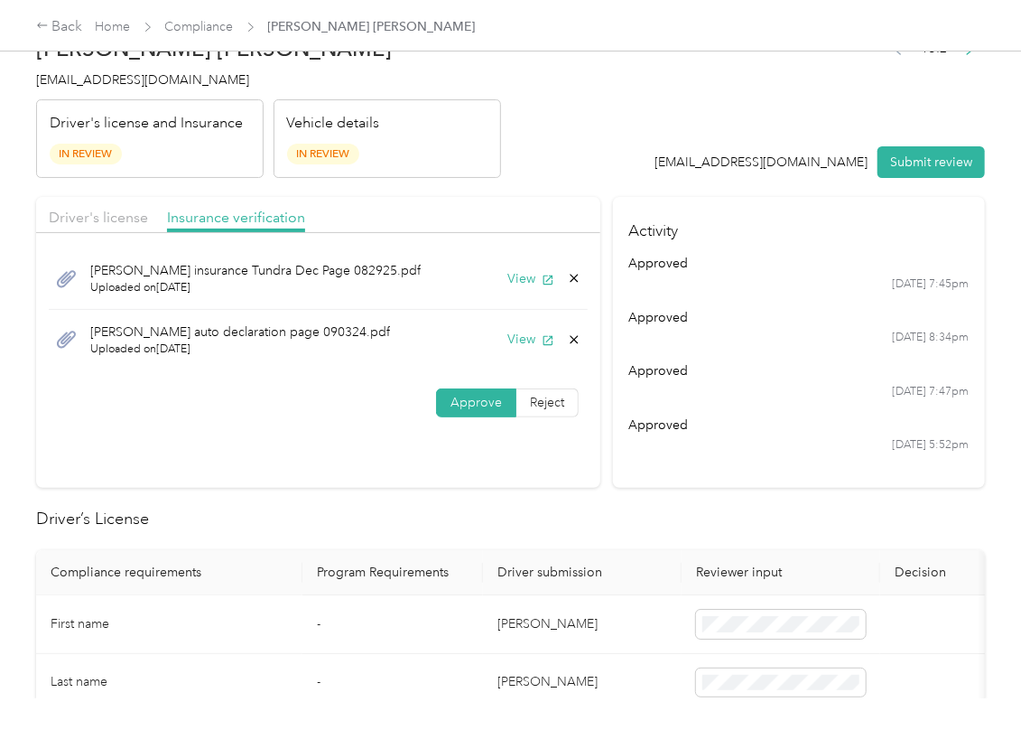
scroll to position [0, 0]
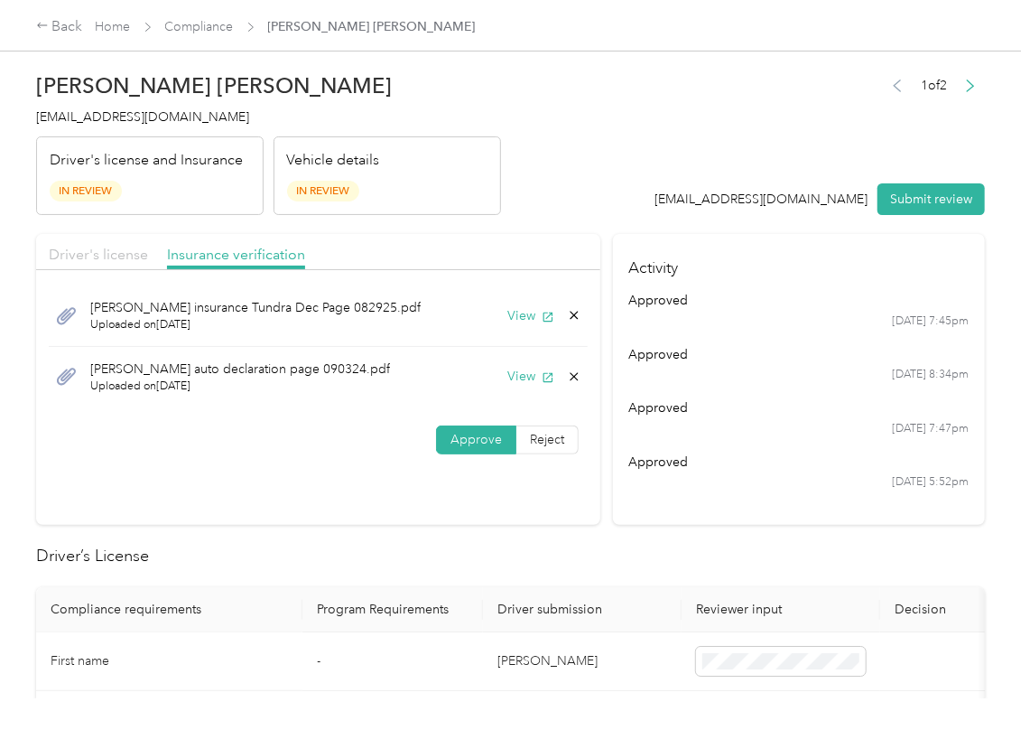
click at [101, 262] on span "Driver's license" at bounding box center [98, 254] width 99 height 17
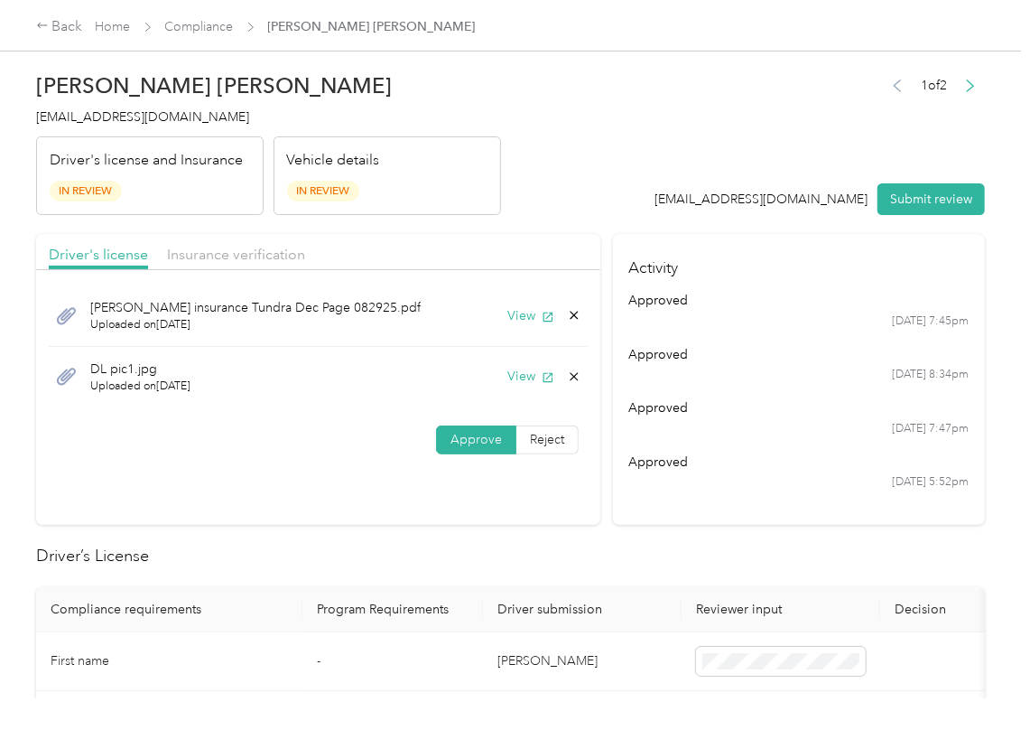
click at [575, 316] on icon at bounding box center [574, 315] width 14 height 14
drag, startPoint x: 535, startPoint y: 327, endPoint x: 526, endPoint y: 332, distance: 11.3
click at [526, 332] on button "Yes" at bounding box center [523, 329] width 35 height 29
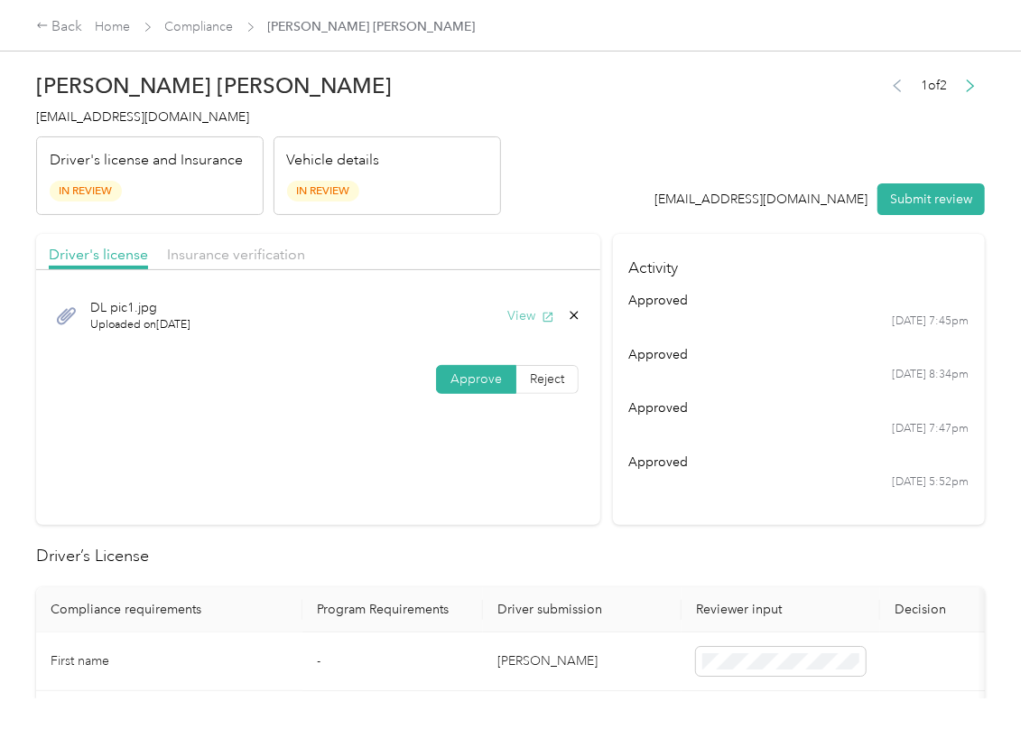
click at [533, 312] on button "View" at bounding box center [530, 315] width 47 height 19
click at [265, 261] on span "Insurance verification" at bounding box center [236, 254] width 138 height 17
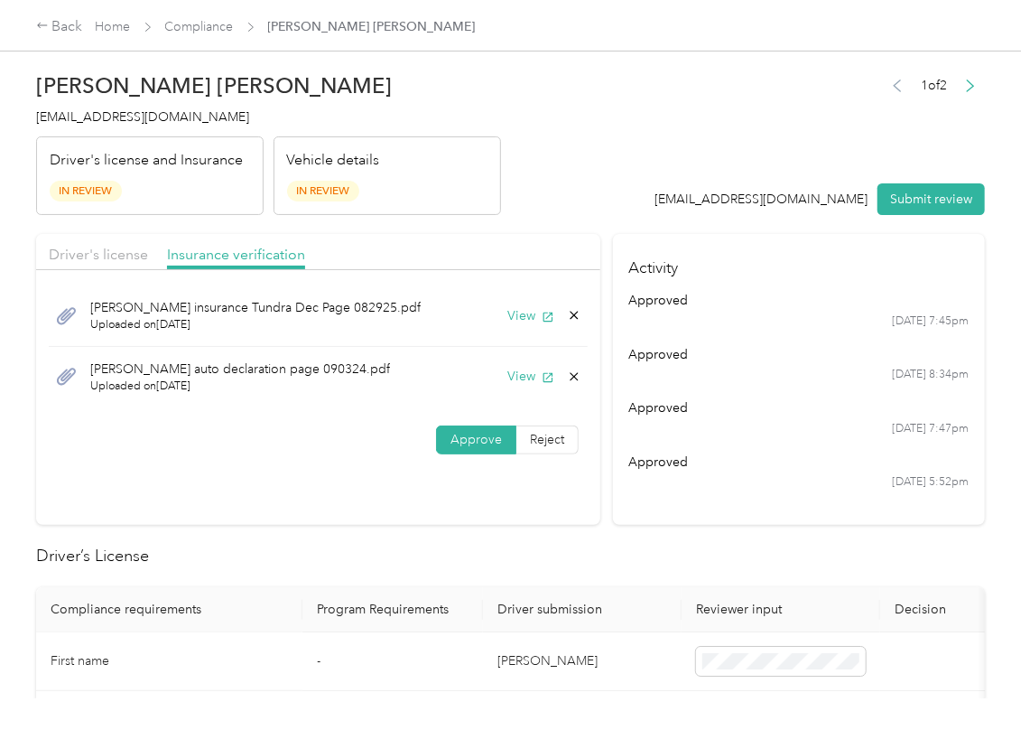
click at [570, 377] on icon at bounding box center [574, 376] width 8 height 8
click at [527, 386] on button "Yes" at bounding box center [523, 390] width 35 height 29
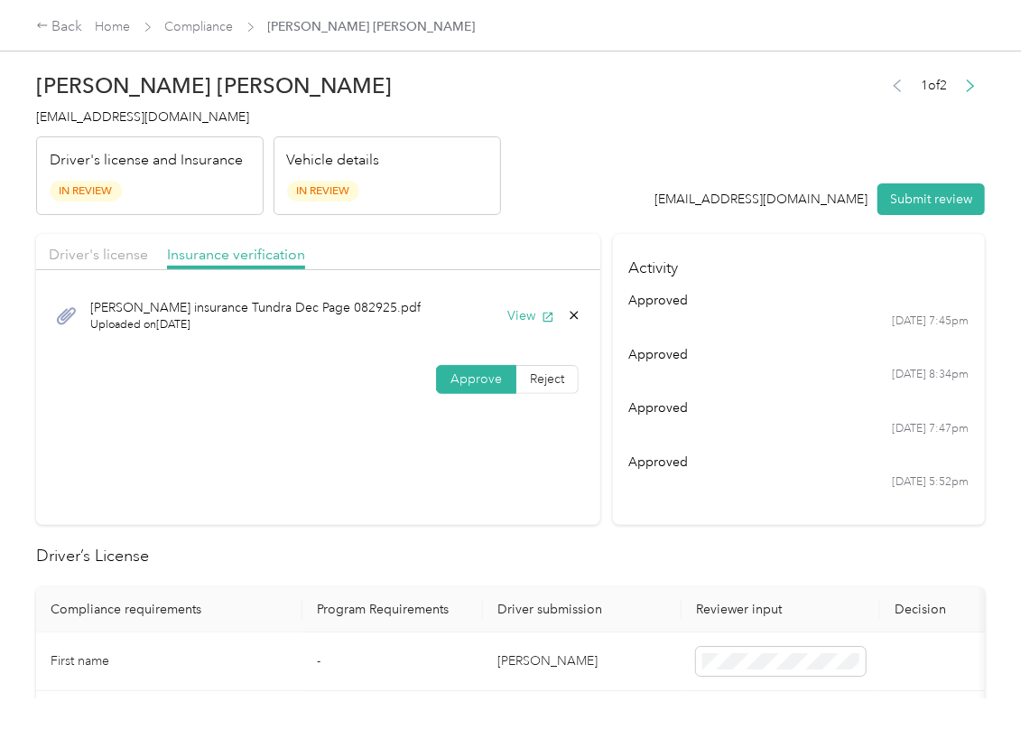
click at [526, 336] on div "[PERSON_NAME] insurance Tundra Dec Page 082925.pdf Uploaded on [DATE] View" at bounding box center [318, 315] width 539 height 61
click at [520, 327] on div "[PERSON_NAME] insurance Tundra Dec Page 082925.pdf Uploaded on [DATE] View" at bounding box center [318, 315] width 539 height 61
click at [520, 315] on button "View" at bounding box center [530, 315] width 47 height 19
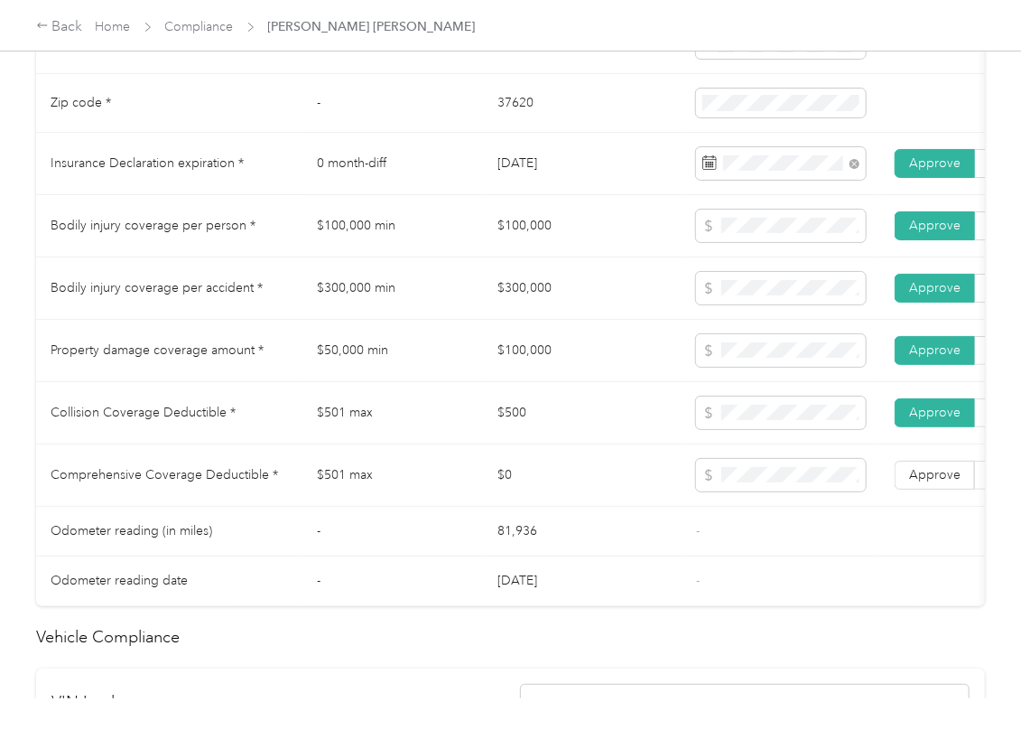
scroll to position [963, 0]
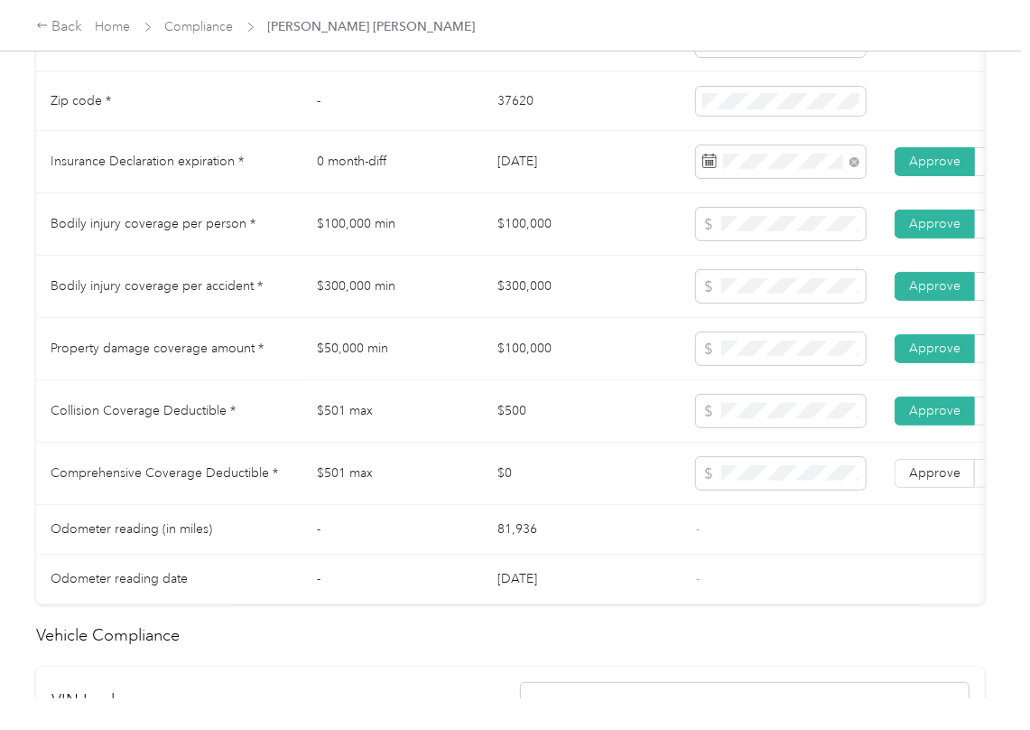
click at [560, 442] on td "$500" at bounding box center [582, 411] width 199 height 62
click at [937, 480] on span "Approve" at bounding box center [934, 472] width 51 height 15
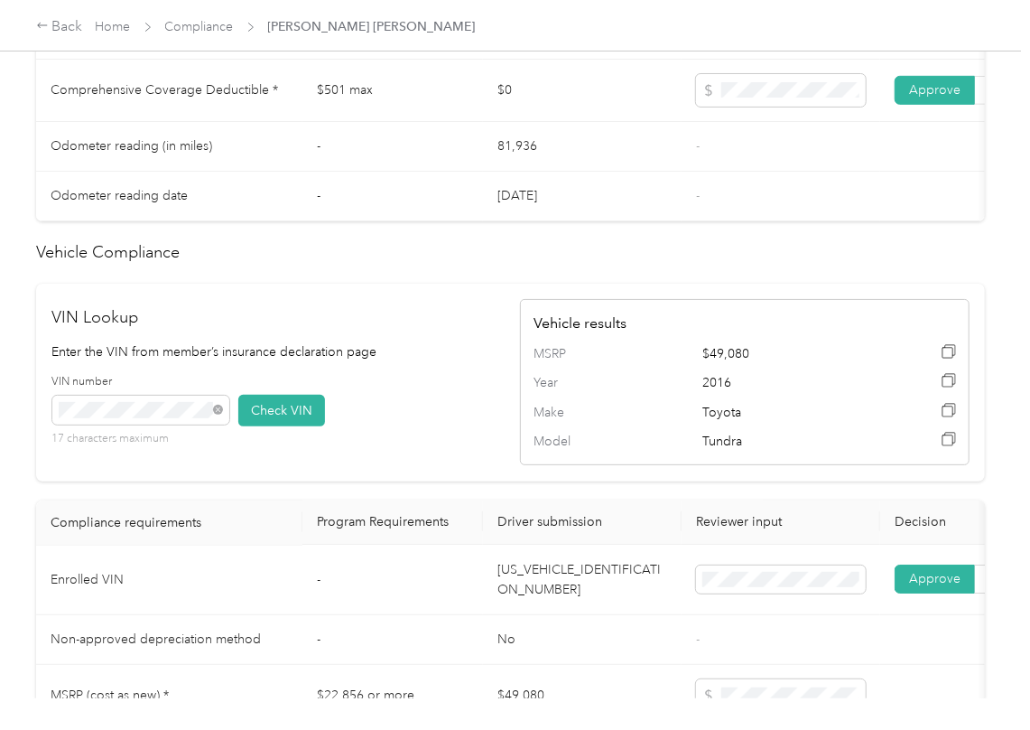
scroll to position [1324, 0]
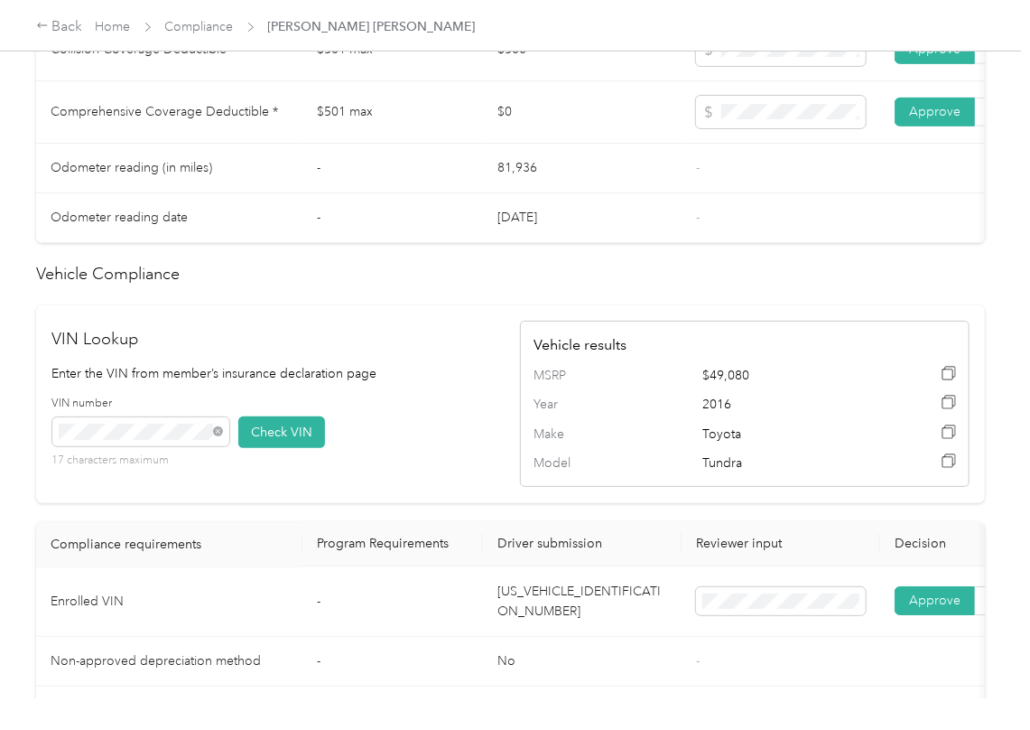
click at [603, 386] on span "MSRP" at bounding box center [572, 376] width 76 height 20
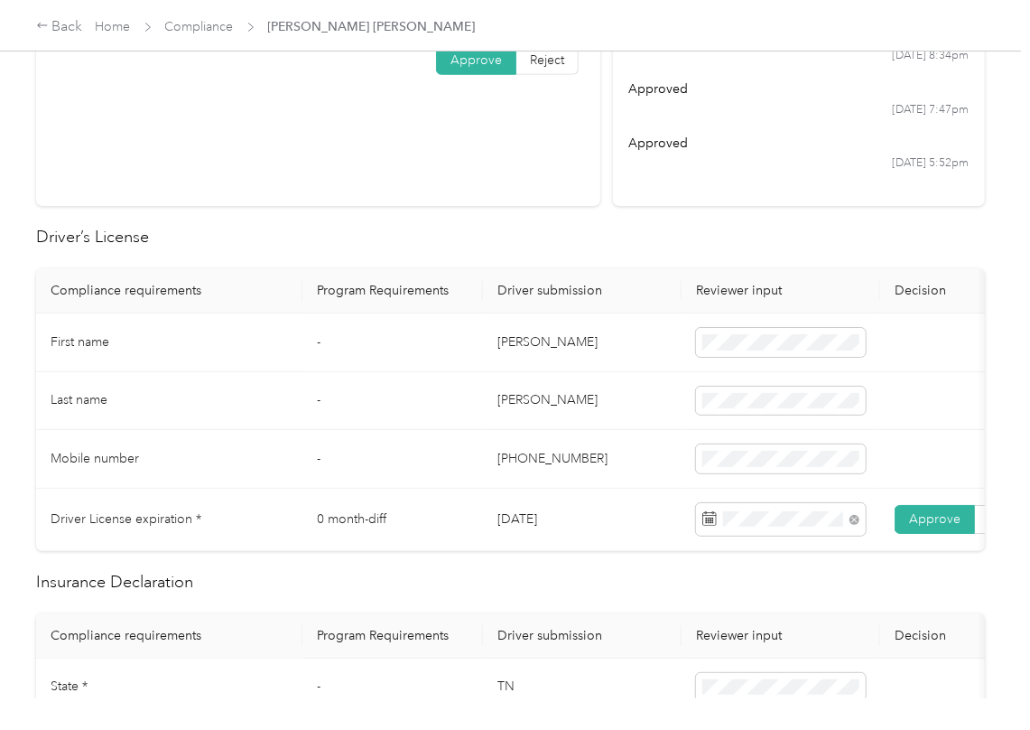
scroll to position [0, 0]
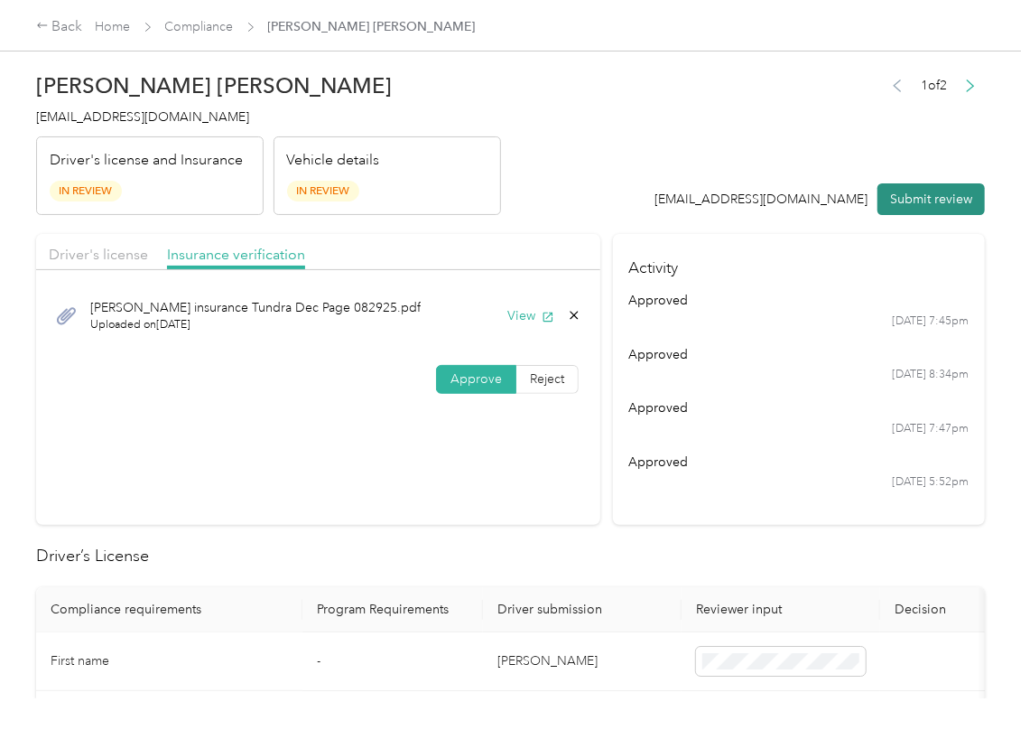
click at [926, 195] on button "Submit review" at bounding box center [931, 199] width 107 height 32
click at [120, 125] on h4 "[EMAIL_ADDRESS][DOMAIN_NAME]" at bounding box center [268, 116] width 465 height 19
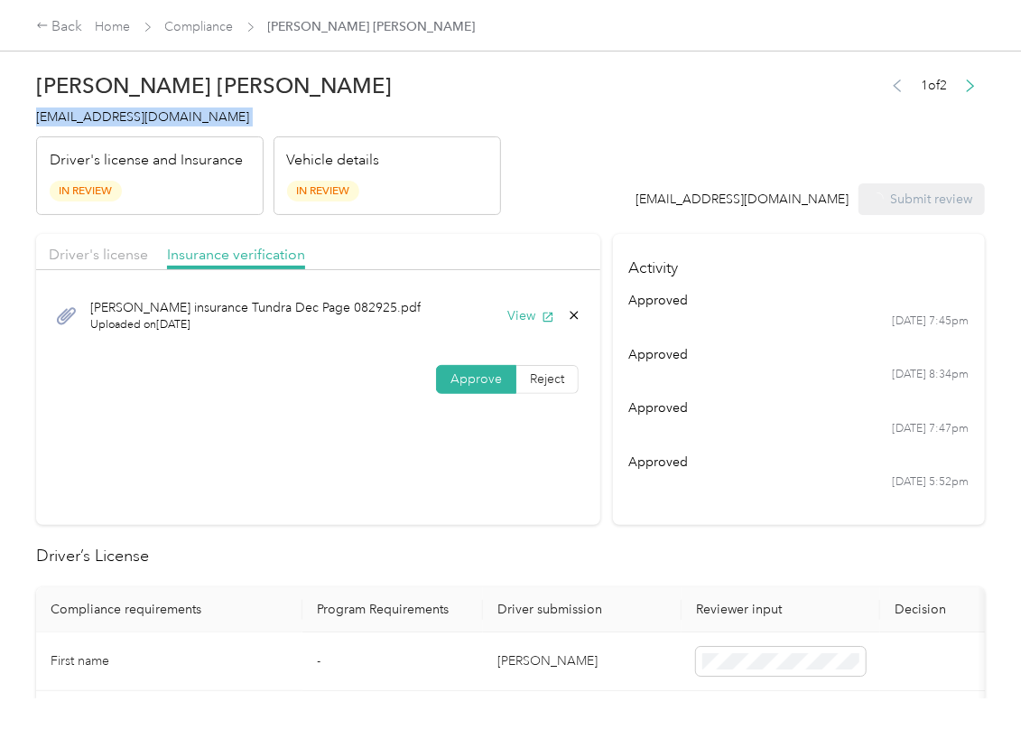
click at [120, 125] on h4 "[EMAIL_ADDRESS][DOMAIN_NAME]" at bounding box center [268, 116] width 465 height 19
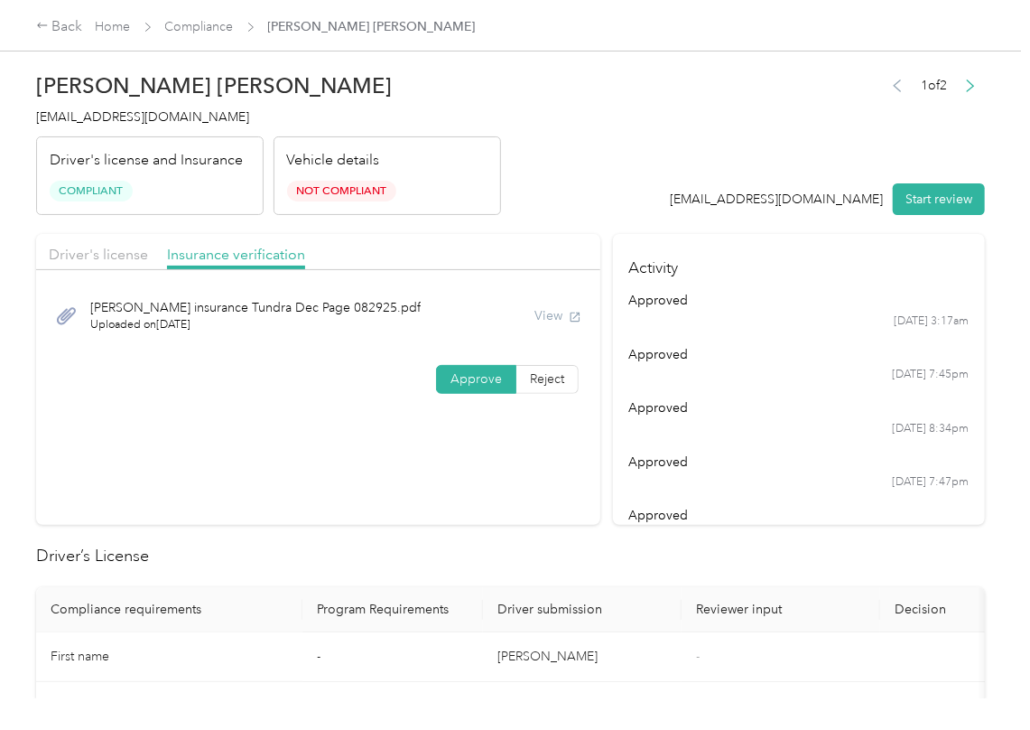
click at [629, 507] on div "approved" at bounding box center [799, 515] width 340 height 19
drag, startPoint x: 655, startPoint y: 157, endPoint x: 608, endPoint y: 320, distance: 169.2
click at [655, 160] on header "[PERSON_NAME] [PERSON_NAME] [EMAIL_ADDRESS][DOMAIN_NAME] Driver's license and I…" at bounding box center [510, 139] width 949 height 152
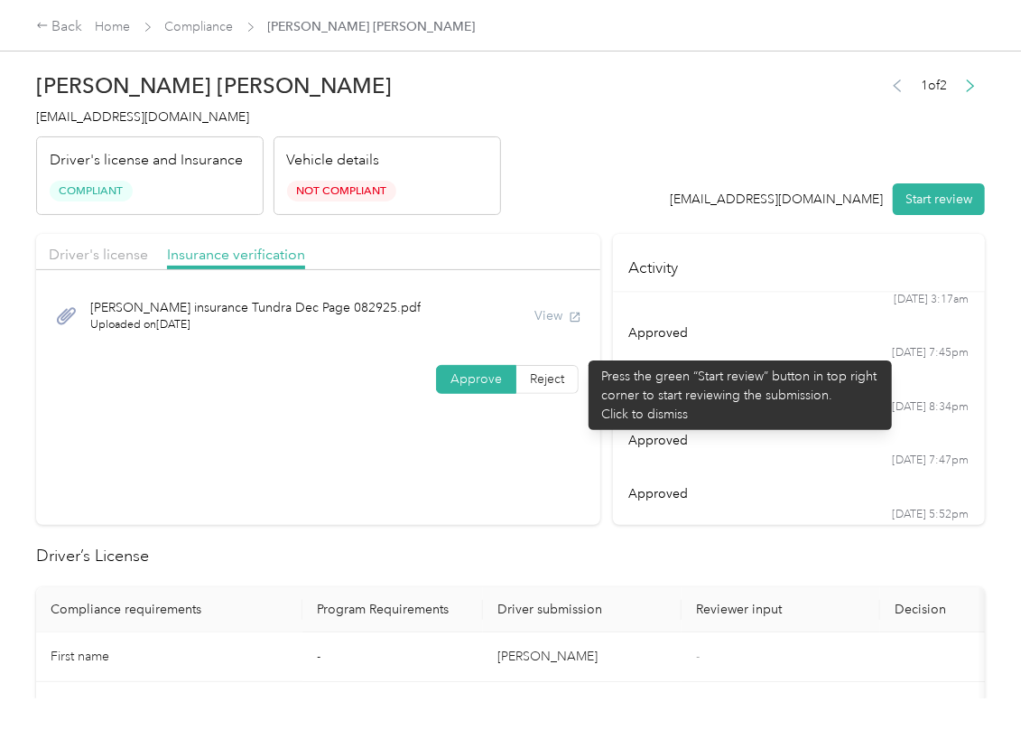
scroll to position [41, 0]
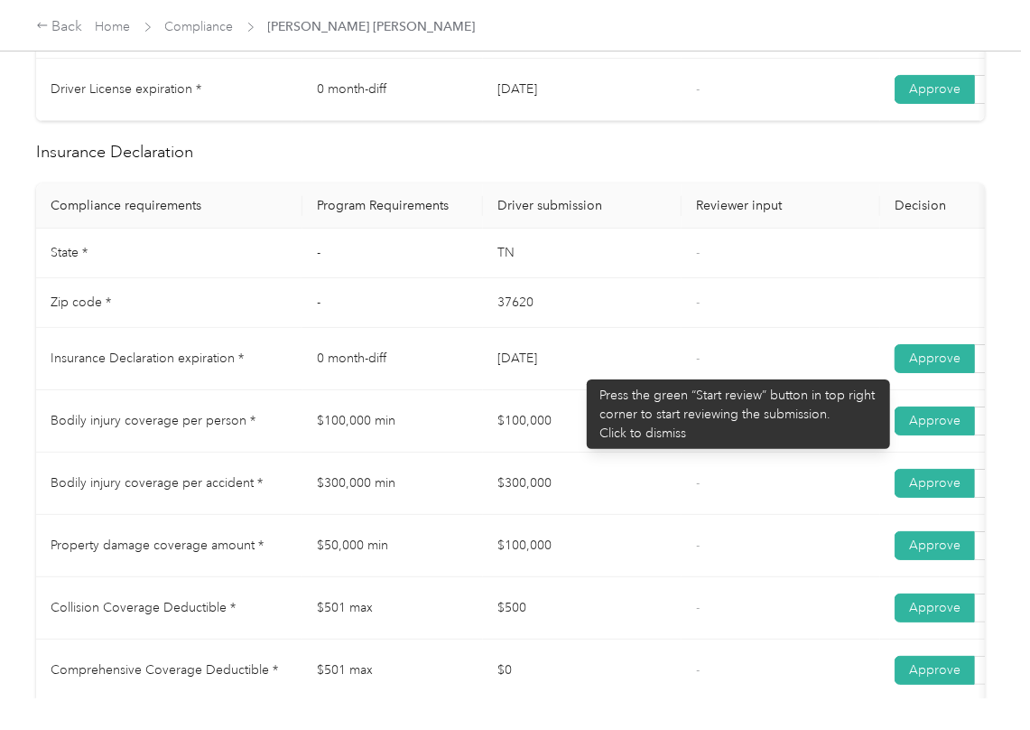
drag, startPoint x: 507, startPoint y: 370, endPoint x: 629, endPoint y: 331, distance: 129.1
click at [608, 370] on td "[DATE]" at bounding box center [582, 359] width 199 height 62
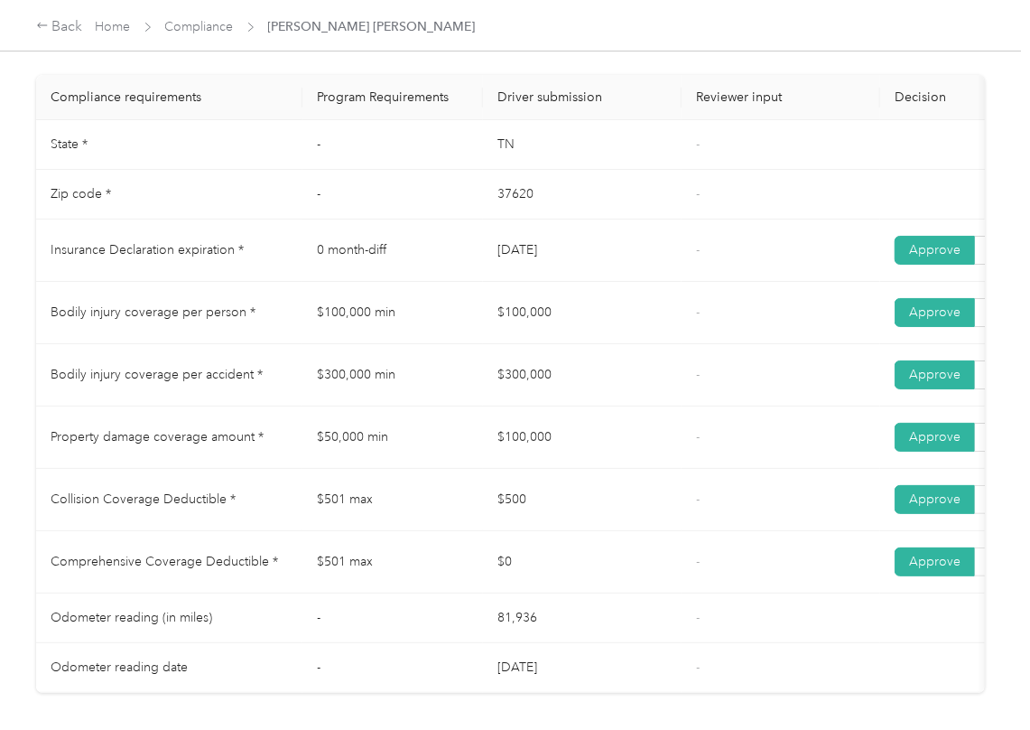
scroll to position [963, 0]
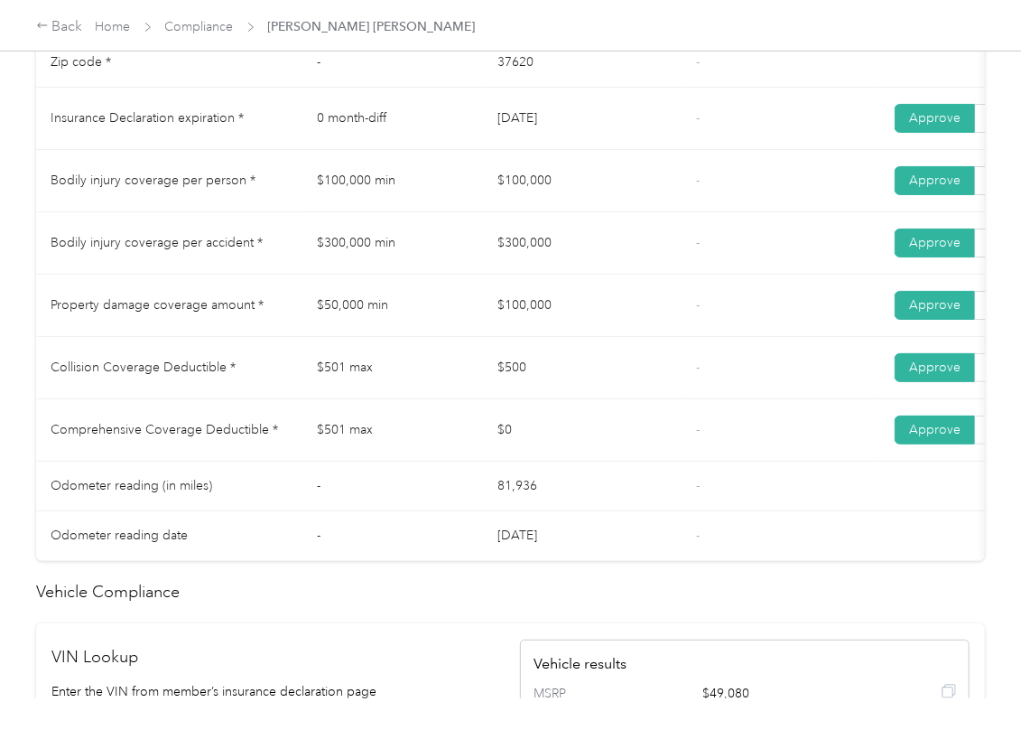
click at [668, 236] on td "$300,000" at bounding box center [582, 243] width 199 height 62
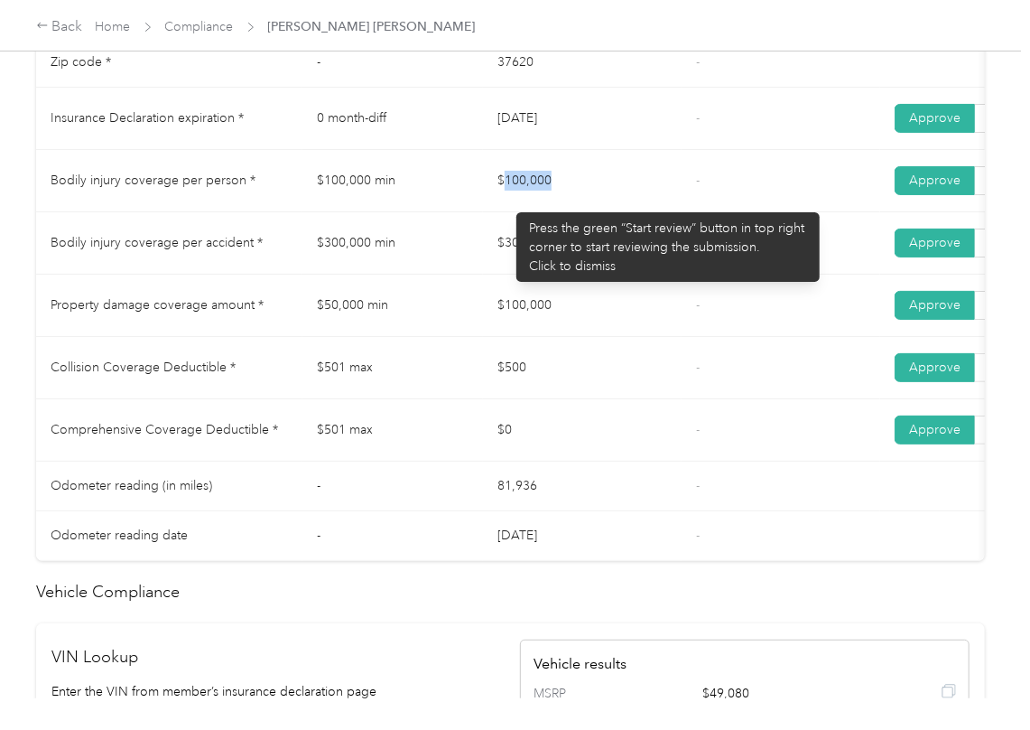
drag, startPoint x: 507, startPoint y: 203, endPoint x: 506, endPoint y: 228, distance: 25.3
click at [590, 200] on td "$100,000" at bounding box center [582, 181] width 199 height 62
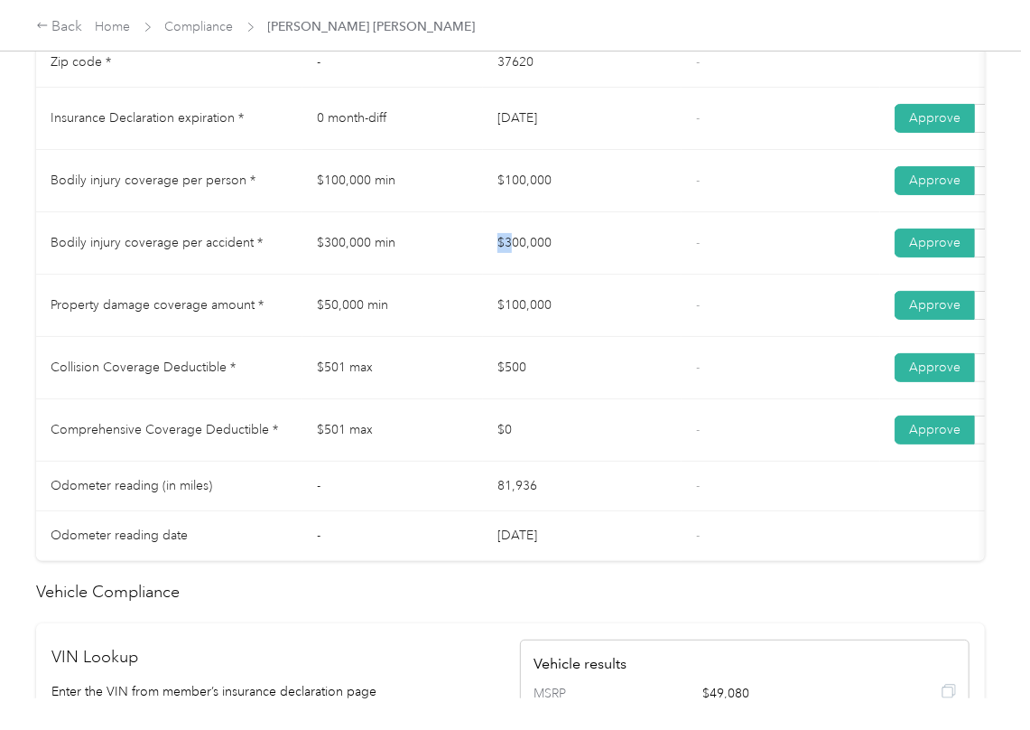
drag, startPoint x: 489, startPoint y: 238, endPoint x: 583, endPoint y: 261, distance: 97.5
click at [582, 260] on td "$300,000" at bounding box center [582, 243] width 199 height 62
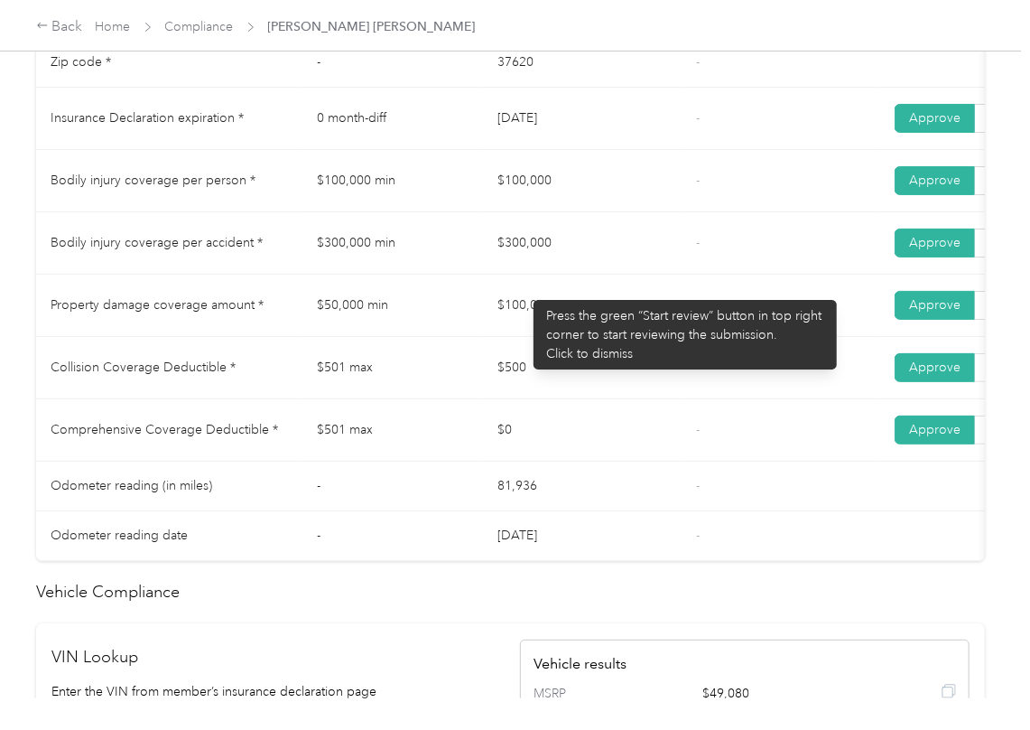
drag, startPoint x: 481, startPoint y: 308, endPoint x: 612, endPoint y: 318, distance: 131.3
click at [608, 312] on tr "Property damage coverage amount * $50,000 min $100,000 - Approve Reject" at bounding box center [672, 306] width 1273 height 62
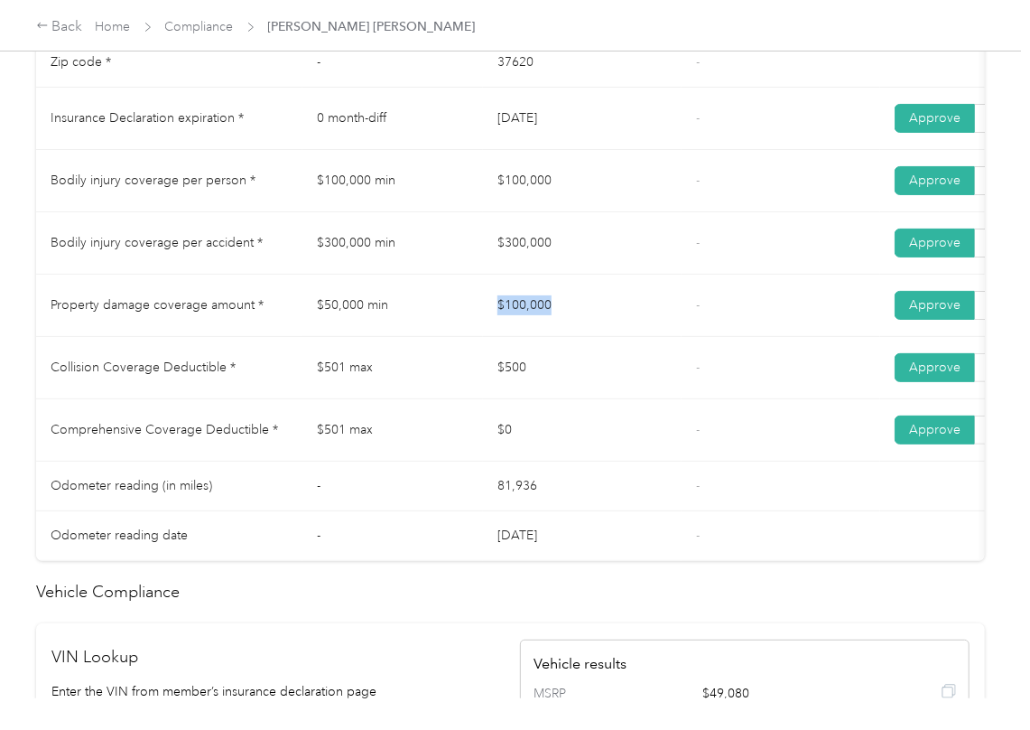
click at [612, 323] on td "$100,000" at bounding box center [582, 306] width 199 height 62
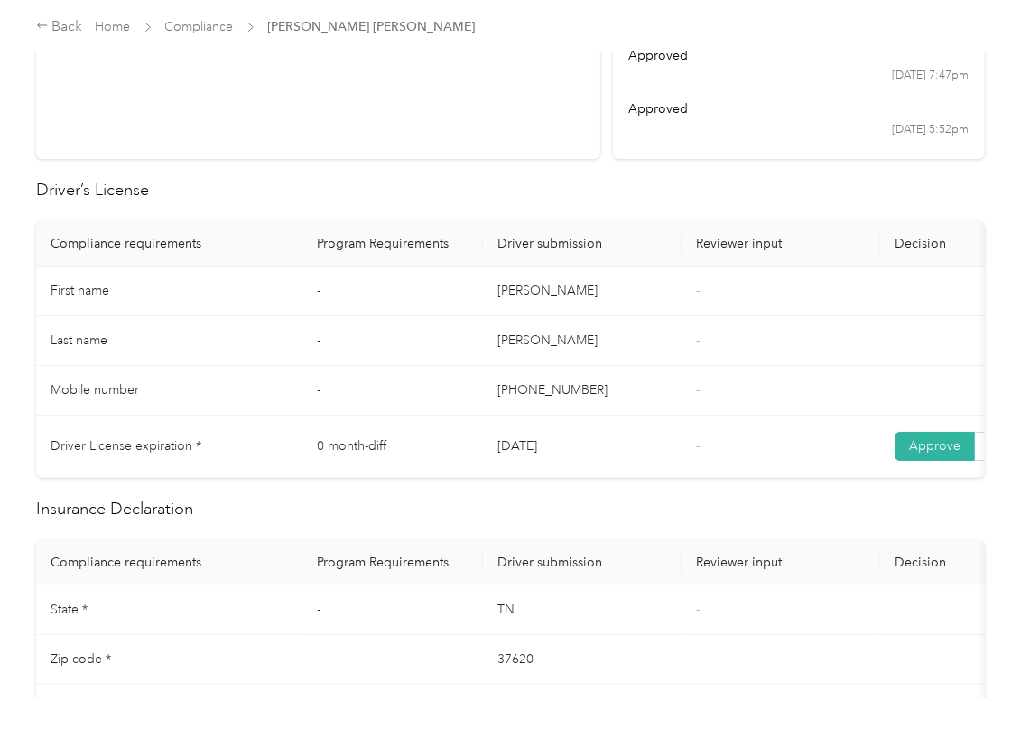
scroll to position [0, 0]
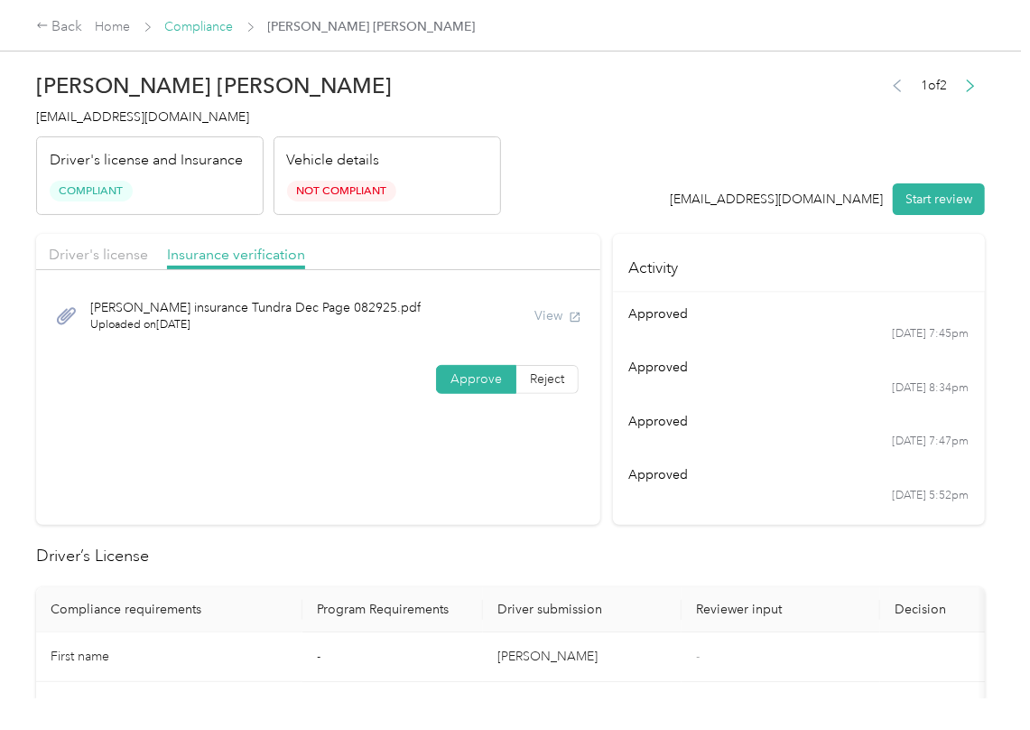
click at [208, 29] on link "Compliance" at bounding box center [199, 26] width 69 height 15
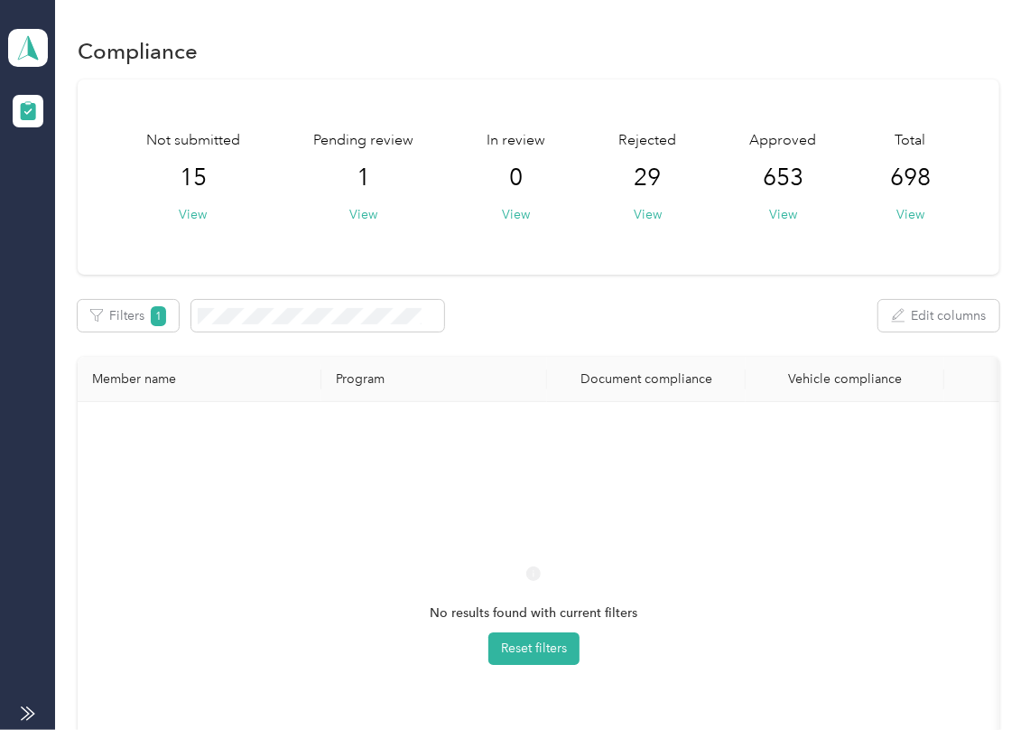
drag, startPoint x: 260, startPoint y: 74, endPoint x: 84, endPoint y: 207, distance: 220.5
click at [260, 74] on section "Compliance Not submitted 15 View Pending review 1 View In review 0 View Rejecte…" at bounding box center [539, 447] width 922 height 830
click at [612, 291] on div "Not submitted 15 View Pending review 0 View In review 0 View Rejected 29 View A…" at bounding box center [539, 470] width 922 height 783
click at [19, 25] on div "CORE Foodservice (Main) Team dashboard" at bounding box center [28, 47] width 40 height 63
click at [84, 182] on div "Log out" at bounding box center [58, 187] width 70 height 19
